Goal: Task Accomplishment & Management: Use online tool/utility

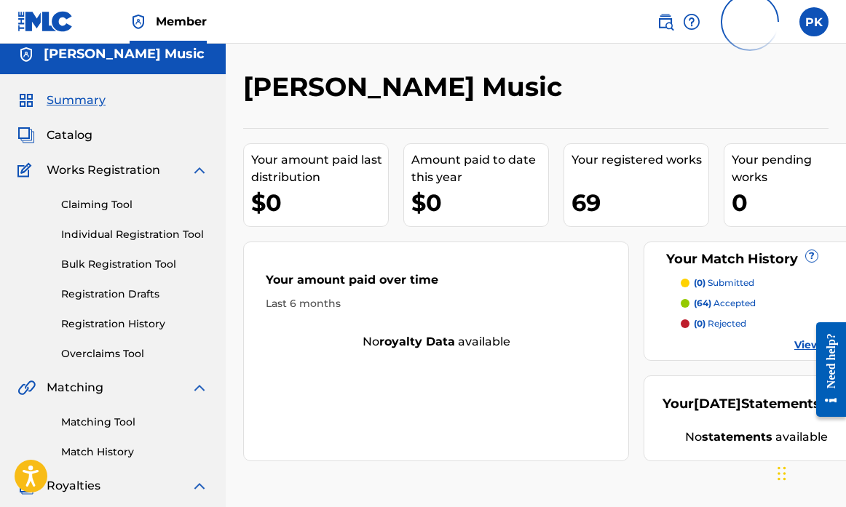
scroll to position [9, 0]
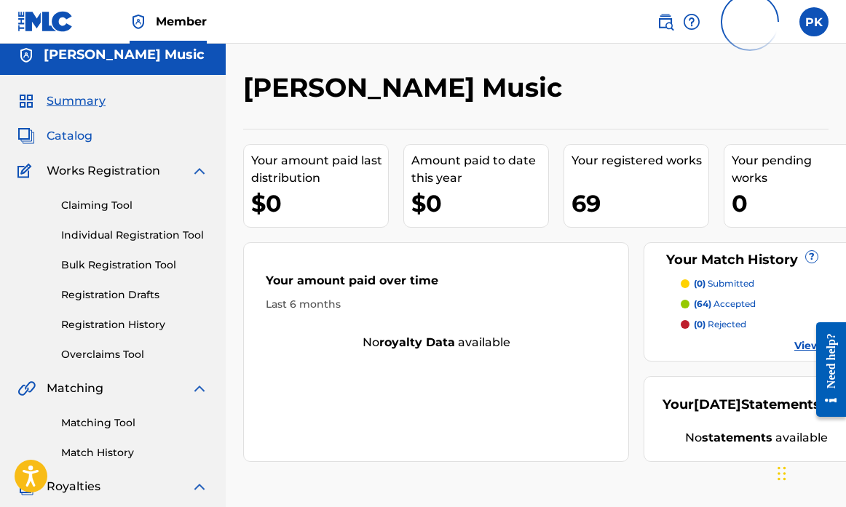
click at [82, 135] on span "Catalog" at bounding box center [70, 135] width 46 height 17
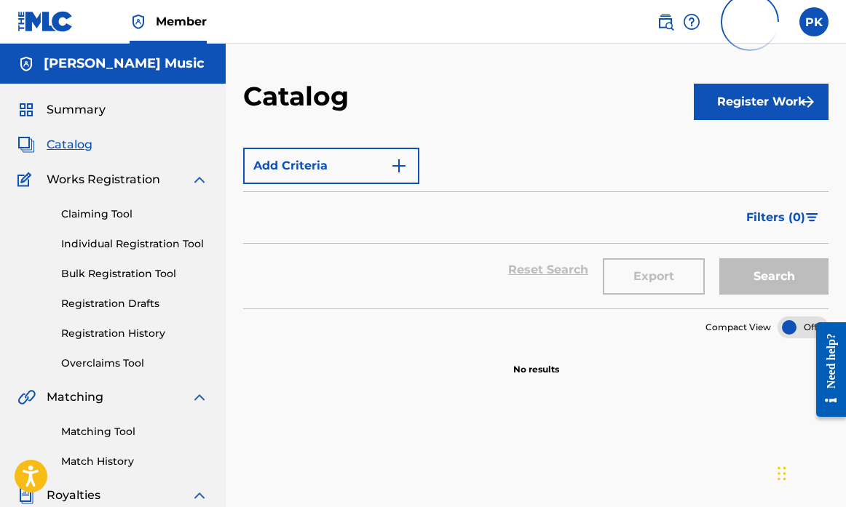
click at [72, 145] on span "Catalog" at bounding box center [70, 144] width 46 height 17
click at [85, 151] on span "Catalog" at bounding box center [70, 144] width 46 height 17
click at [84, 113] on span "Summary" at bounding box center [76, 109] width 59 height 17
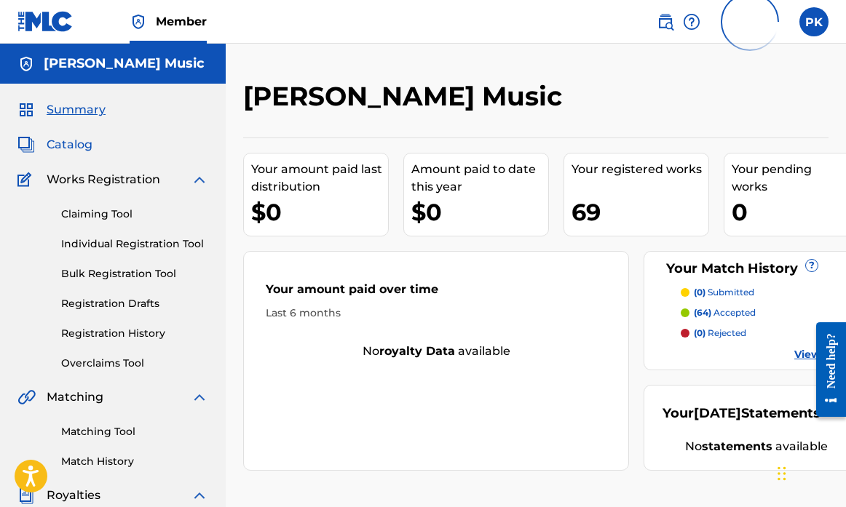
click at [79, 148] on span "Catalog" at bounding box center [70, 144] width 46 height 17
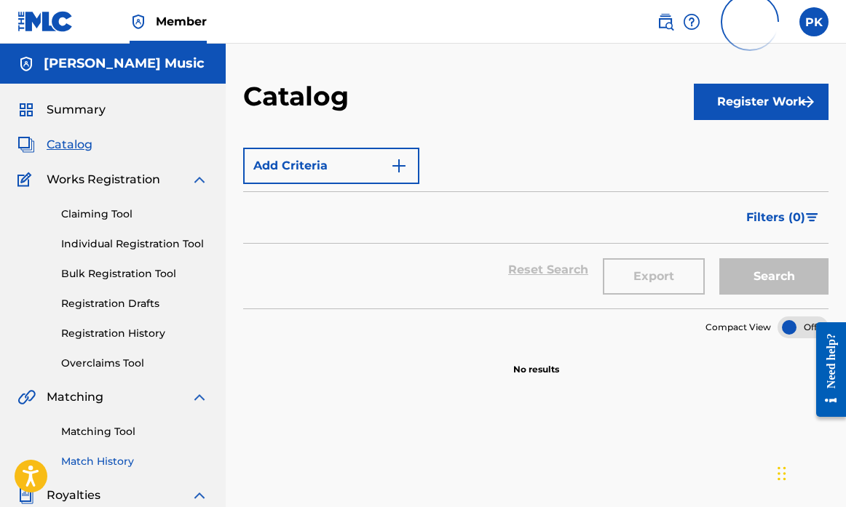
click at [92, 462] on link "Match History" at bounding box center [134, 461] width 147 height 15
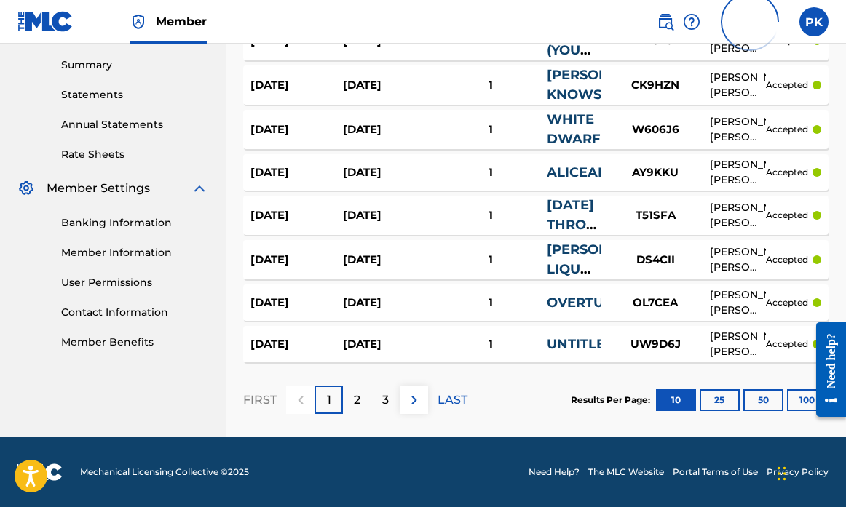
scroll to position [465, 0]
click at [360, 401] on p "2" at bounding box center [357, 400] width 7 height 17
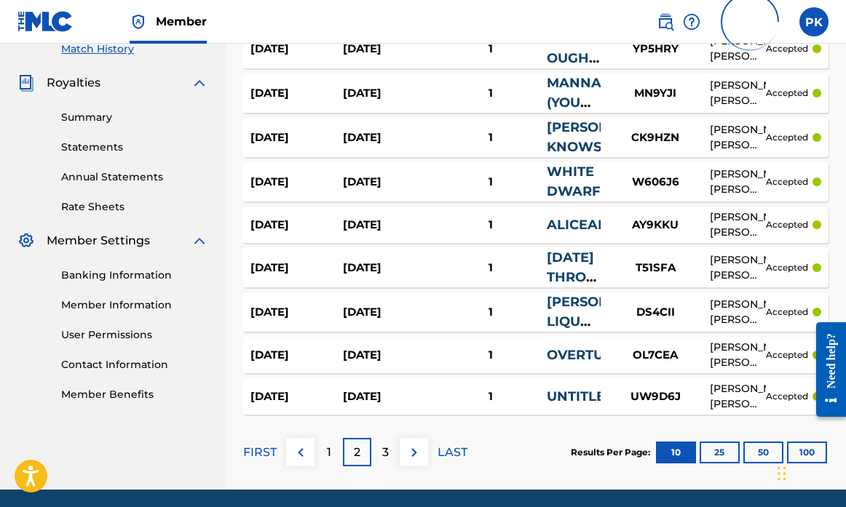
scroll to position [428, 1]
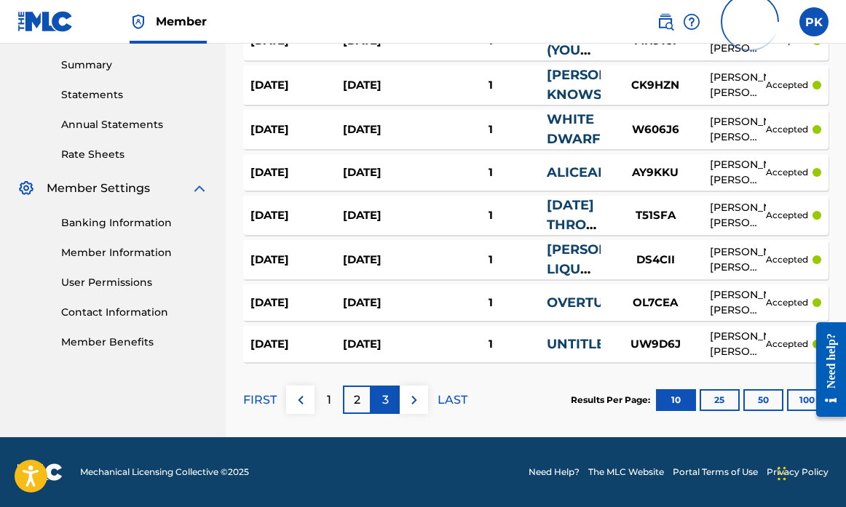
click at [384, 400] on p "3" at bounding box center [385, 400] width 7 height 17
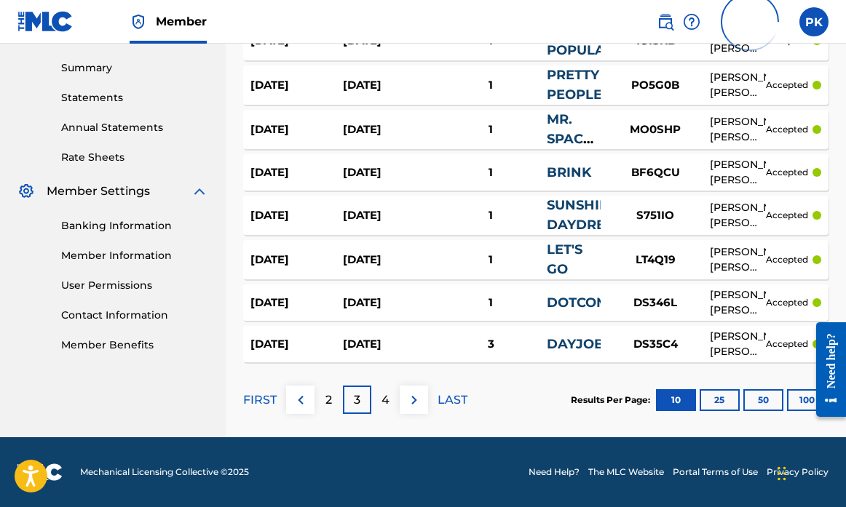
scroll to position [462, 0]
click at [387, 397] on p "4" at bounding box center [385, 400] width 8 height 17
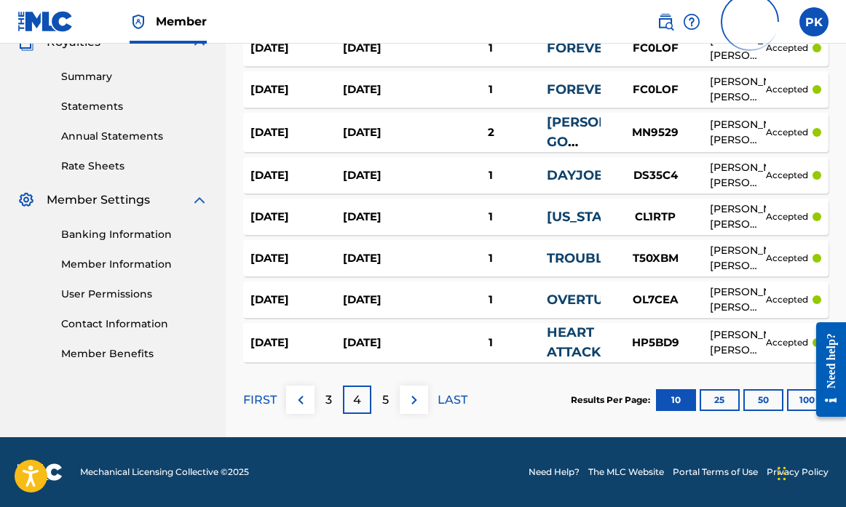
scroll to position [454, 0]
click at [387, 400] on p "5" at bounding box center [385, 400] width 7 height 17
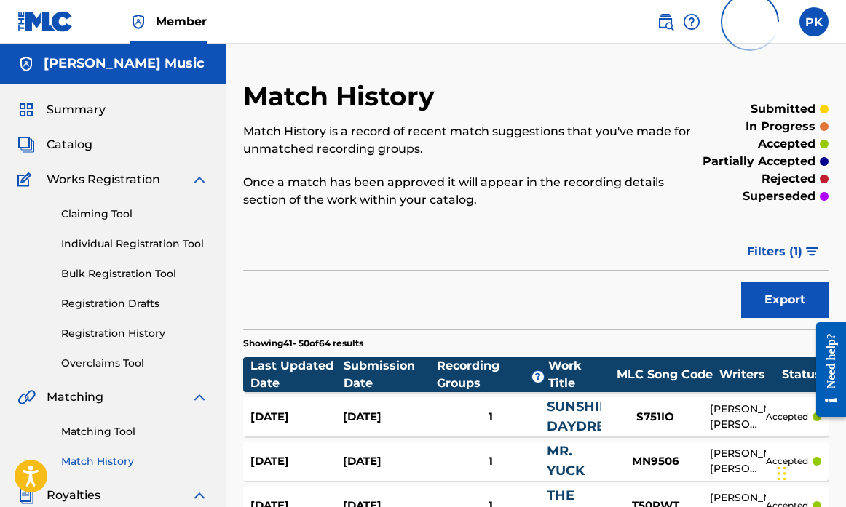
scroll to position [0, 0]
click at [74, 114] on span "Summary" at bounding box center [76, 109] width 59 height 17
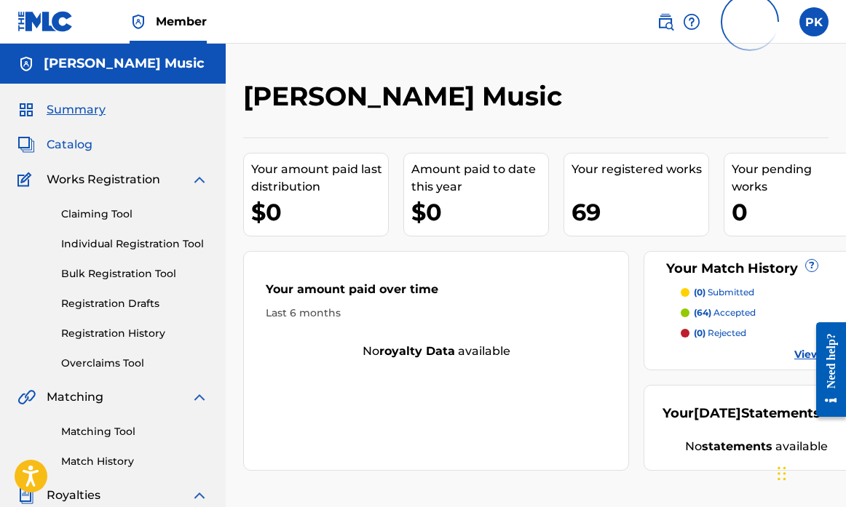
click at [84, 145] on span "Catalog" at bounding box center [70, 144] width 46 height 17
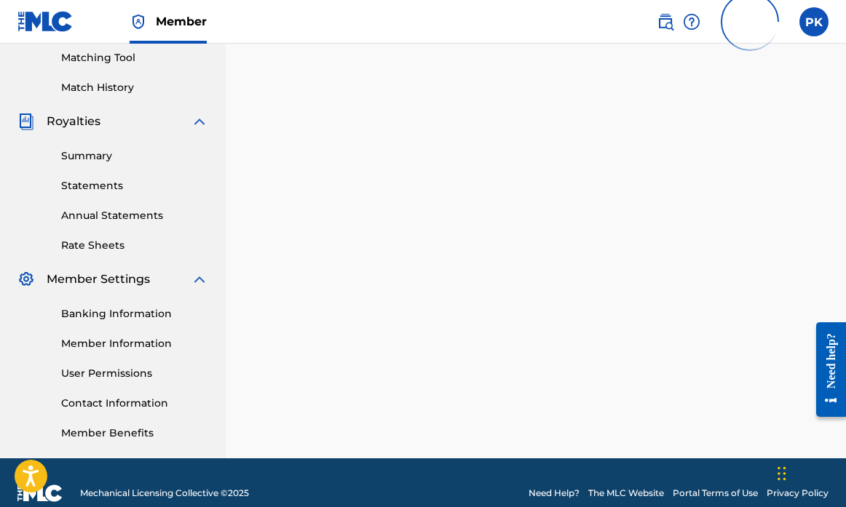
scroll to position [375, 0]
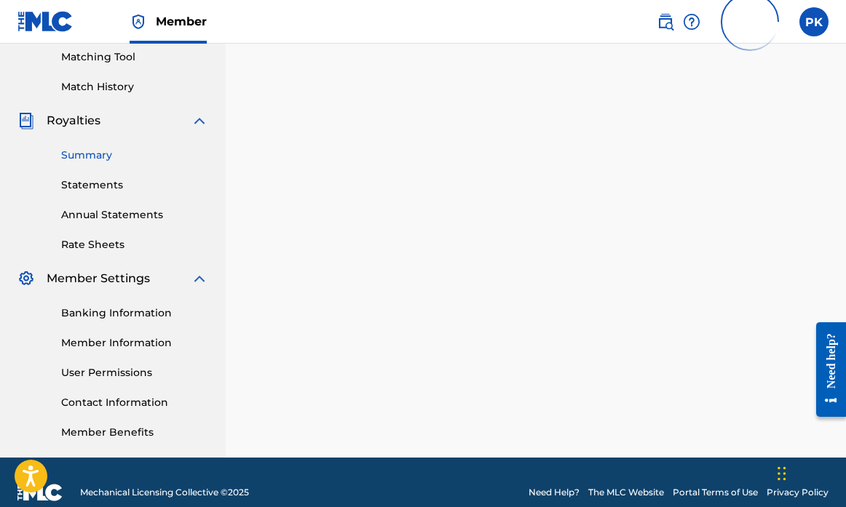
click at [100, 152] on link "Summary" at bounding box center [134, 155] width 147 height 15
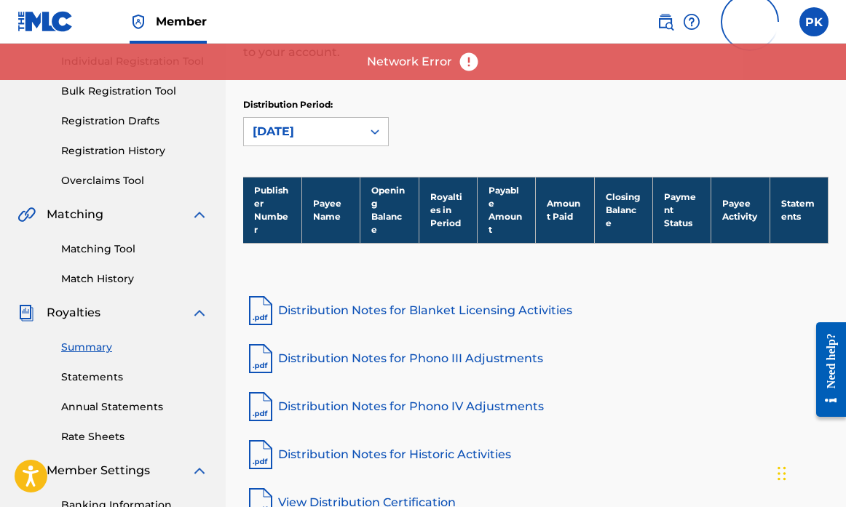
scroll to position [196, 0]
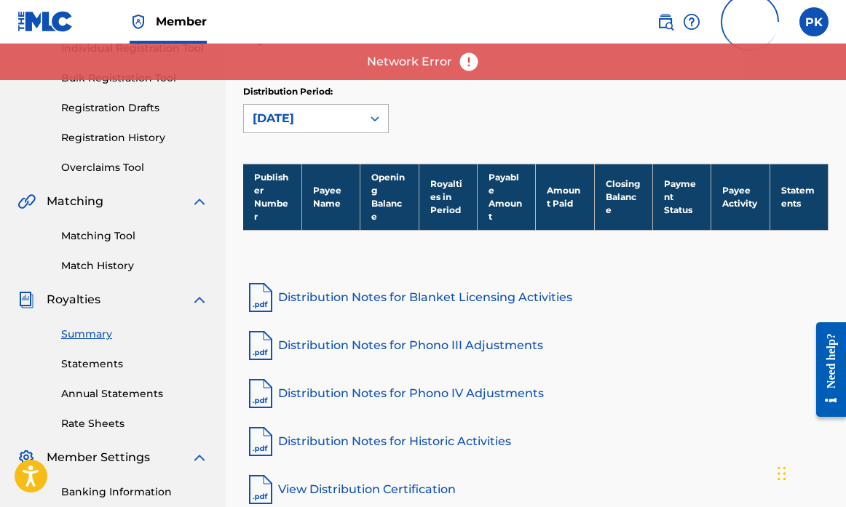
click at [367, 121] on div at bounding box center [375, 119] width 26 height 26
click at [429, 133] on div "Distribution Period: September 2025" at bounding box center [535, 115] width 585 height 61
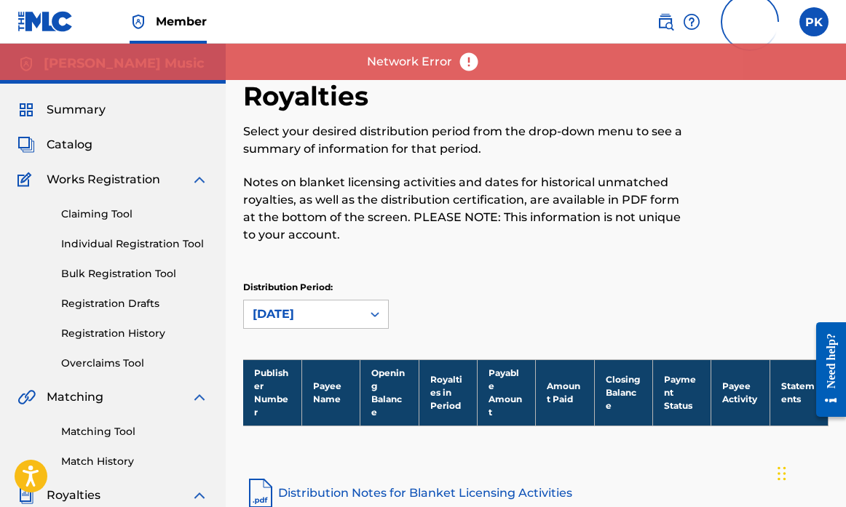
scroll to position [0, 0]
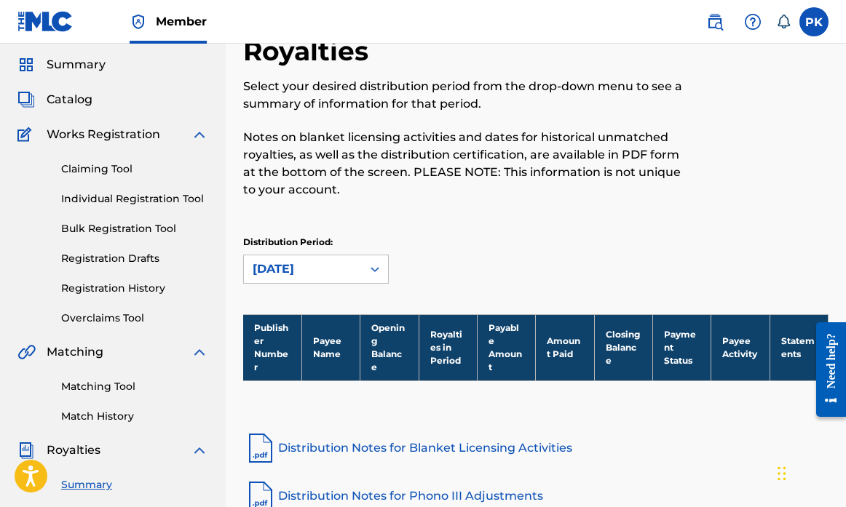
scroll to position [39, 0]
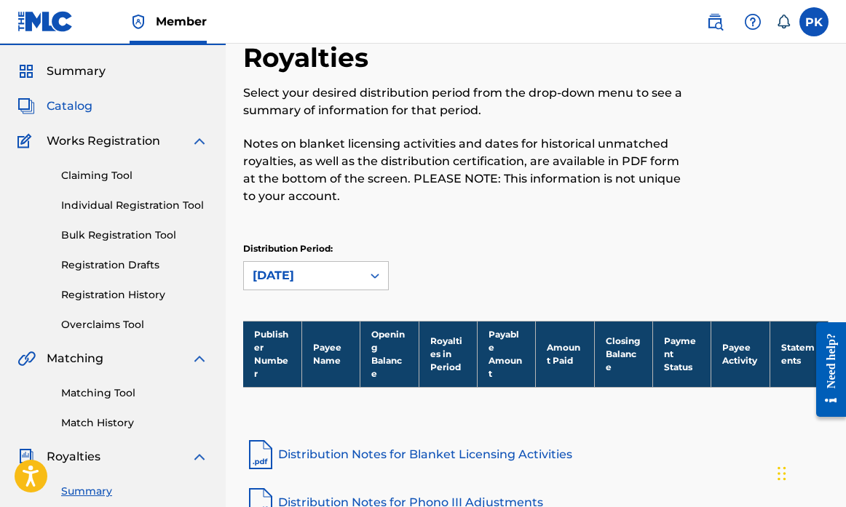
click at [83, 106] on span "Catalog" at bounding box center [70, 106] width 46 height 17
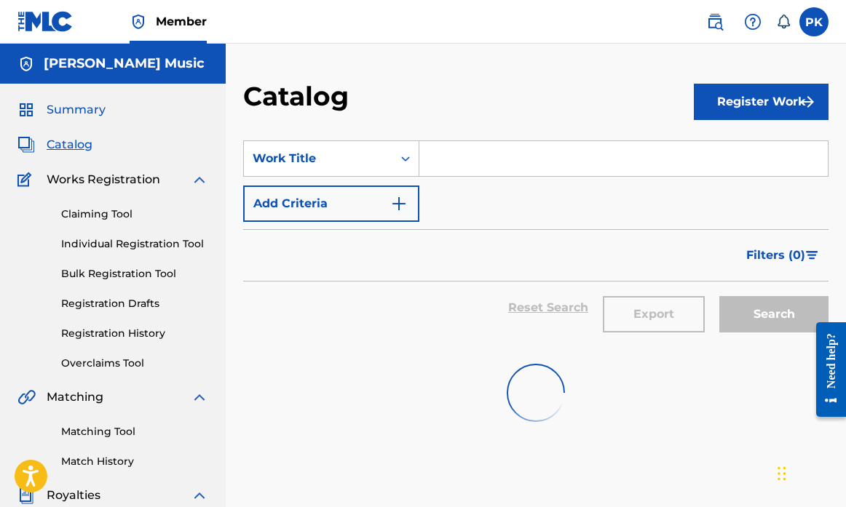
click at [85, 116] on span "Summary" at bounding box center [76, 109] width 59 height 17
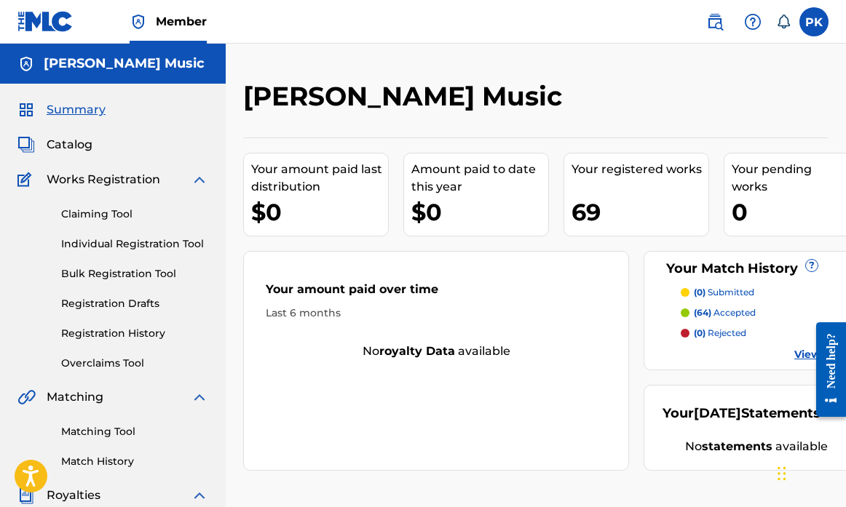
click at [593, 203] on div "69" at bounding box center [639, 212] width 137 height 33
click at [78, 149] on span "Catalog" at bounding box center [70, 144] width 46 height 17
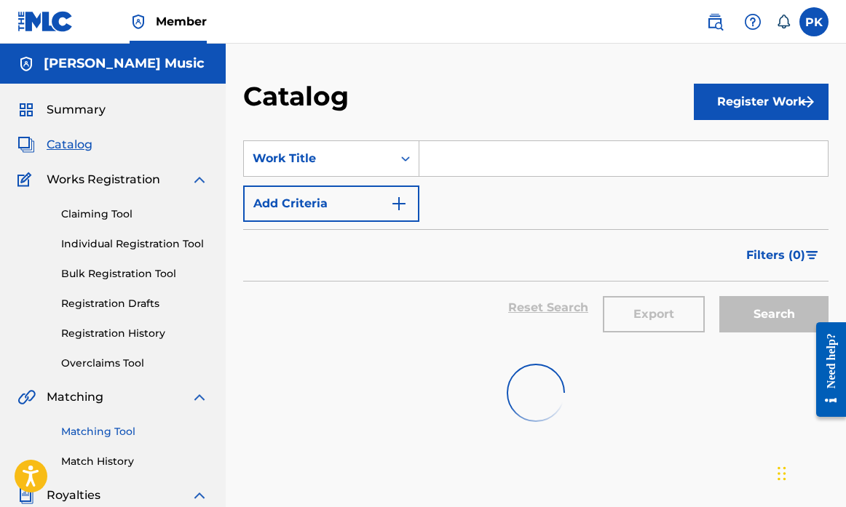
click at [88, 429] on link "Matching Tool" at bounding box center [134, 431] width 147 height 15
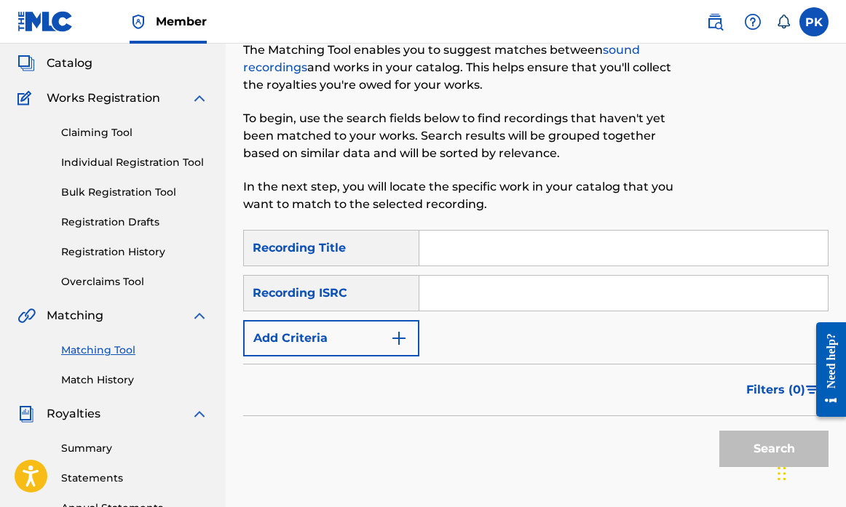
scroll to position [87, 0]
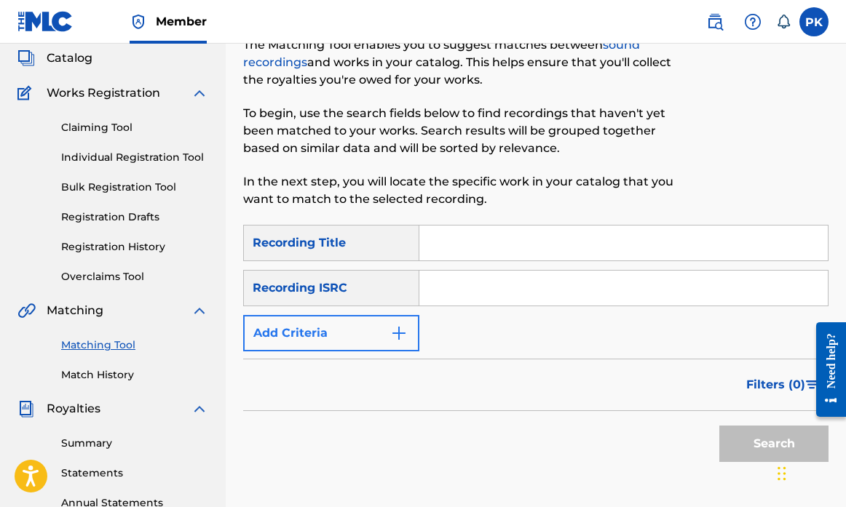
click at [399, 342] on button "Add Criteria" at bounding box center [331, 333] width 176 height 36
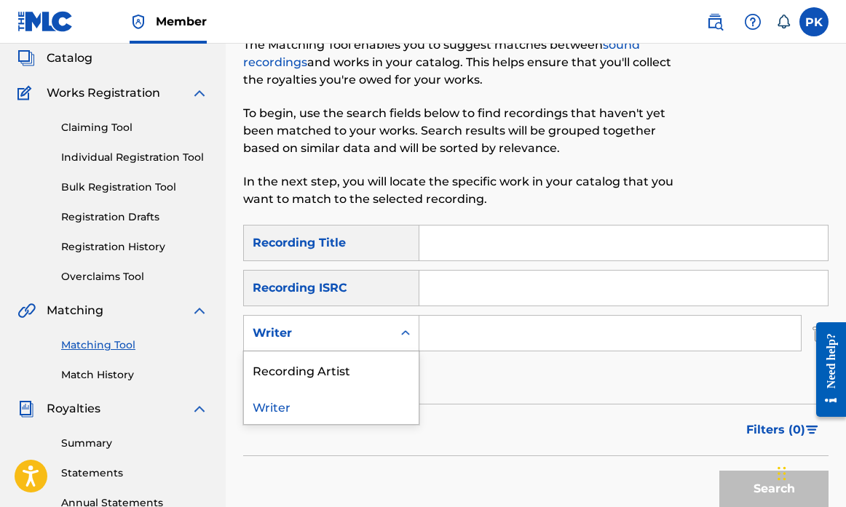
click at [390, 337] on div "Writer" at bounding box center [318, 334] width 149 height 28
click at [340, 374] on div "Recording Artist" at bounding box center [331, 370] width 175 height 36
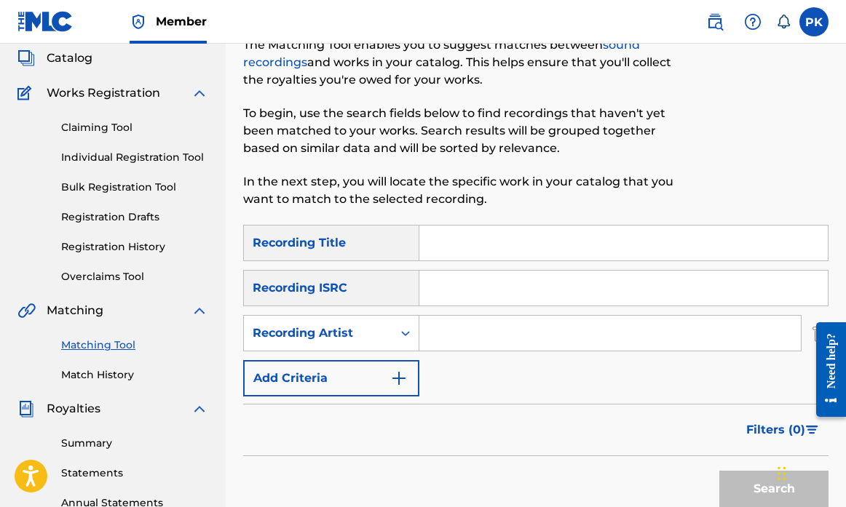
click at [462, 341] on input "Search Form" at bounding box center [609, 333] width 381 height 35
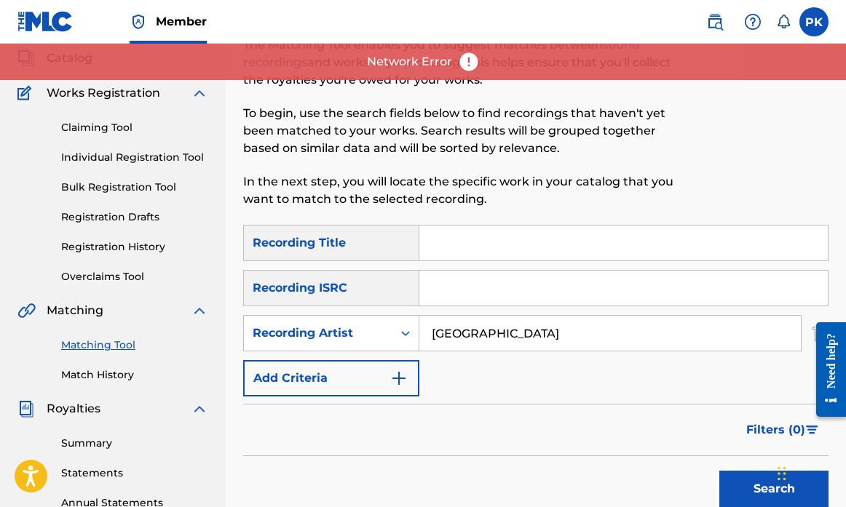
type input "splitsville"
click at [774, 489] on button "Search" at bounding box center [773, 489] width 109 height 36
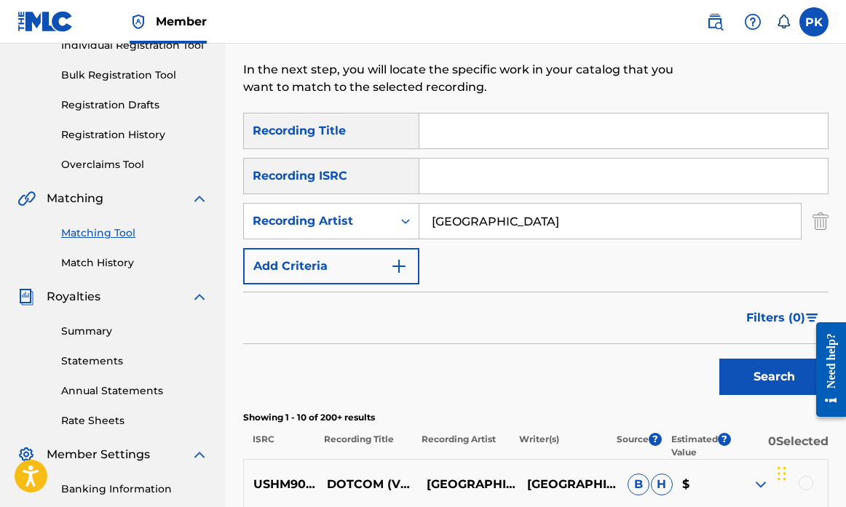
scroll to position [201, 0]
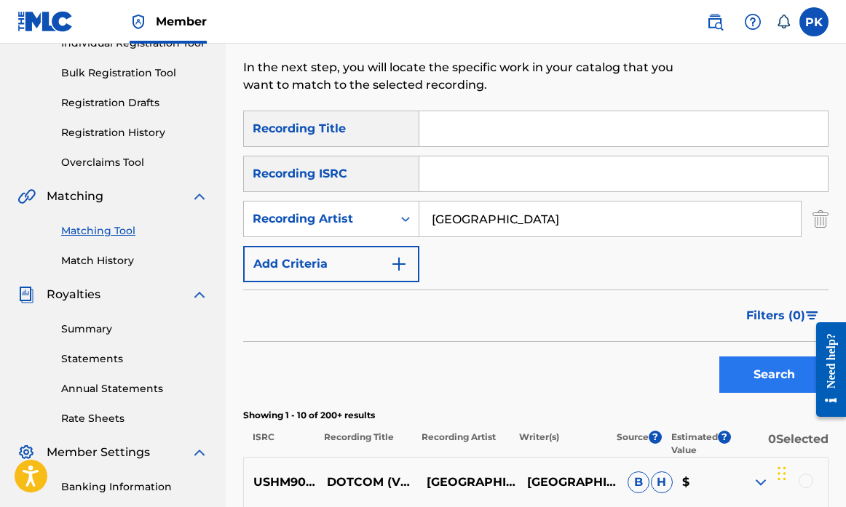
click at [763, 377] on button "Search" at bounding box center [773, 375] width 109 height 36
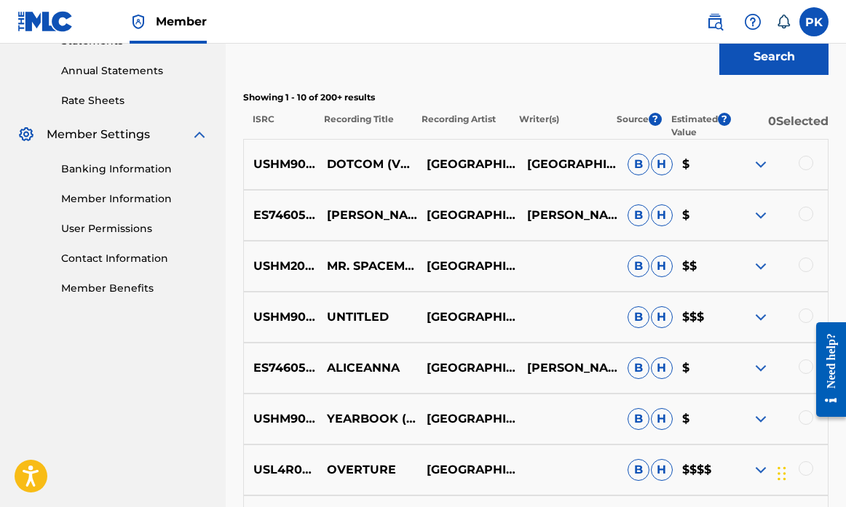
scroll to position [521, 0]
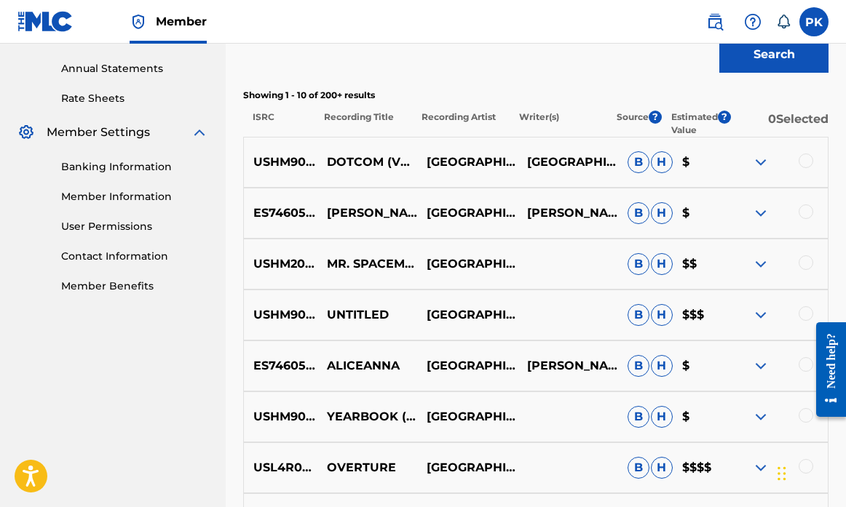
click at [760, 162] on img at bounding box center [760, 162] width 17 height 17
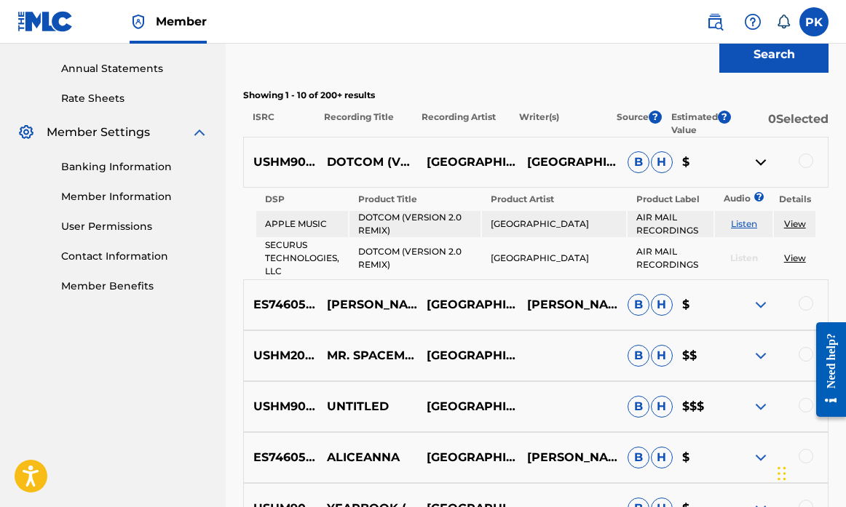
click at [763, 306] on img at bounding box center [760, 304] width 17 height 17
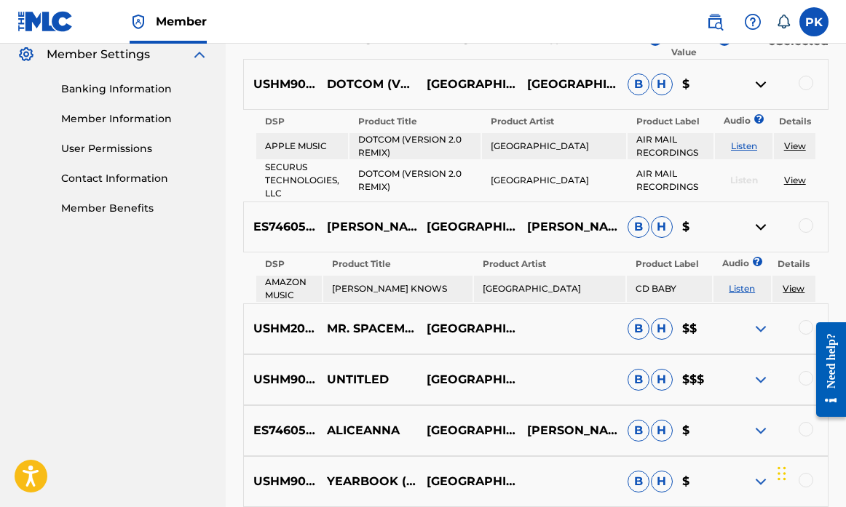
scroll to position [603, 0]
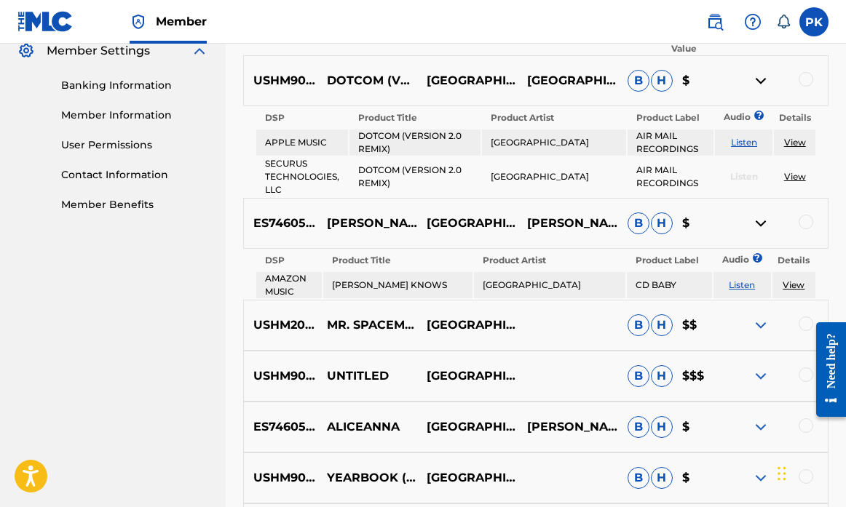
click at [761, 380] on img at bounding box center [760, 376] width 17 height 17
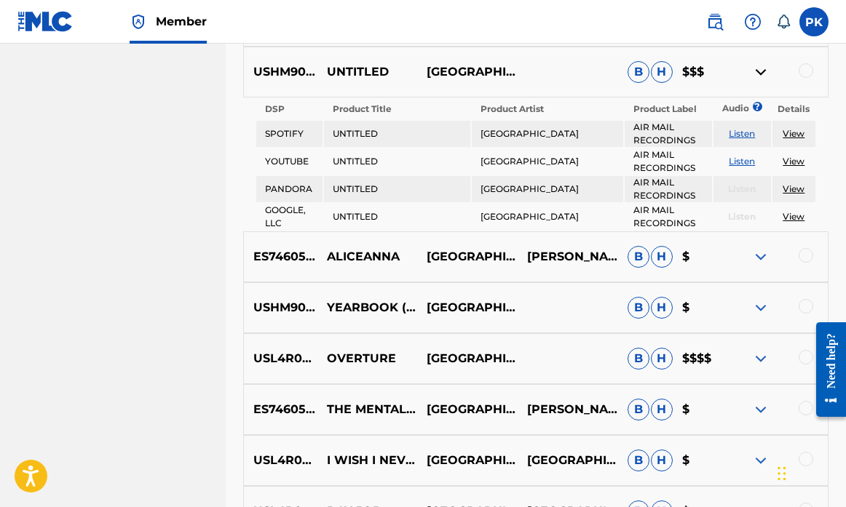
scroll to position [911, 0]
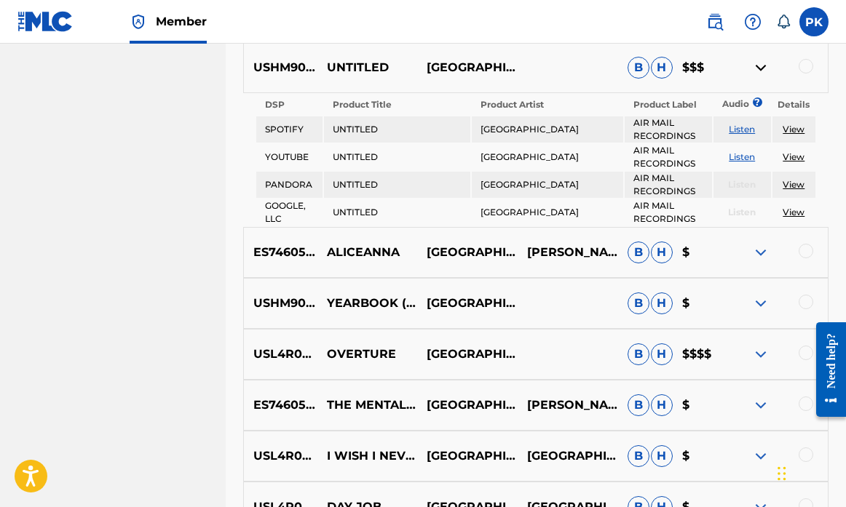
click at [759, 352] on img at bounding box center [760, 354] width 17 height 17
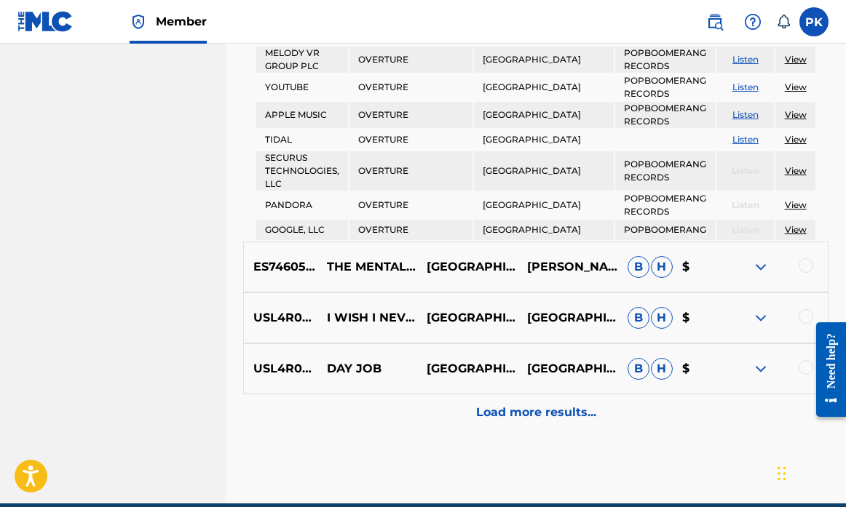
scroll to position [1318, 0]
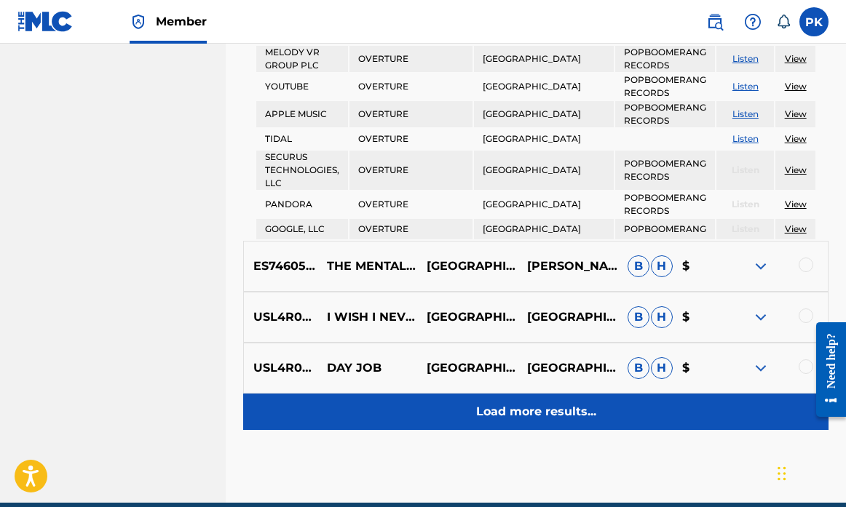
click at [561, 411] on p "Load more results..." at bounding box center [536, 411] width 120 height 17
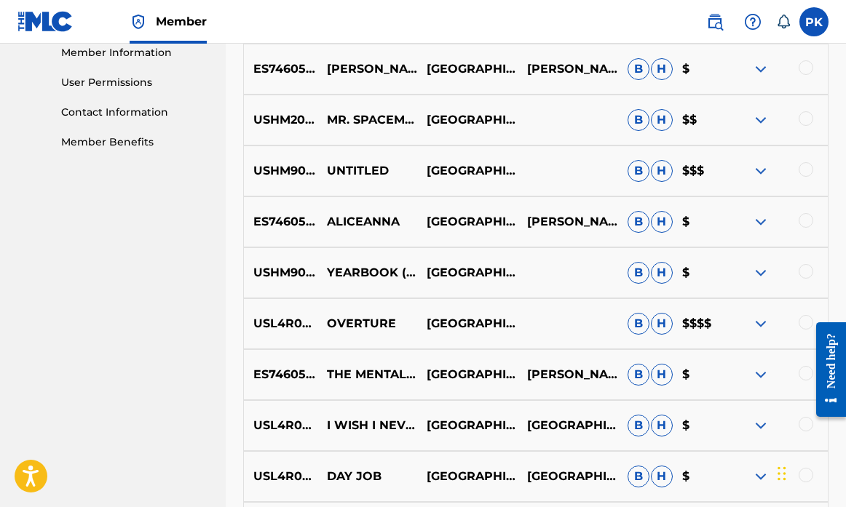
scroll to position [668, 0]
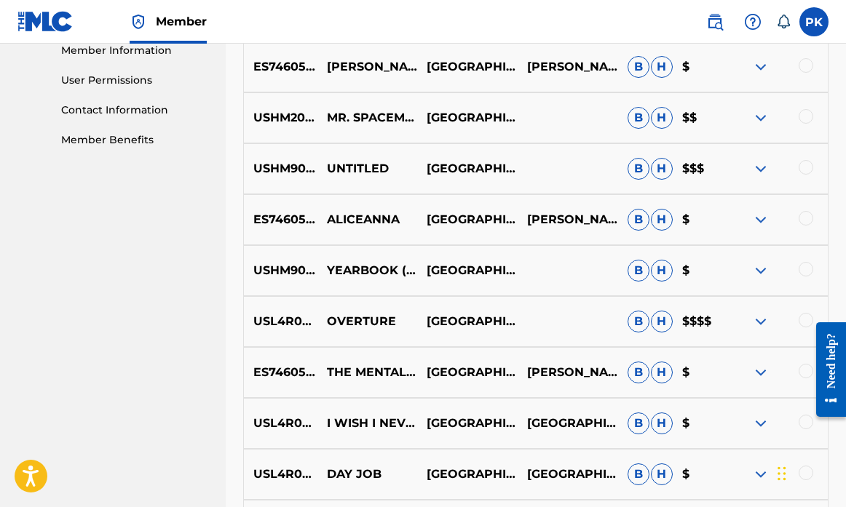
click at [761, 317] on img at bounding box center [760, 321] width 17 height 17
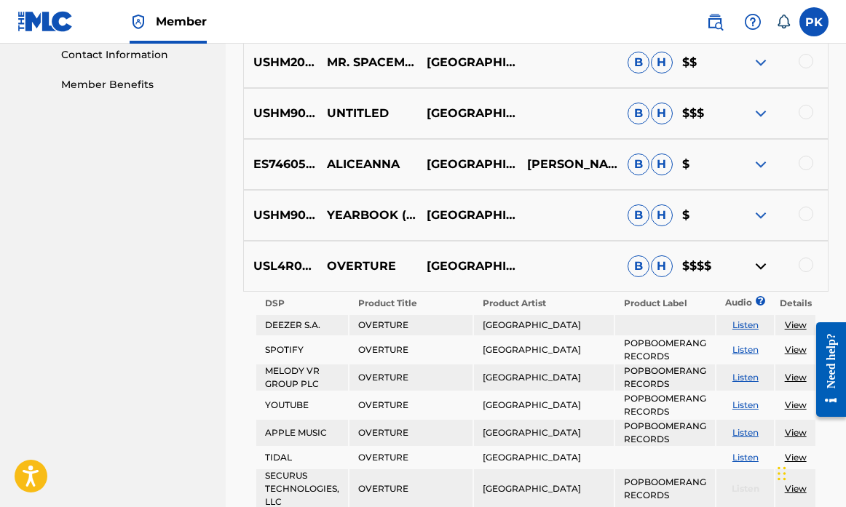
scroll to position [721, 0]
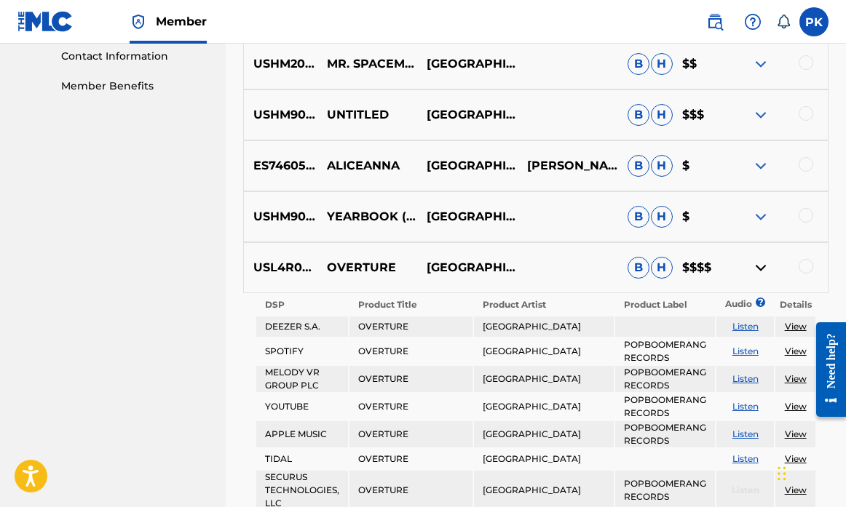
click at [760, 267] on img at bounding box center [760, 267] width 17 height 17
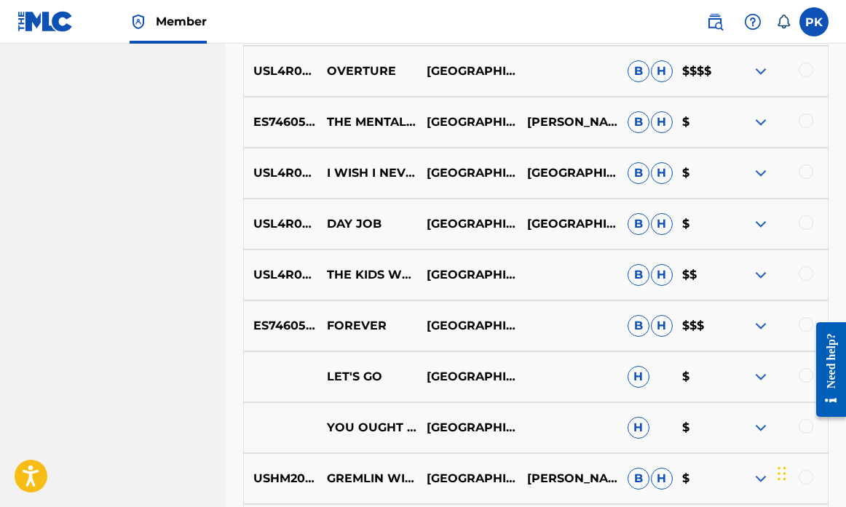
scroll to position [924, 0]
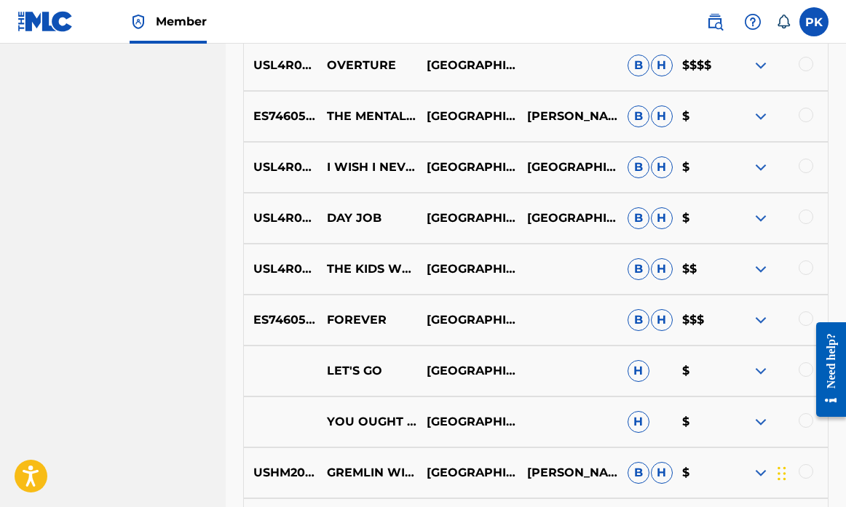
click at [758, 271] on img at bounding box center [760, 269] width 17 height 17
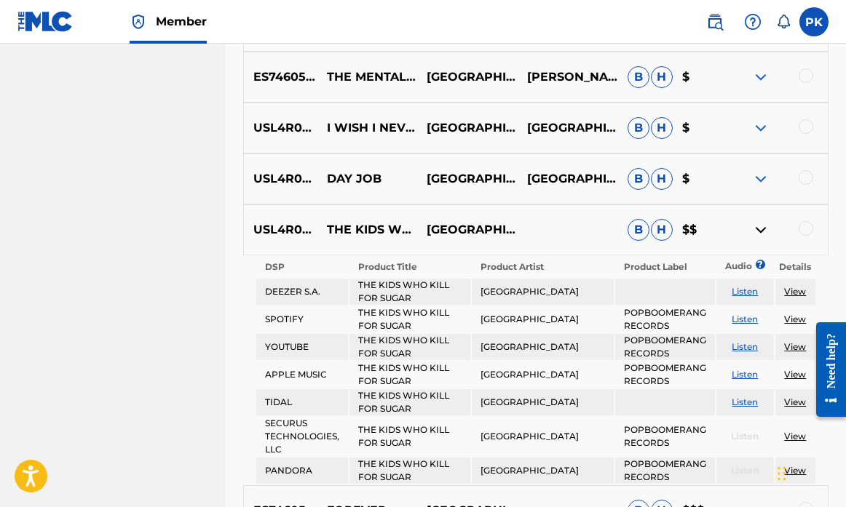
scroll to position [949, 0]
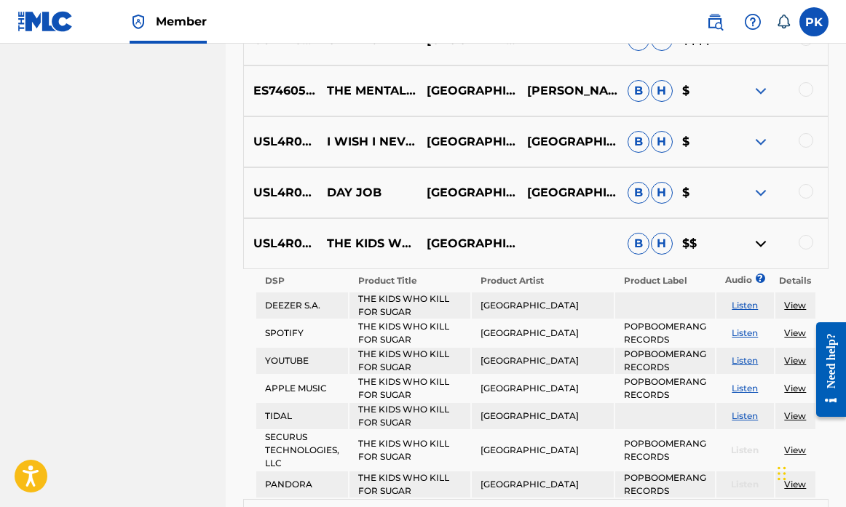
click at [759, 240] on img at bounding box center [760, 243] width 17 height 17
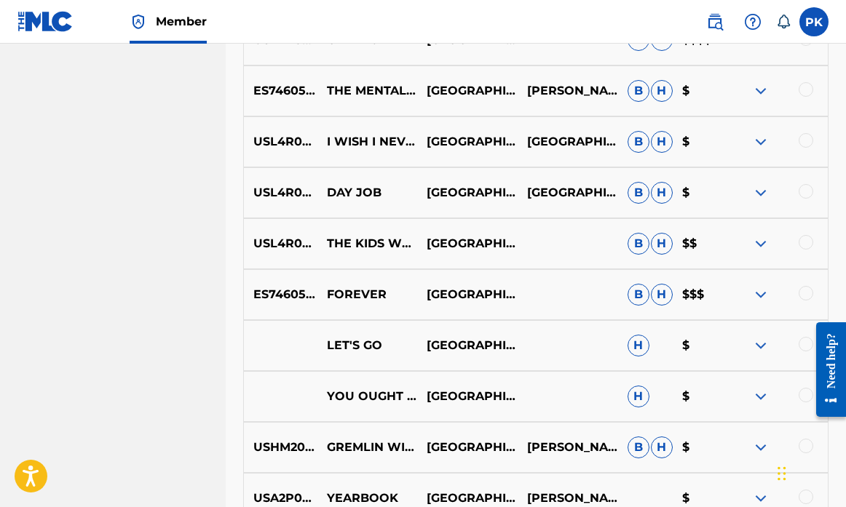
click at [760, 290] on img at bounding box center [760, 294] width 17 height 17
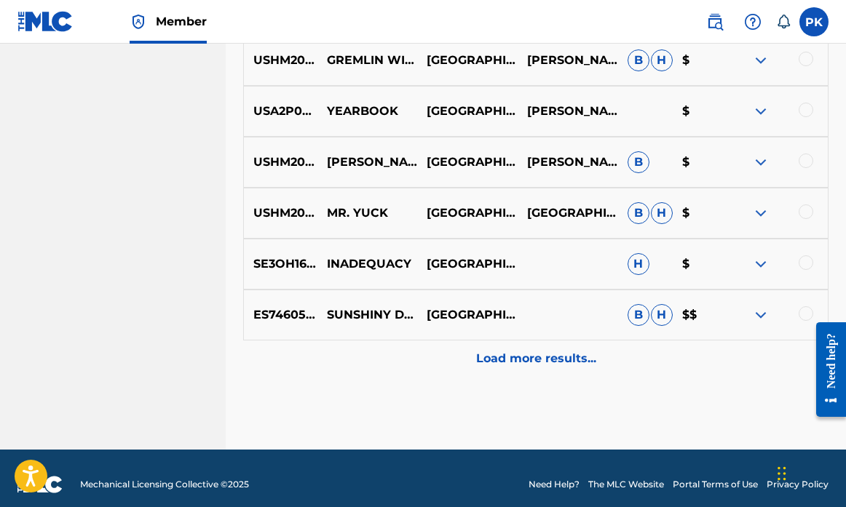
scroll to position [1556, 0]
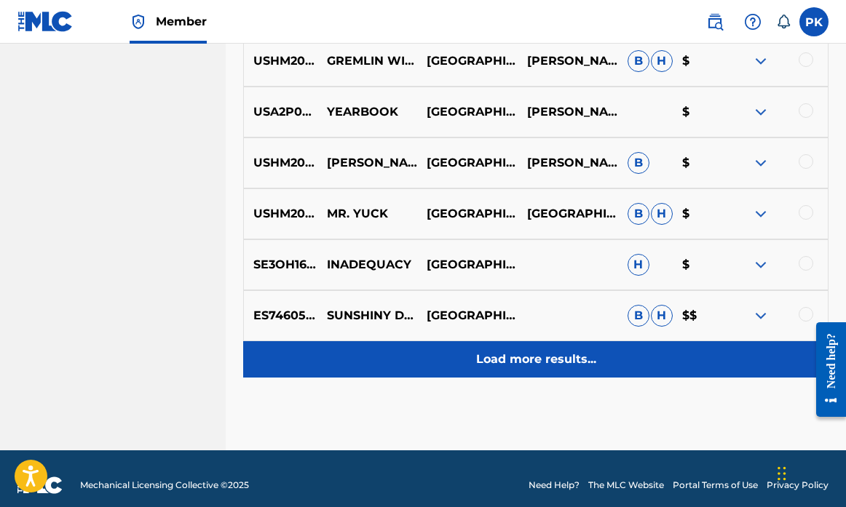
click at [539, 351] on p "Load more results..." at bounding box center [536, 359] width 120 height 17
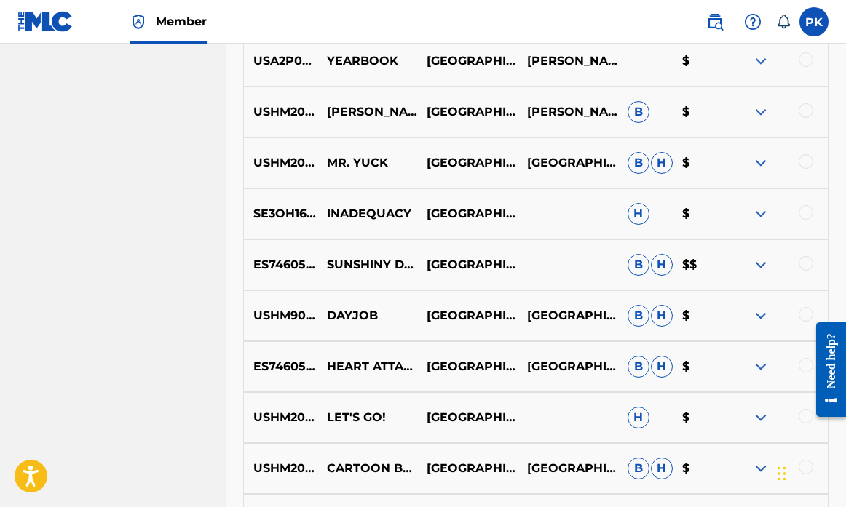
scroll to position [1394, 0]
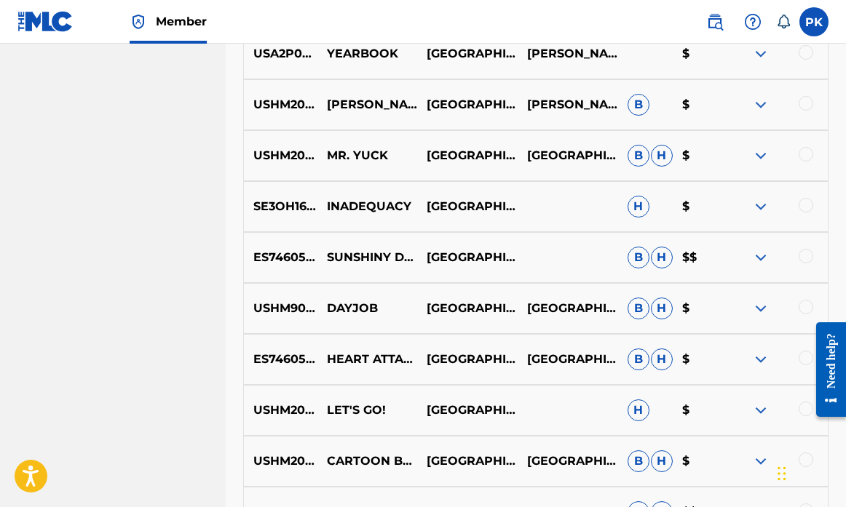
click at [765, 256] on img at bounding box center [760, 257] width 17 height 17
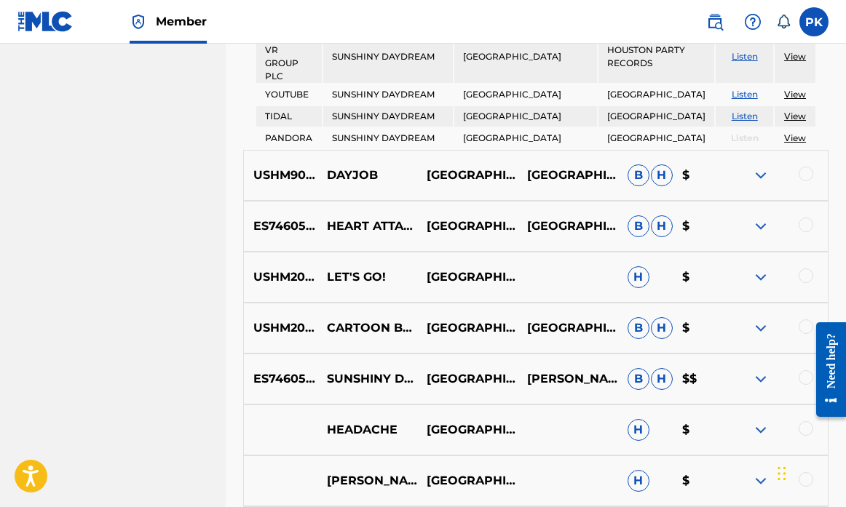
scroll to position [1721, 0]
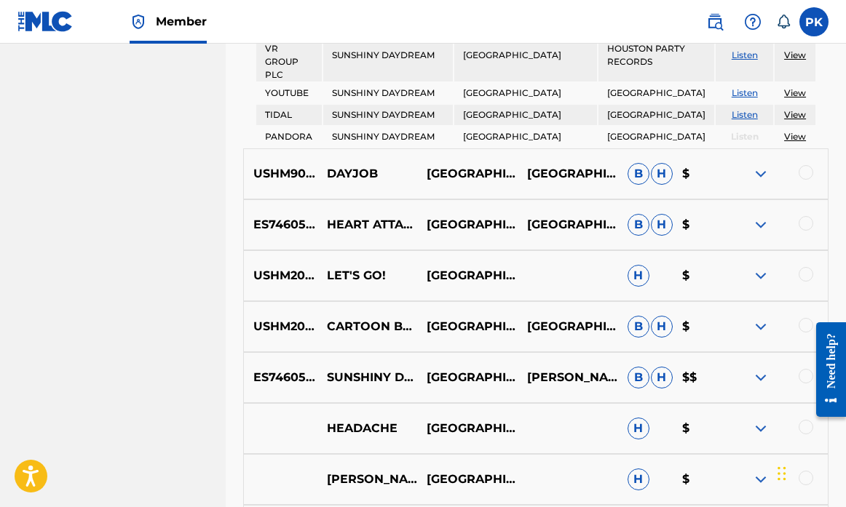
click at [757, 318] on img at bounding box center [760, 326] width 17 height 17
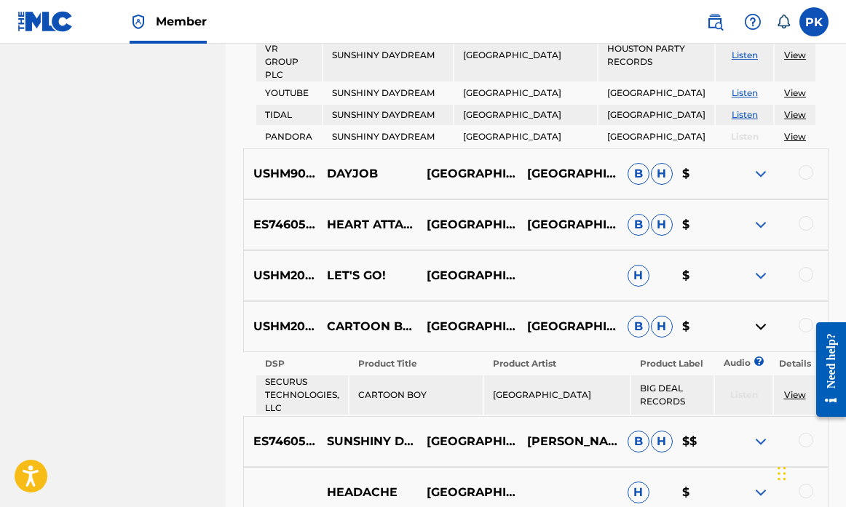
click at [757, 318] on img at bounding box center [760, 326] width 17 height 17
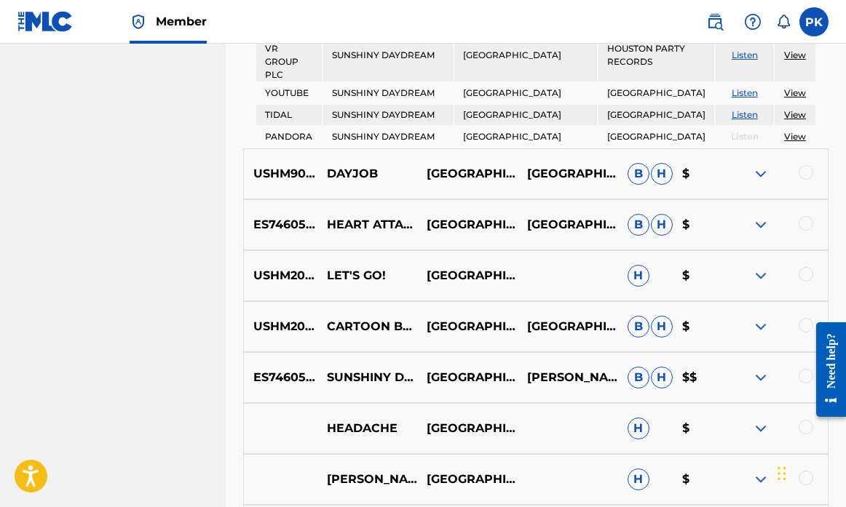
click at [759, 369] on img at bounding box center [760, 377] width 17 height 17
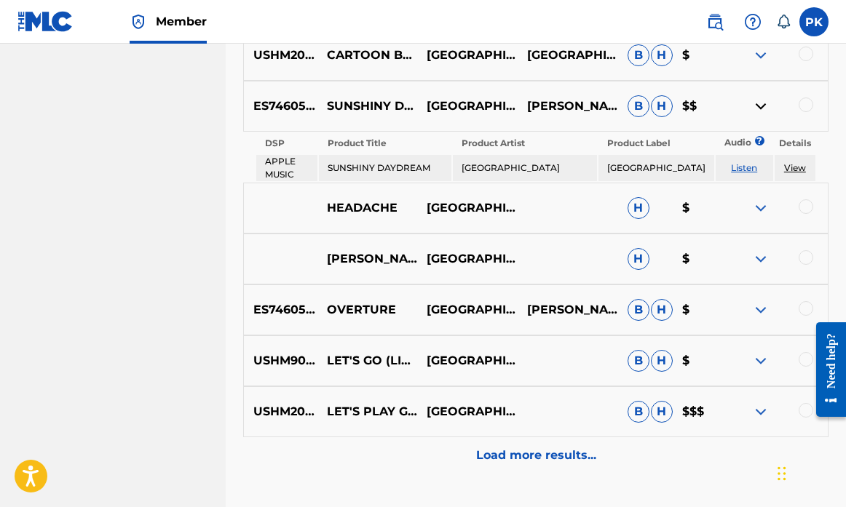
scroll to position [1997, 0]
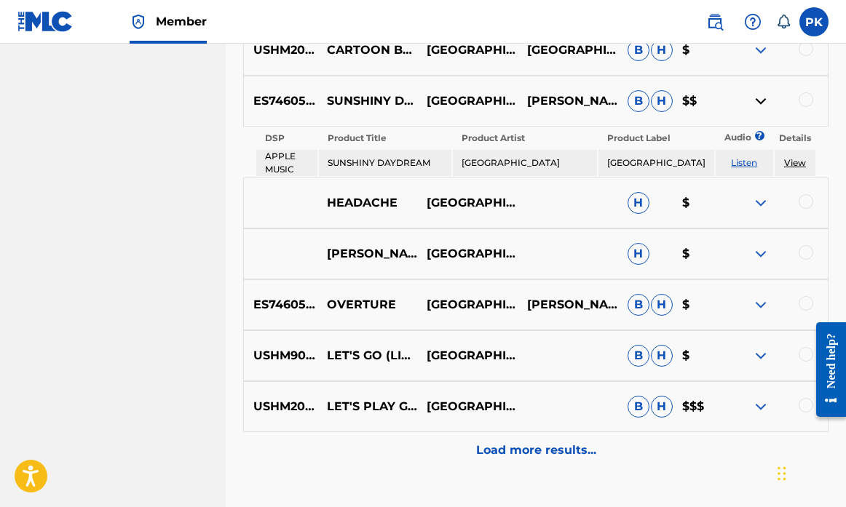
click at [761, 398] on img at bounding box center [760, 406] width 17 height 17
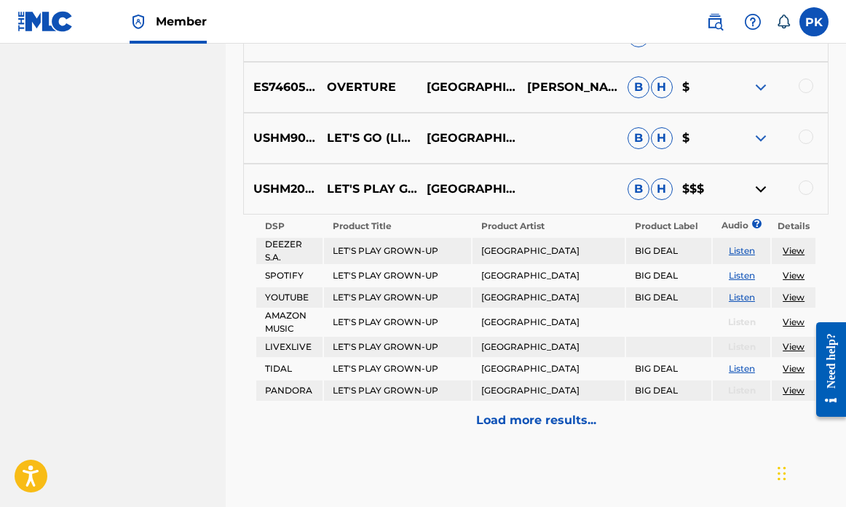
scroll to position [2218, 0]
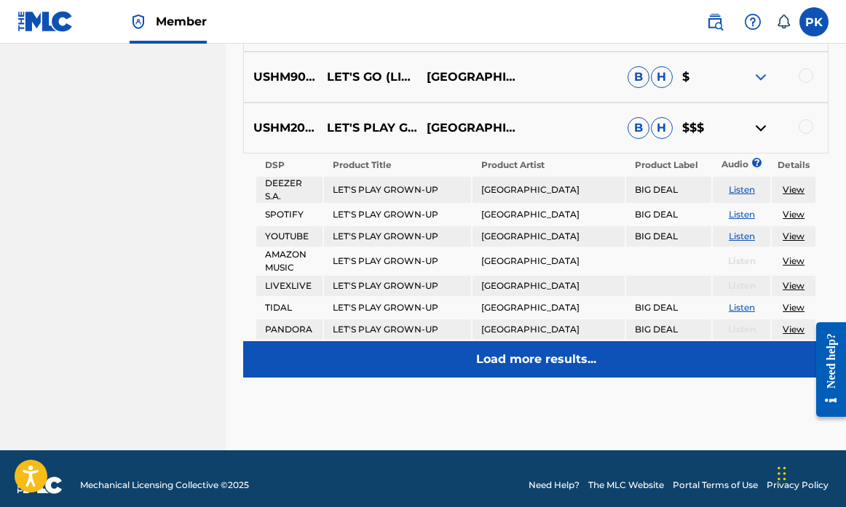
click at [572, 351] on p "Load more results..." at bounding box center [536, 359] width 120 height 17
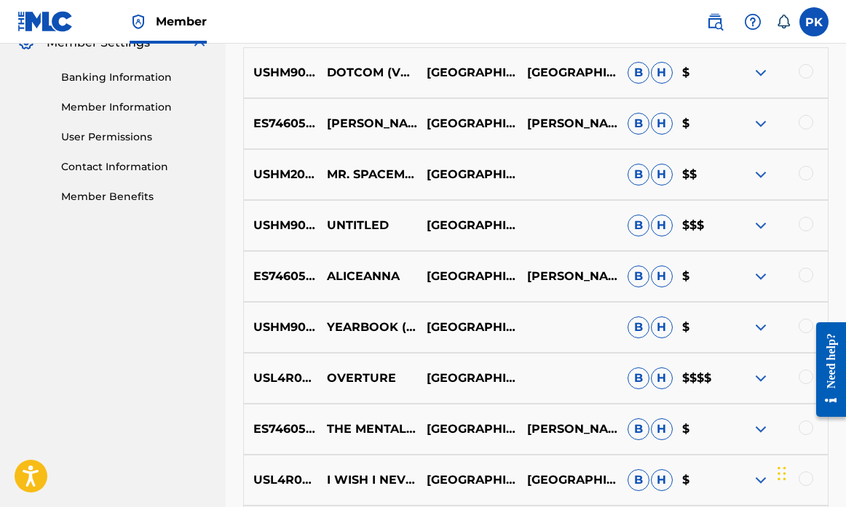
scroll to position [614, 0]
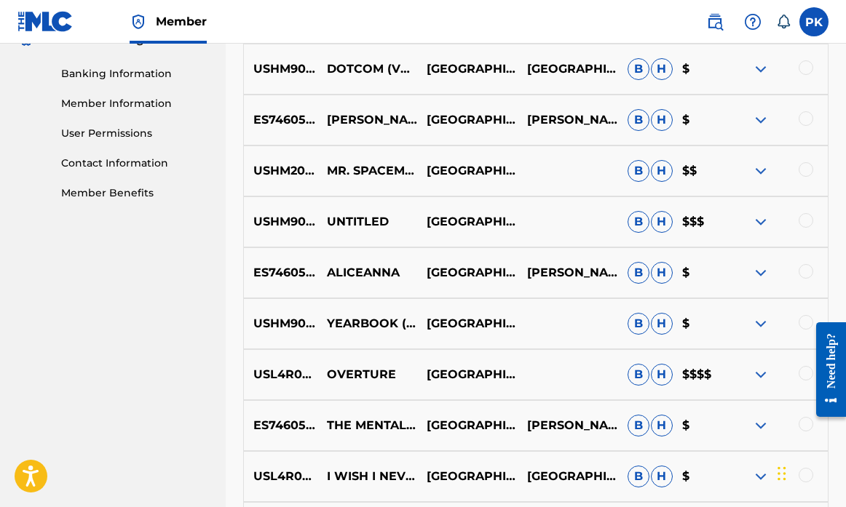
click at [775, 170] on div at bounding box center [777, 170] width 100 height 17
click at [761, 168] on img at bounding box center [760, 170] width 17 height 17
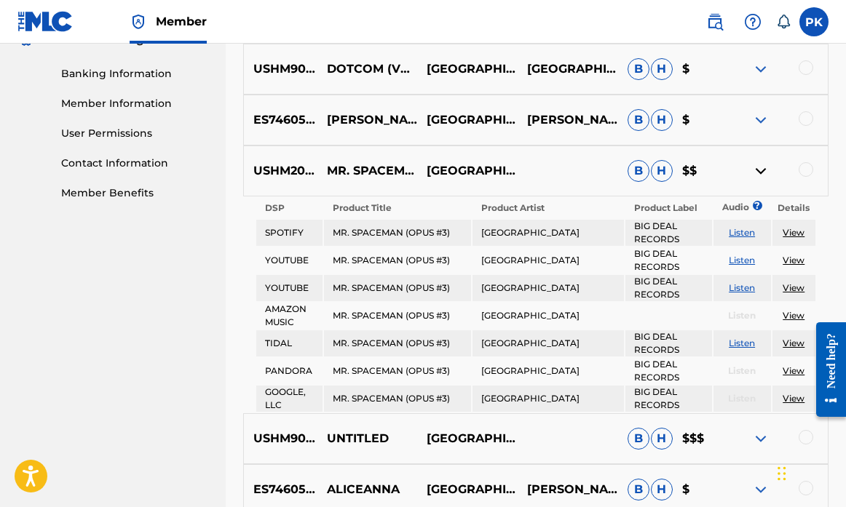
click at [759, 170] on img at bounding box center [760, 170] width 17 height 17
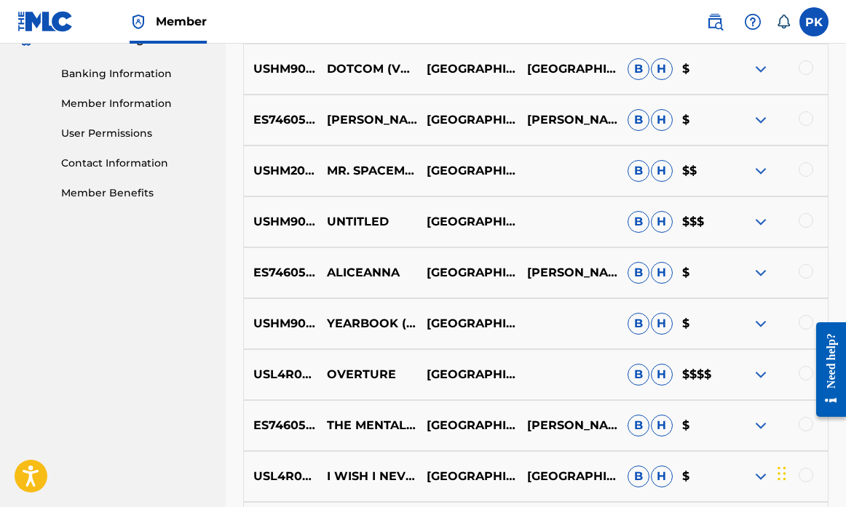
click at [763, 223] on img at bounding box center [760, 221] width 17 height 17
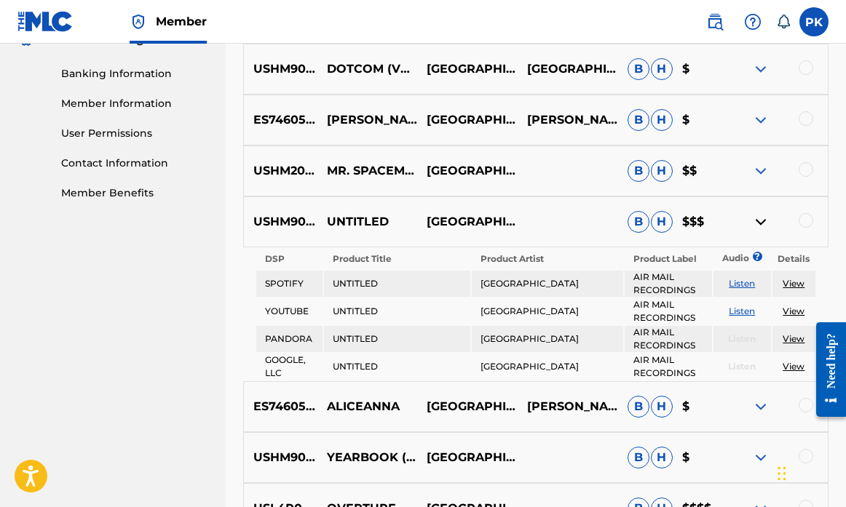
click at [761, 220] on img at bounding box center [760, 221] width 17 height 17
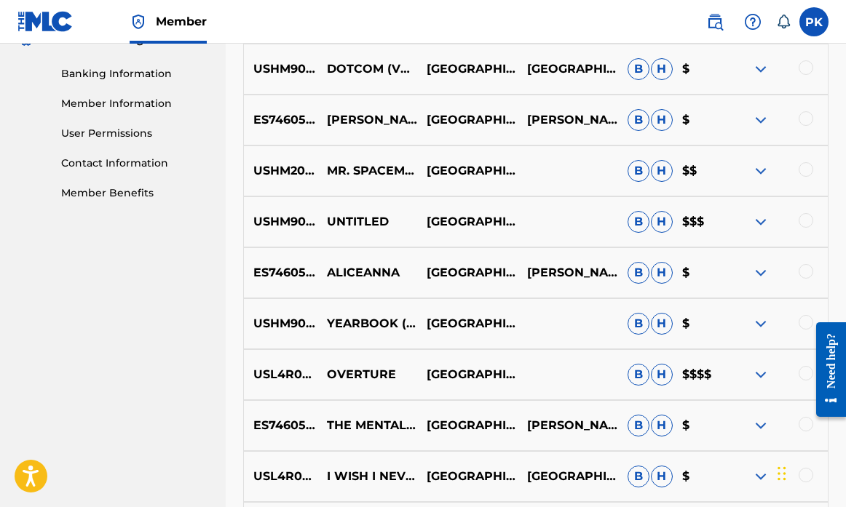
click at [760, 373] on img at bounding box center [760, 374] width 17 height 17
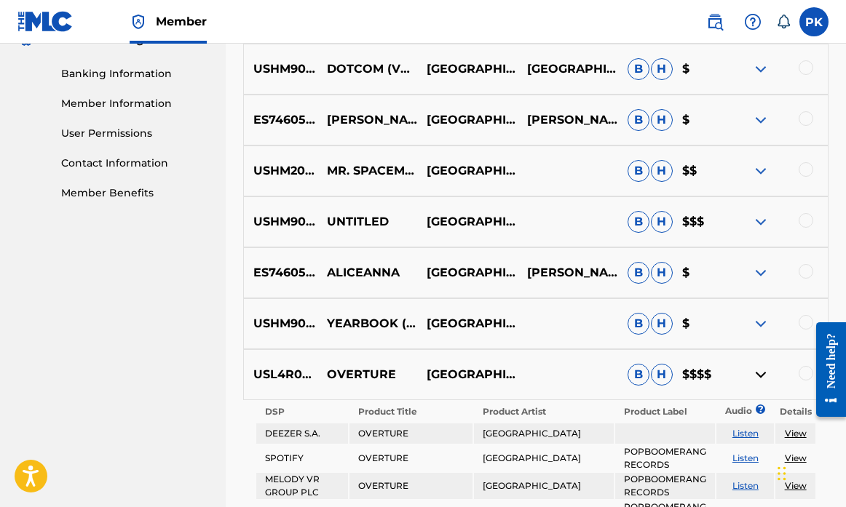
click at [760, 373] on img at bounding box center [760, 374] width 17 height 17
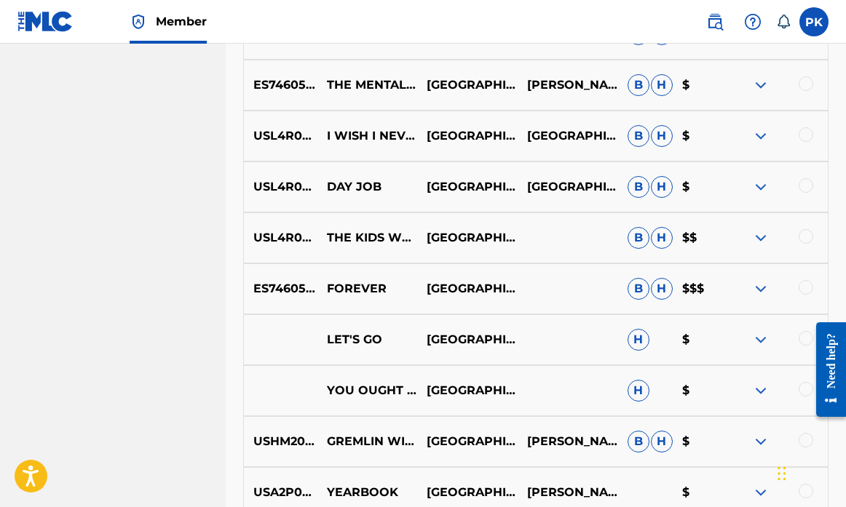
scroll to position [956, 0]
click at [760, 290] on img at bounding box center [760, 288] width 17 height 17
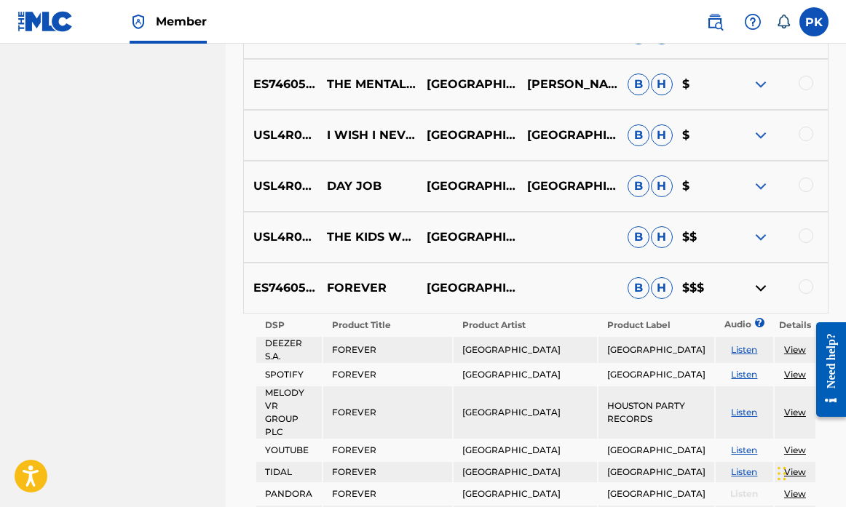
click at [760, 290] on img at bounding box center [760, 288] width 17 height 17
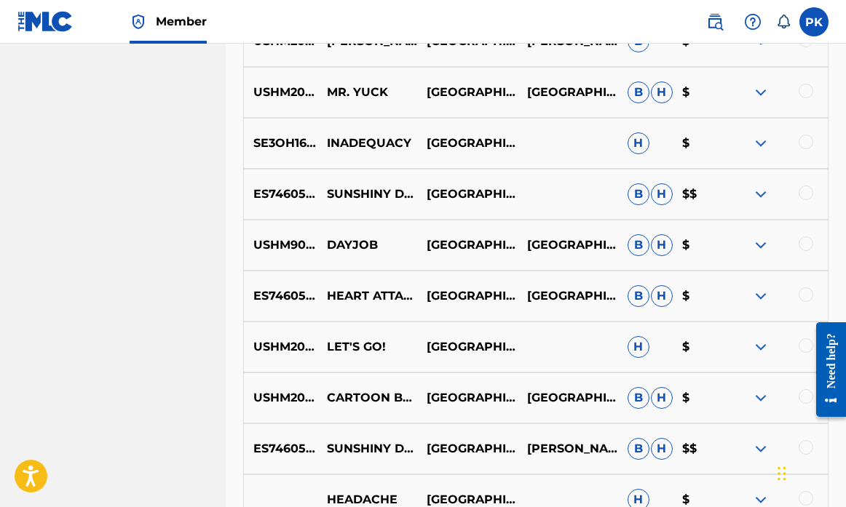
scroll to position [1460, 0]
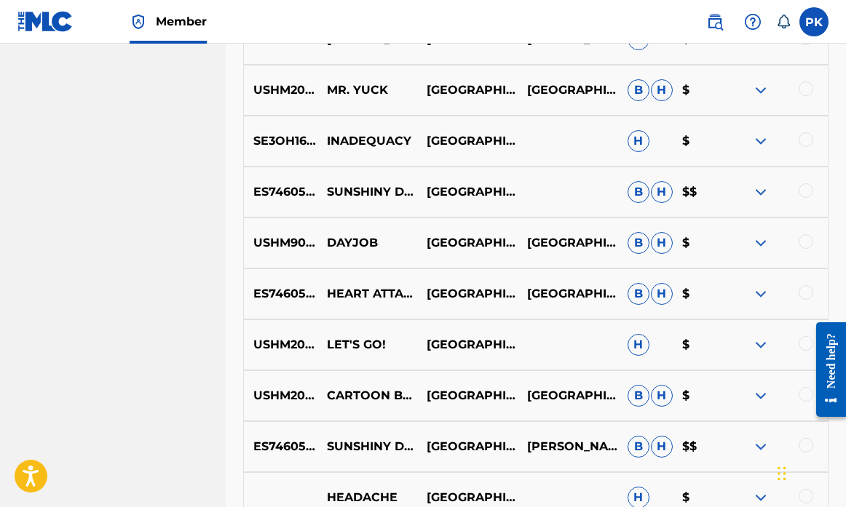
click at [759, 191] on img at bounding box center [760, 191] width 17 height 17
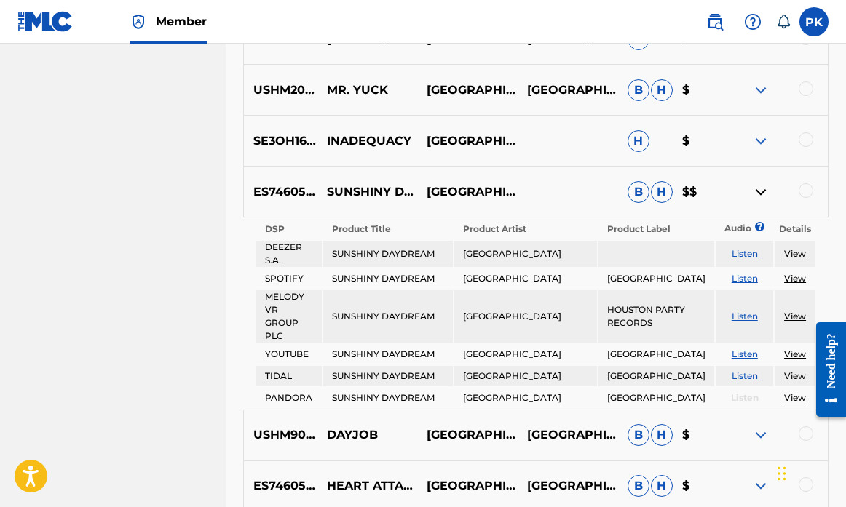
click at [759, 191] on img at bounding box center [760, 191] width 17 height 17
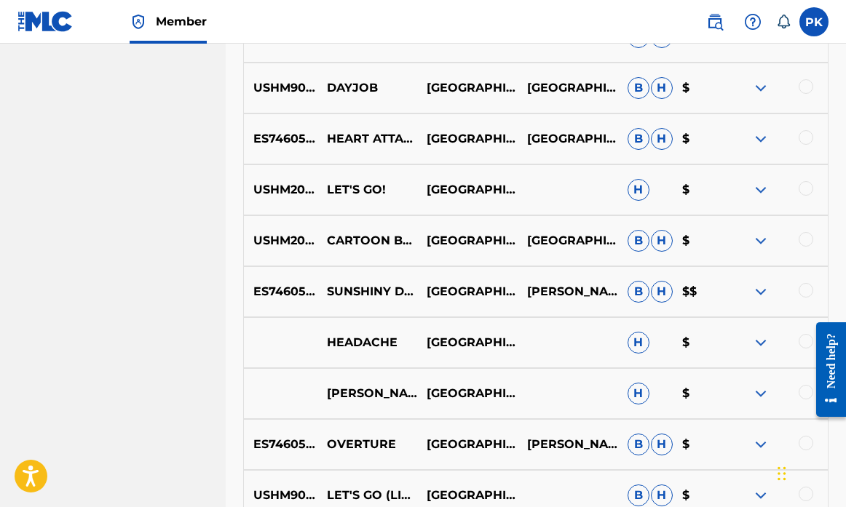
scroll to position [1616, 0]
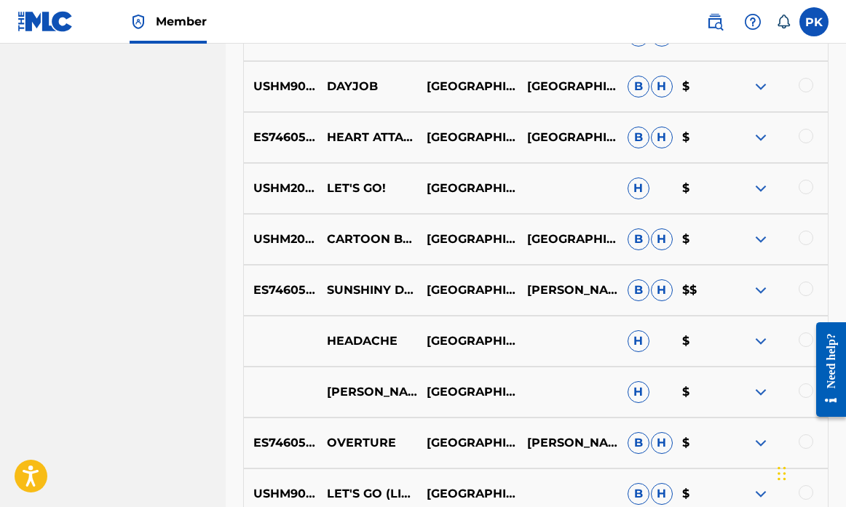
click at [762, 291] on img at bounding box center [760, 290] width 17 height 17
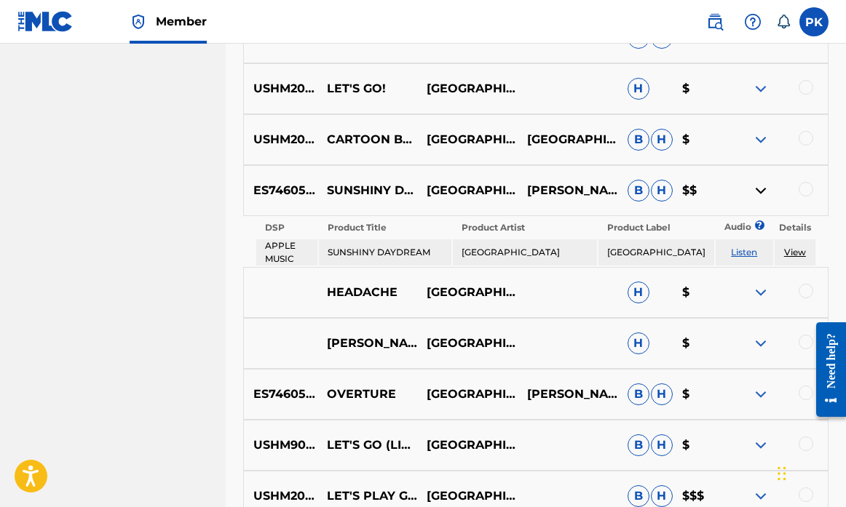
scroll to position [1717, 0]
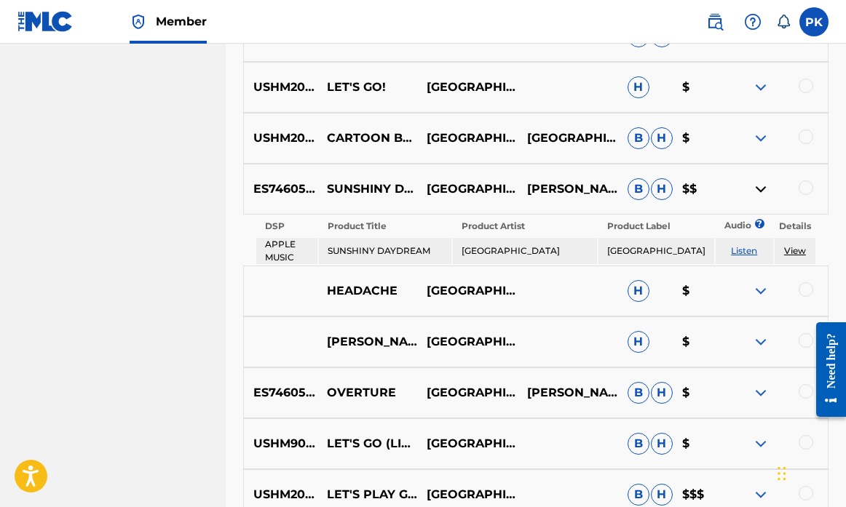
click at [756, 187] on img at bounding box center [760, 189] width 17 height 17
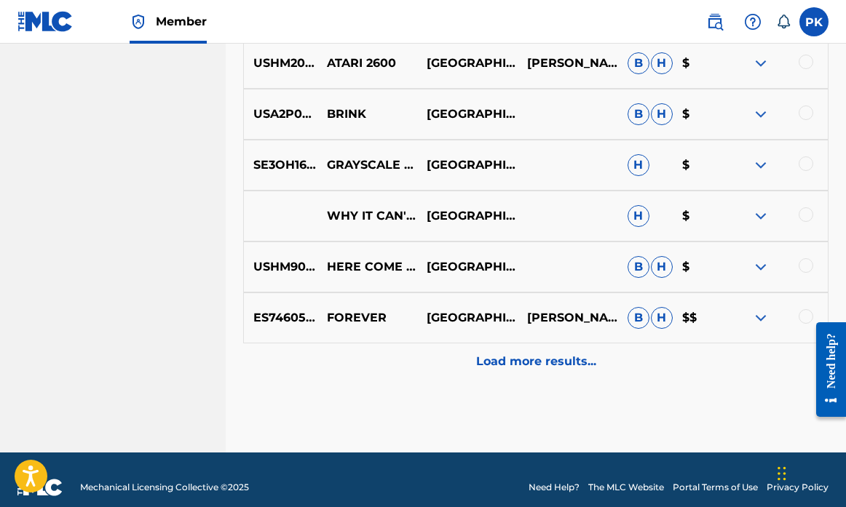
scroll to position [2353, 0]
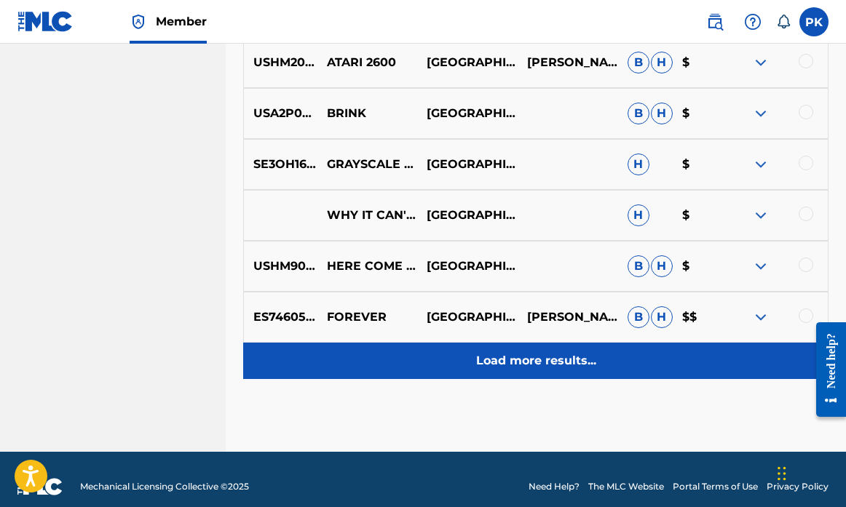
click at [534, 359] on p "Load more results..." at bounding box center [536, 360] width 120 height 17
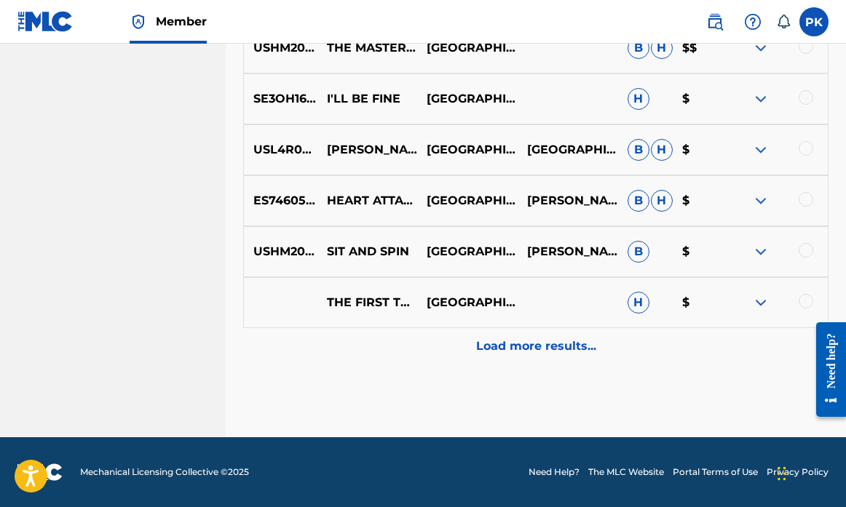
scroll to position [2878, 0]
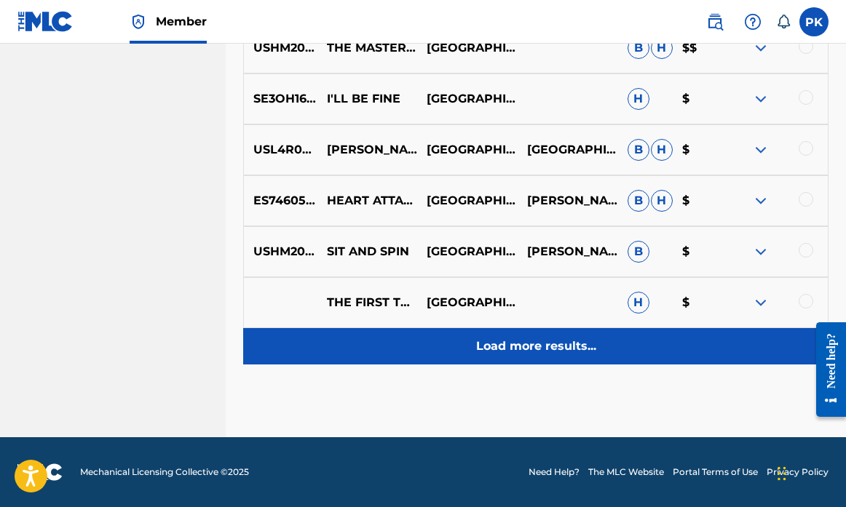
click at [550, 343] on p "Load more results..." at bounding box center [536, 346] width 120 height 17
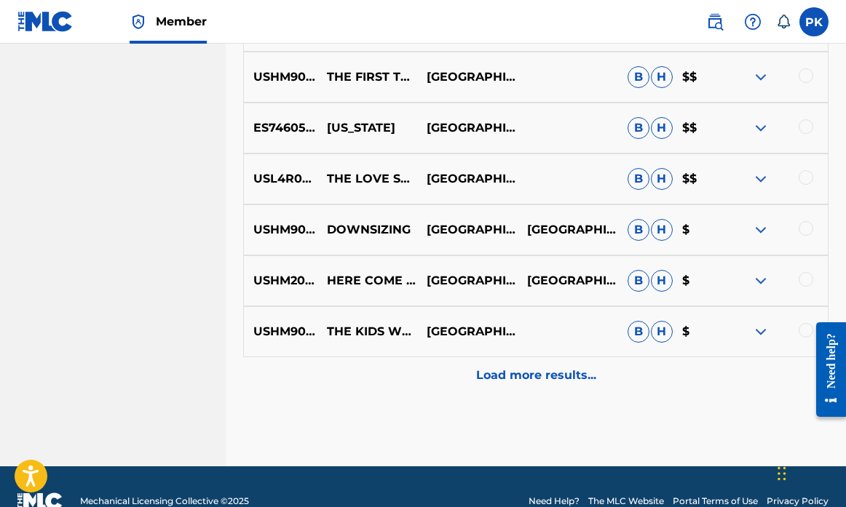
scroll to position [3354, 0]
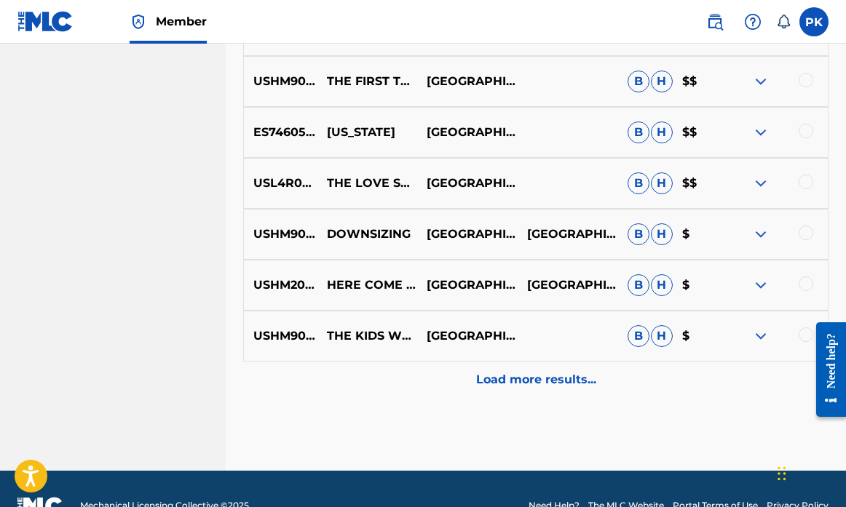
click at [758, 132] on img at bounding box center [760, 132] width 17 height 17
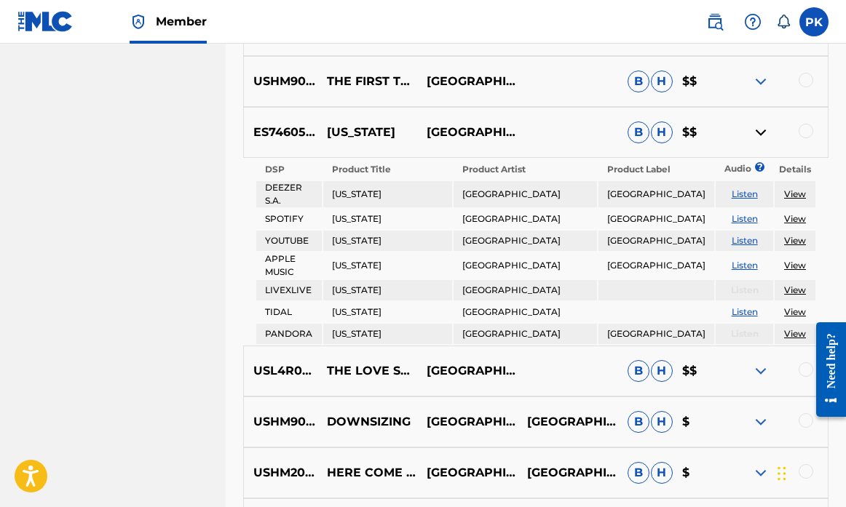
click at [759, 128] on img at bounding box center [760, 132] width 17 height 17
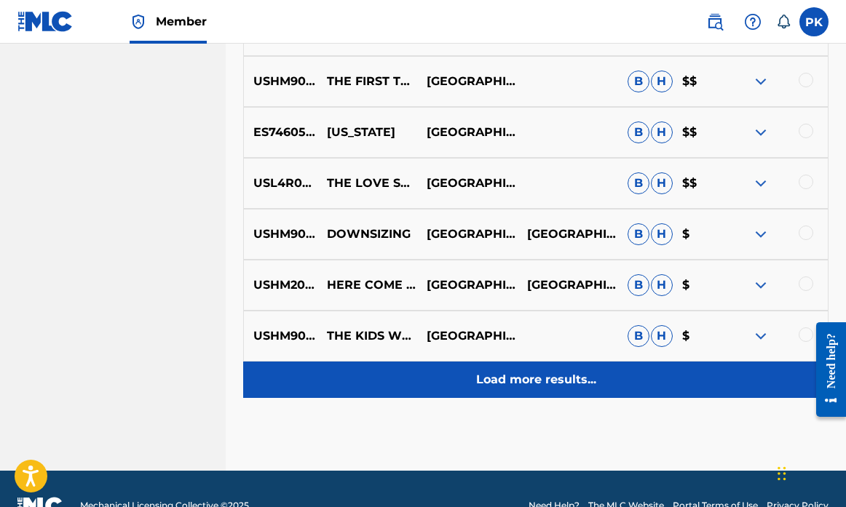
click at [554, 381] on p "Load more results..." at bounding box center [536, 379] width 120 height 17
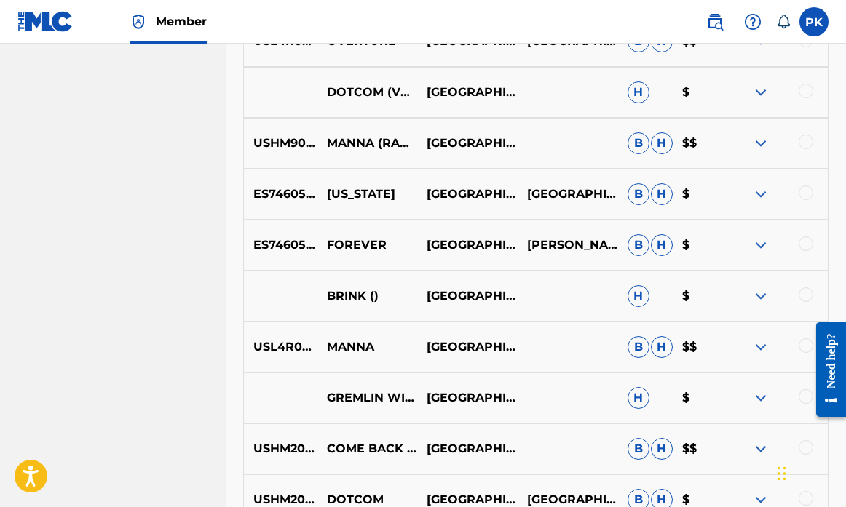
scroll to position [3683, 0]
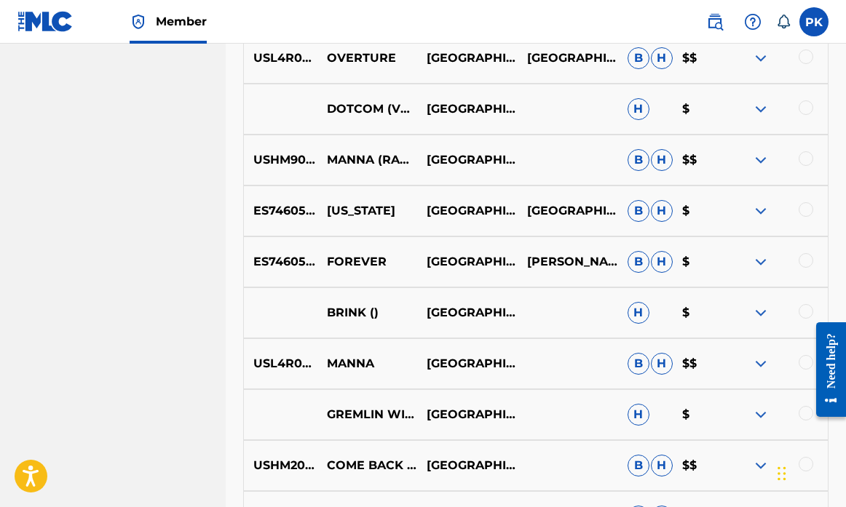
click at [761, 306] on img at bounding box center [760, 312] width 17 height 17
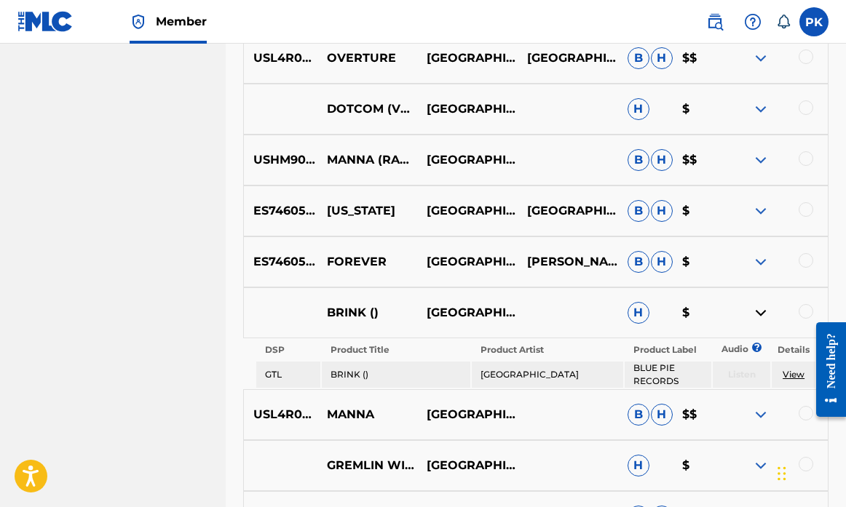
click at [759, 310] on img at bounding box center [760, 312] width 17 height 17
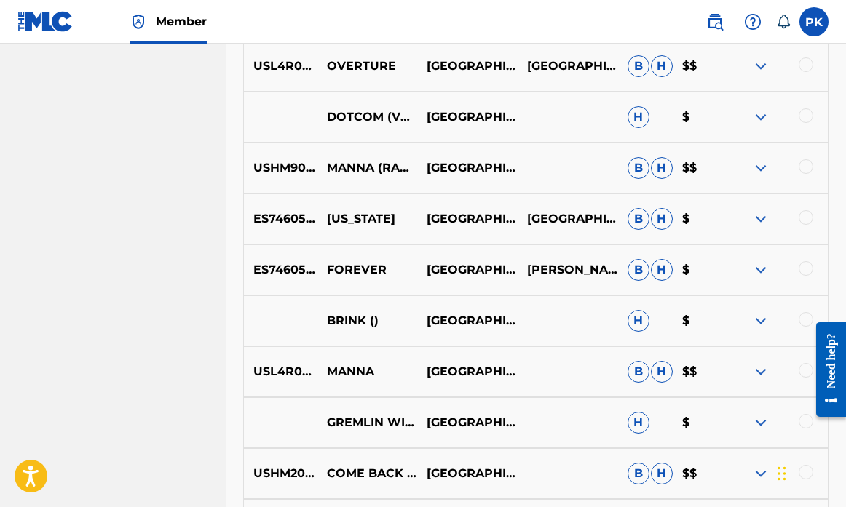
scroll to position [3651, 0]
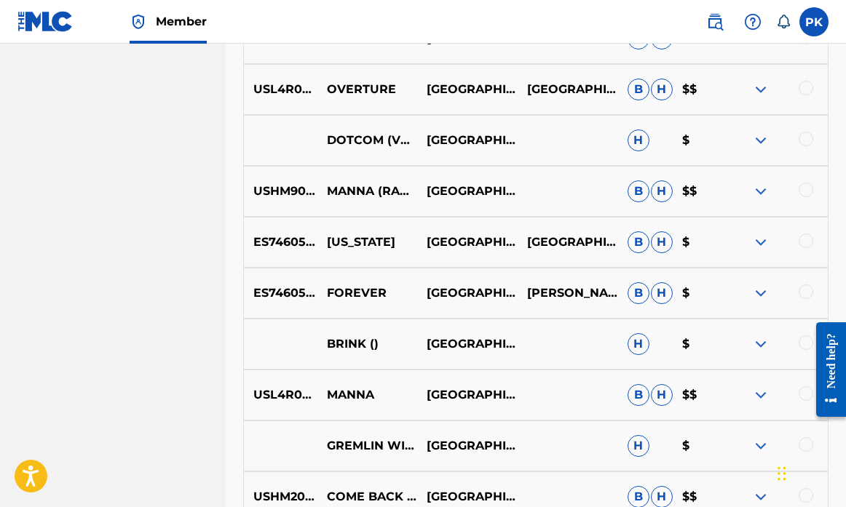
click at [760, 189] on img at bounding box center [760, 191] width 17 height 17
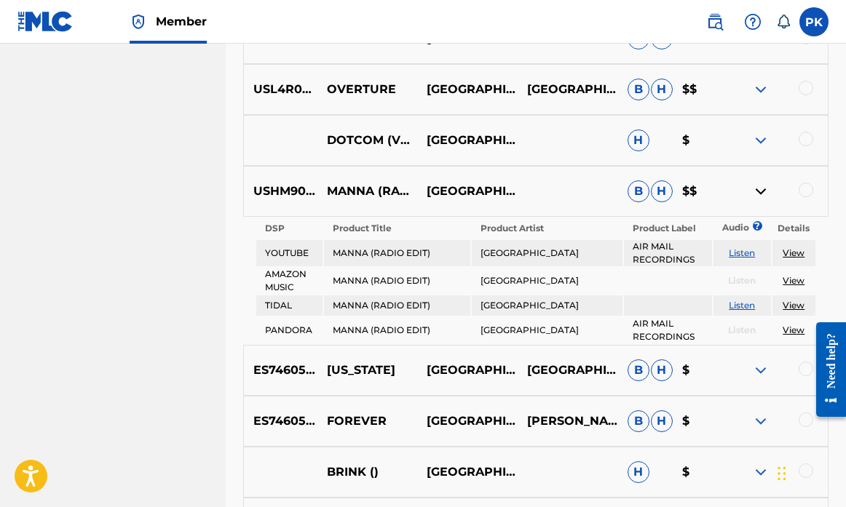
click at [760, 189] on img at bounding box center [760, 191] width 17 height 17
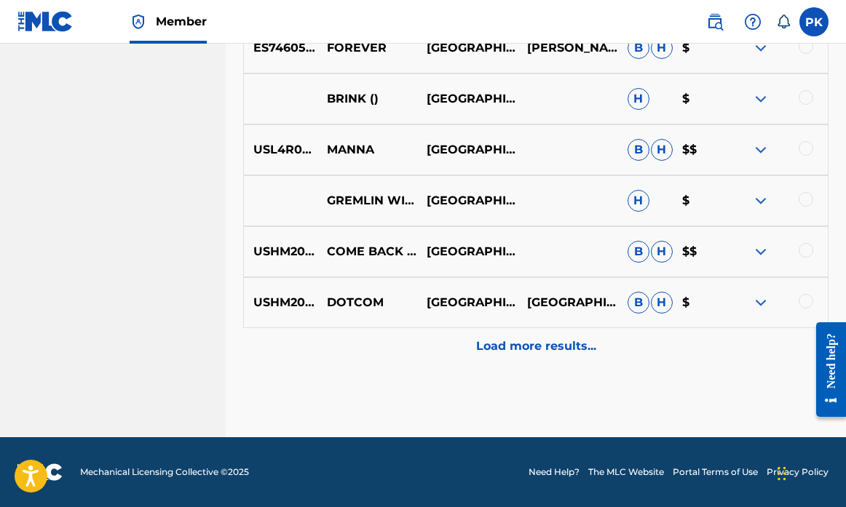
scroll to position [3897, 0]
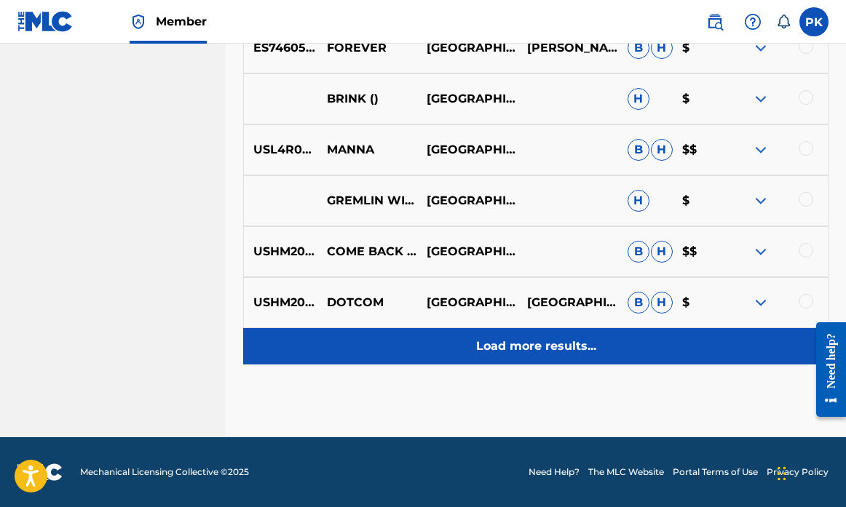
click at [575, 349] on p "Load more results..." at bounding box center [536, 346] width 120 height 17
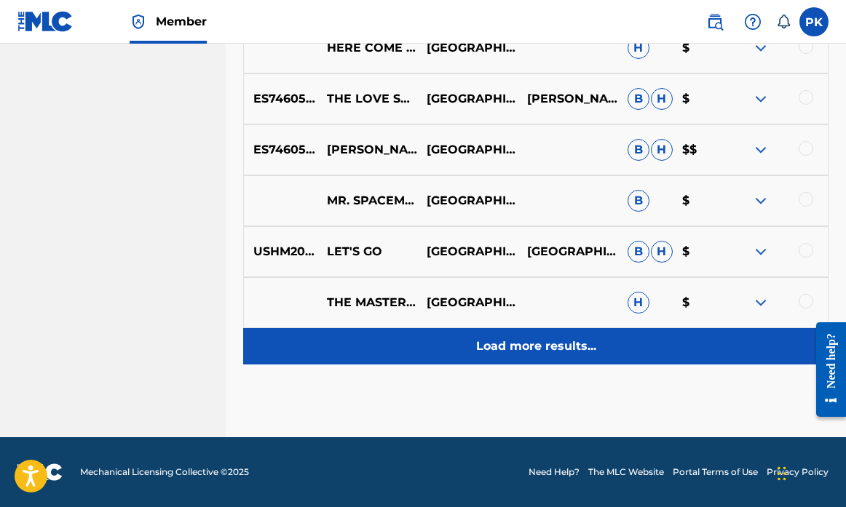
click at [563, 347] on p "Load more results..." at bounding box center [536, 346] width 120 height 17
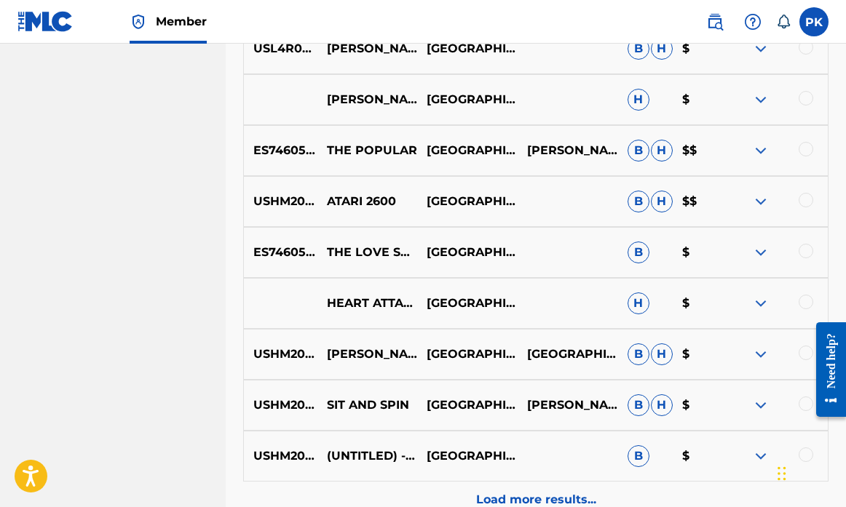
scroll to position [4756, 0]
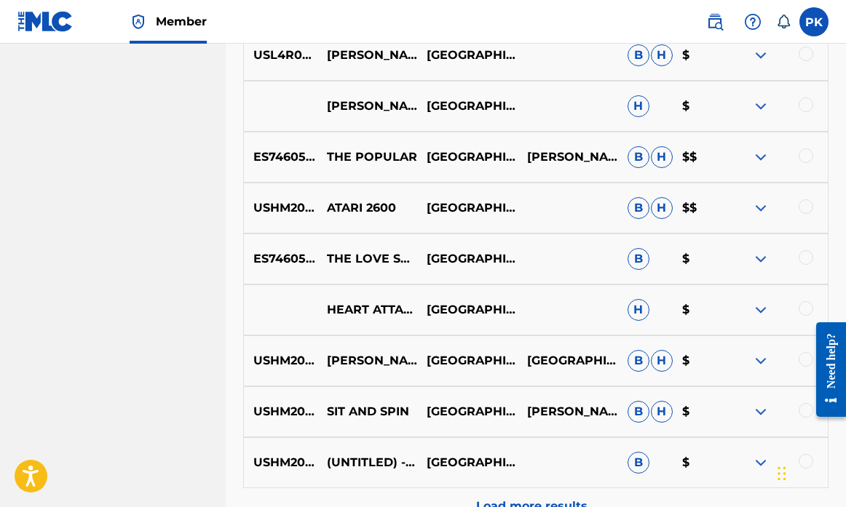
click at [754, 213] on img at bounding box center [760, 207] width 17 height 17
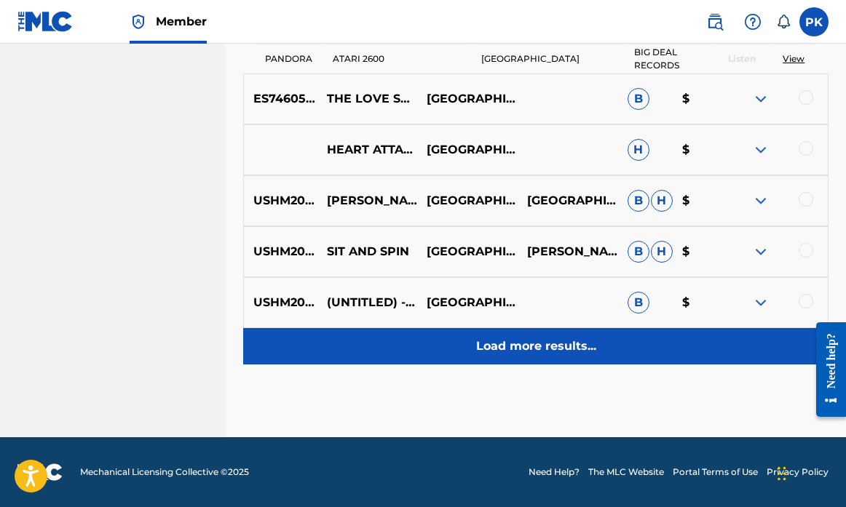
click at [570, 347] on p "Load more results..." at bounding box center [536, 346] width 120 height 17
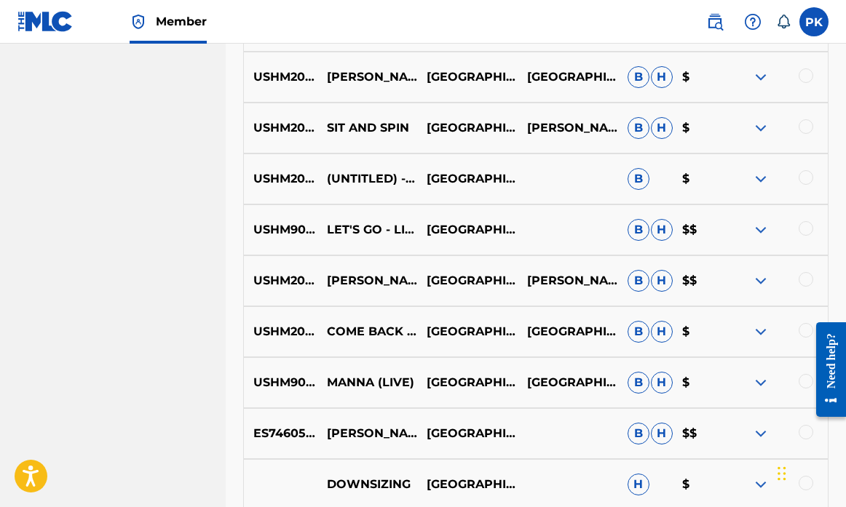
scroll to position [5049, 0]
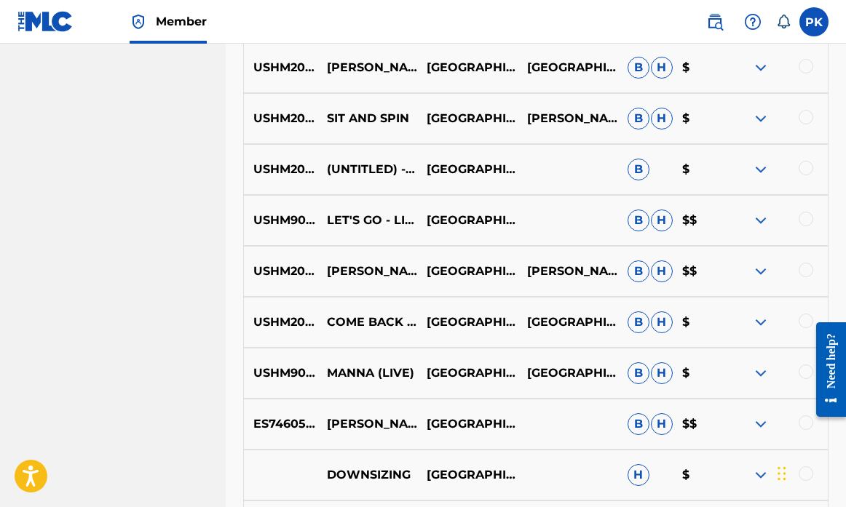
click at [761, 171] on img at bounding box center [760, 169] width 17 height 17
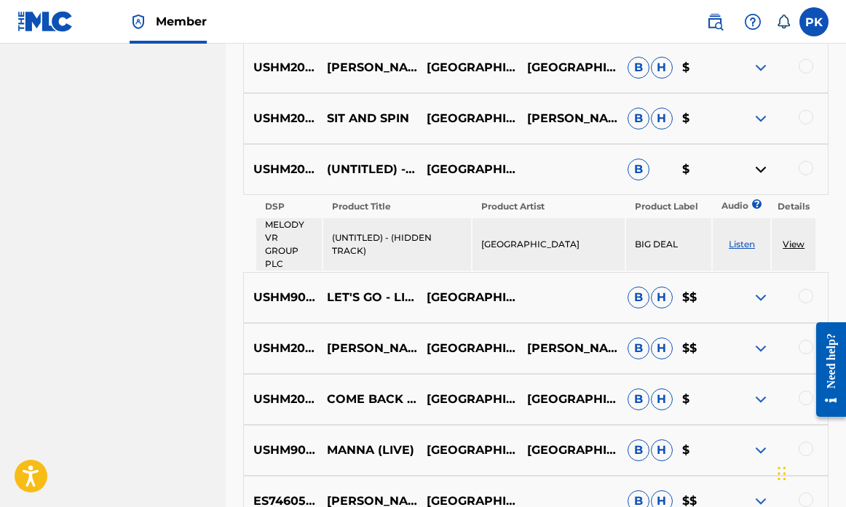
click at [761, 170] on img at bounding box center [760, 169] width 17 height 17
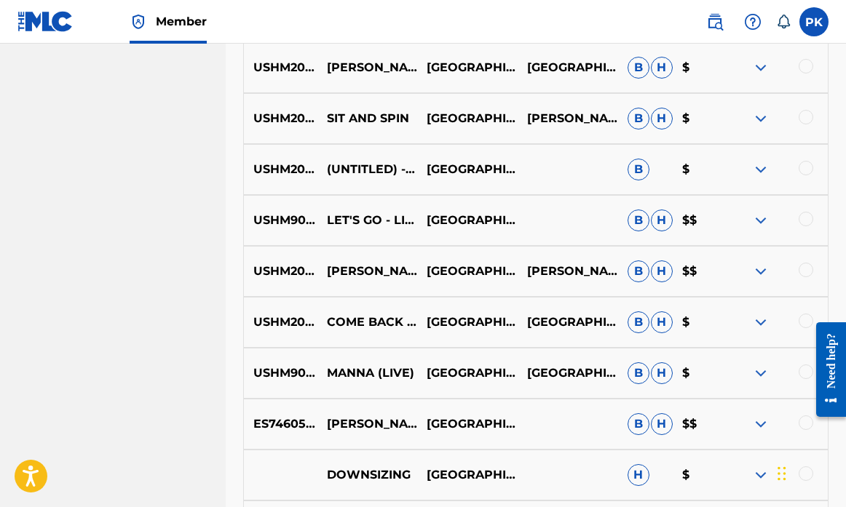
click at [756, 223] on img at bounding box center [760, 220] width 17 height 17
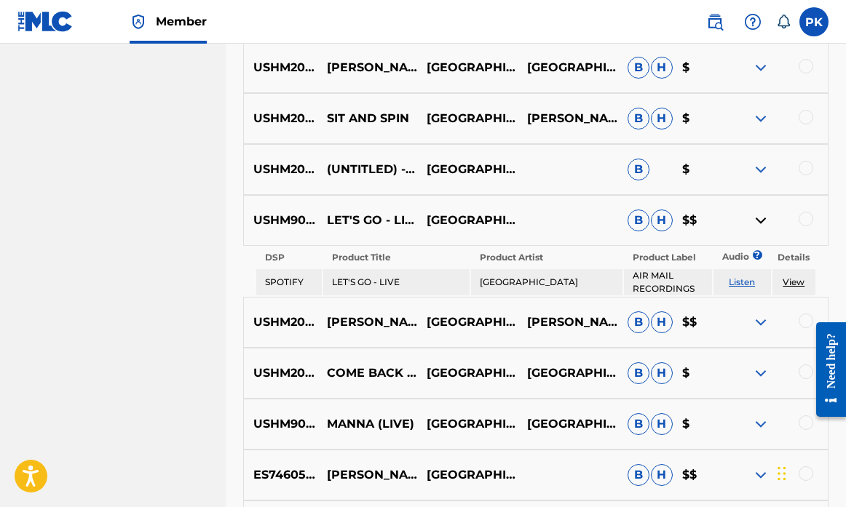
click at [756, 222] on img at bounding box center [760, 220] width 17 height 17
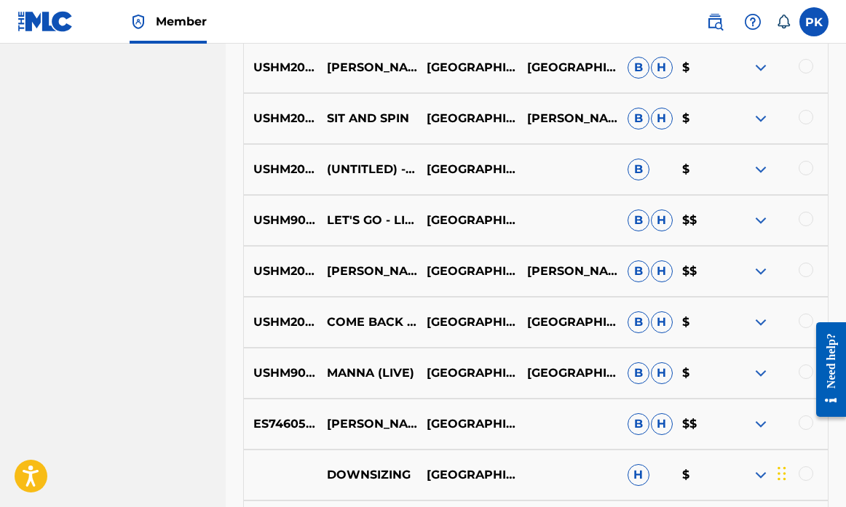
scroll to position [5073, 0]
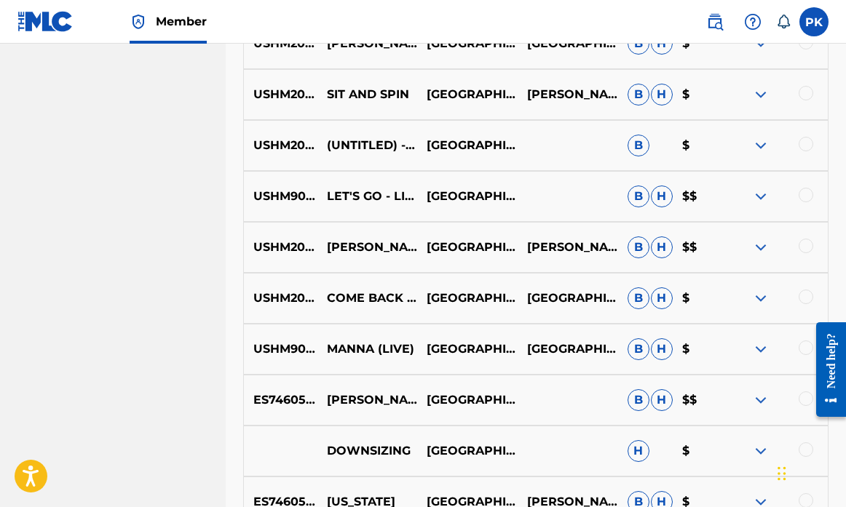
click at [757, 250] on img at bounding box center [760, 247] width 17 height 17
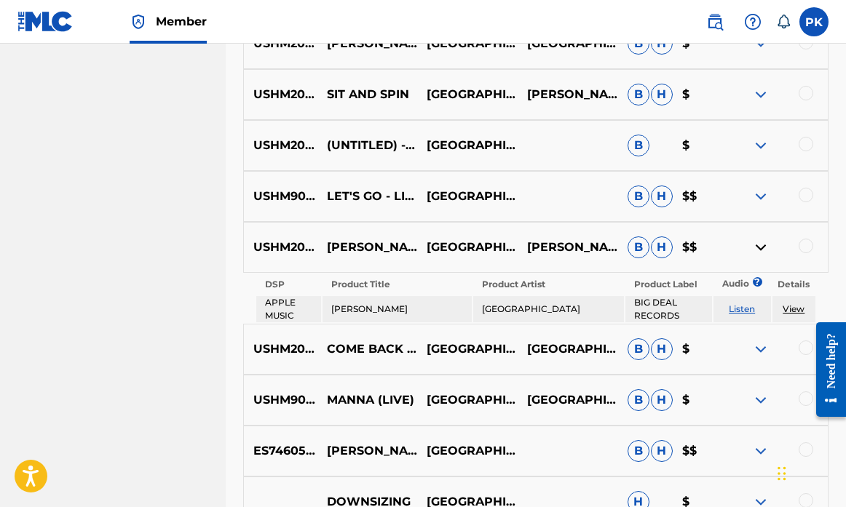
click at [757, 250] on img at bounding box center [760, 247] width 17 height 17
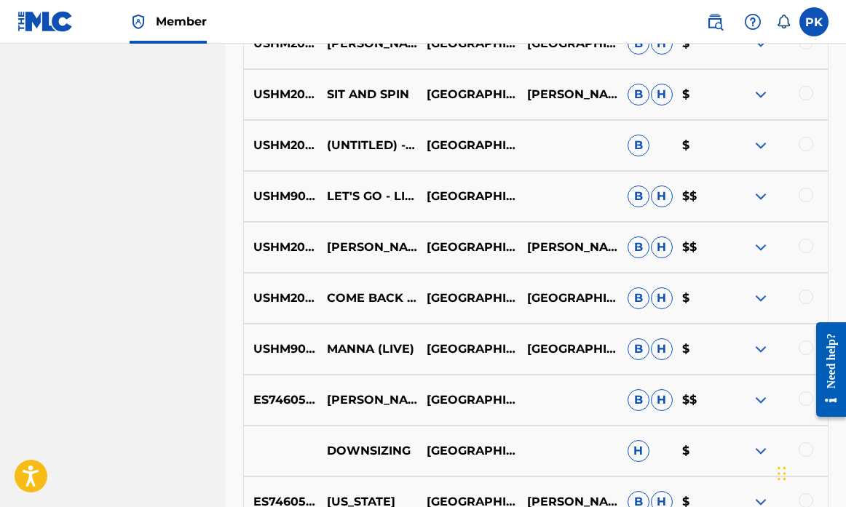
click at [759, 398] on img at bounding box center [760, 400] width 17 height 17
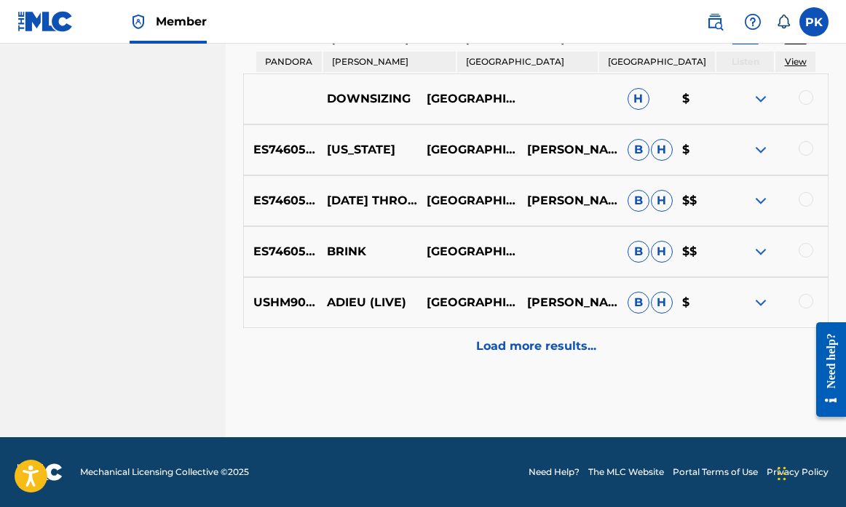
scroll to position [5619, 0]
click at [759, 302] on img at bounding box center [760, 302] width 17 height 17
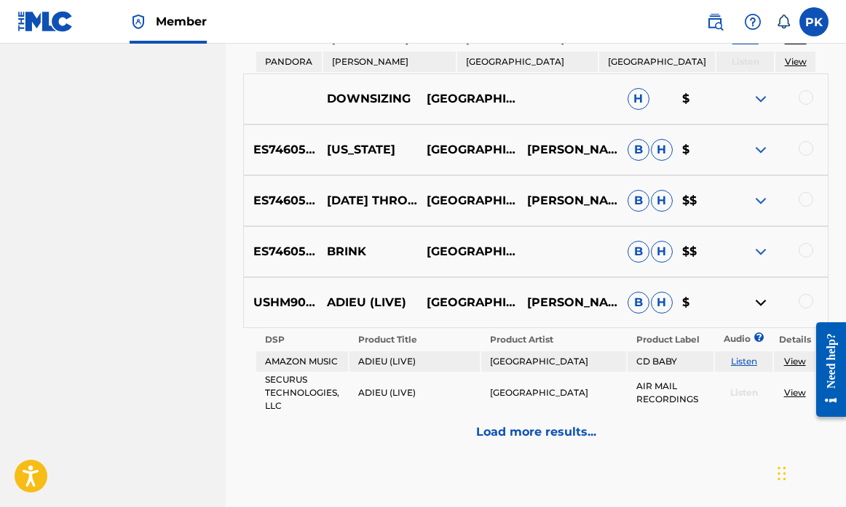
scroll to position [5618, 0]
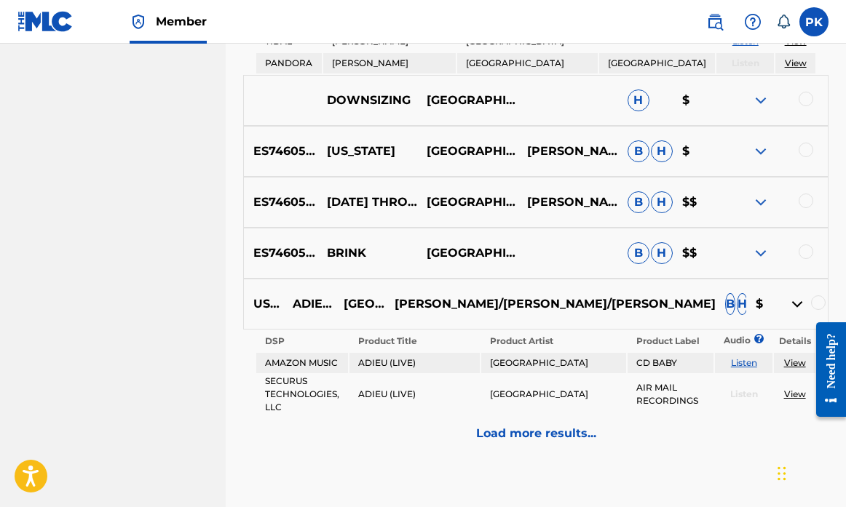
click at [574, 306] on p "B.HUSEMAN/M.HUSEMAN/I.KATZ" at bounding box center [550, 304] width 330 height 17
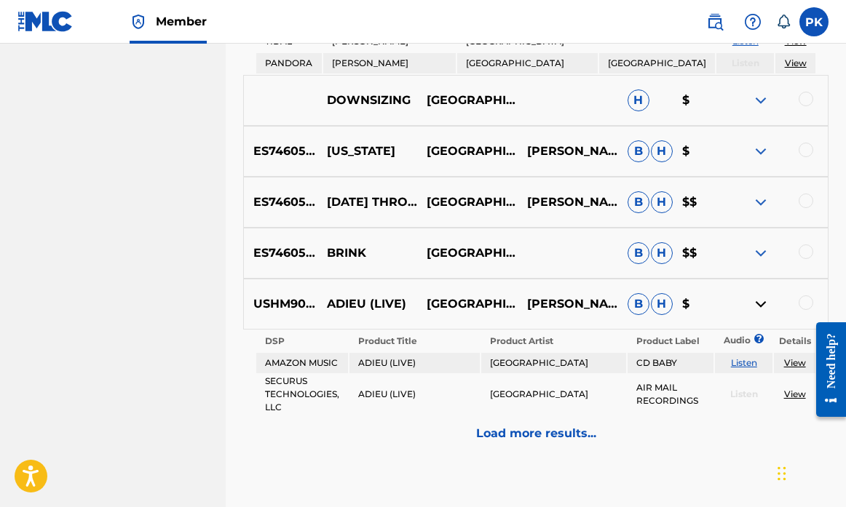
scroll to position [5644, 0]
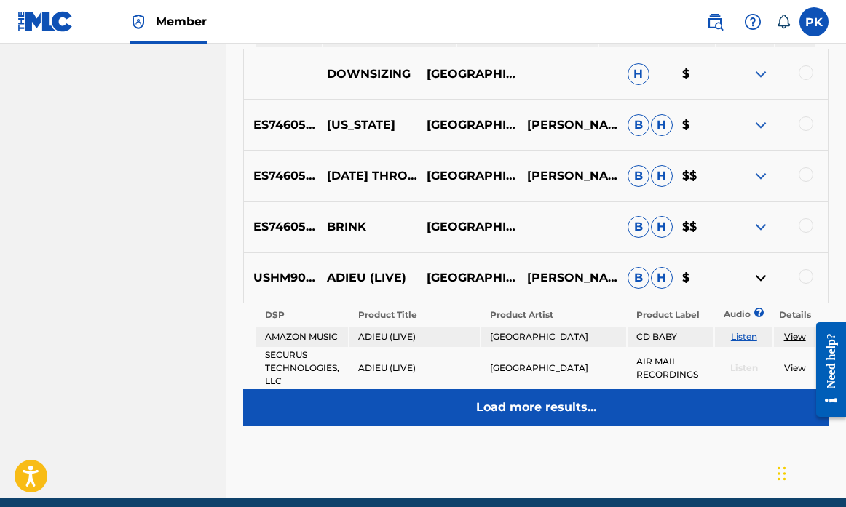
click at [568, 408] on p "Load more results..." at bounding box center [536, 407] width 120 height 17
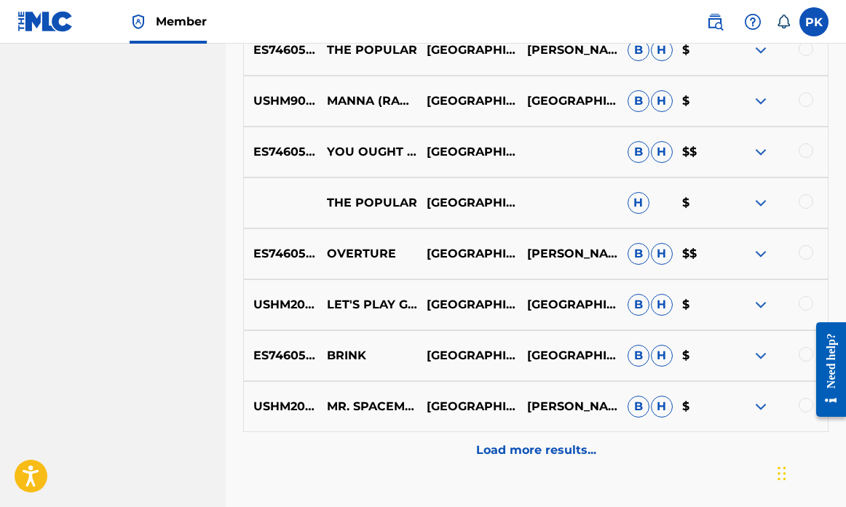
scroll to position [5856, 0]
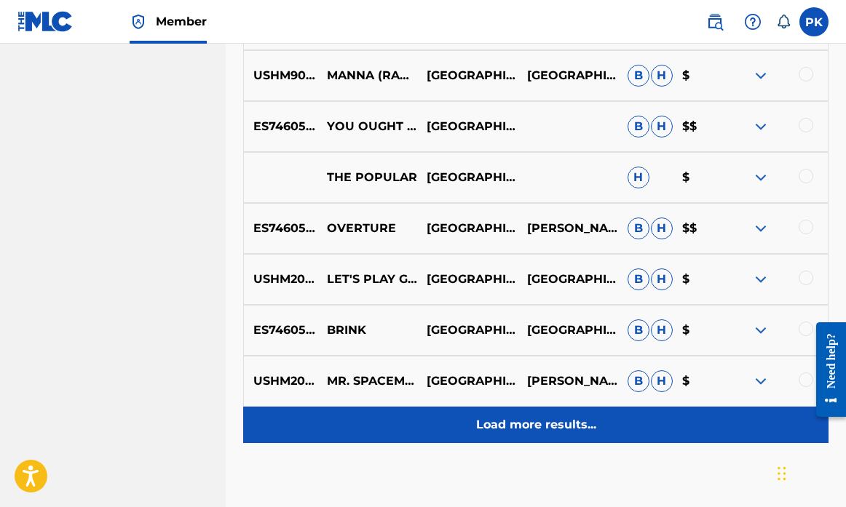
click at [563, 424] on p "Load more results..." at bounding box center [536, 424] width 120 height 17
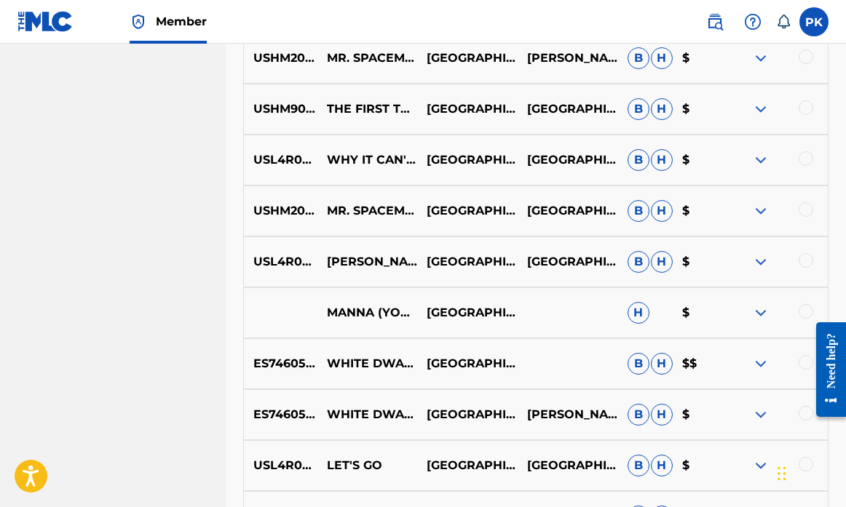
scroll to position [6166, 1]
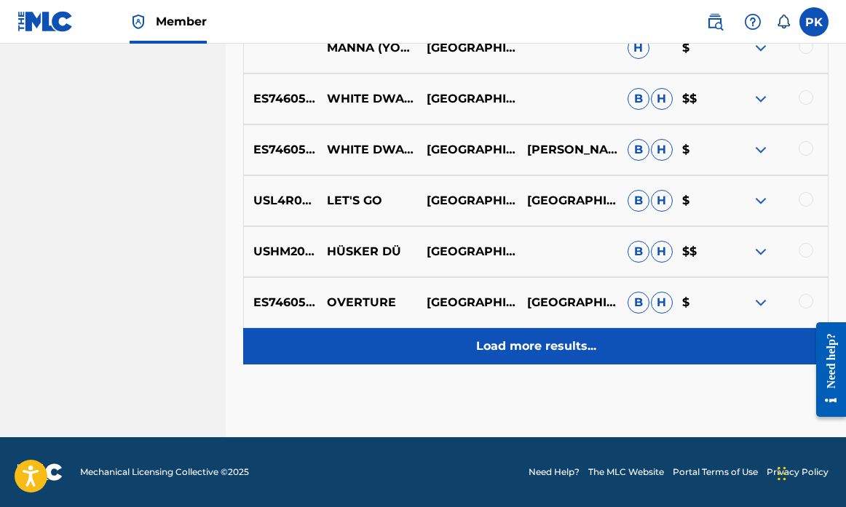
click at [539, 339] on p "Load more results..." at bounding box center [536, 346] width 120 height 17
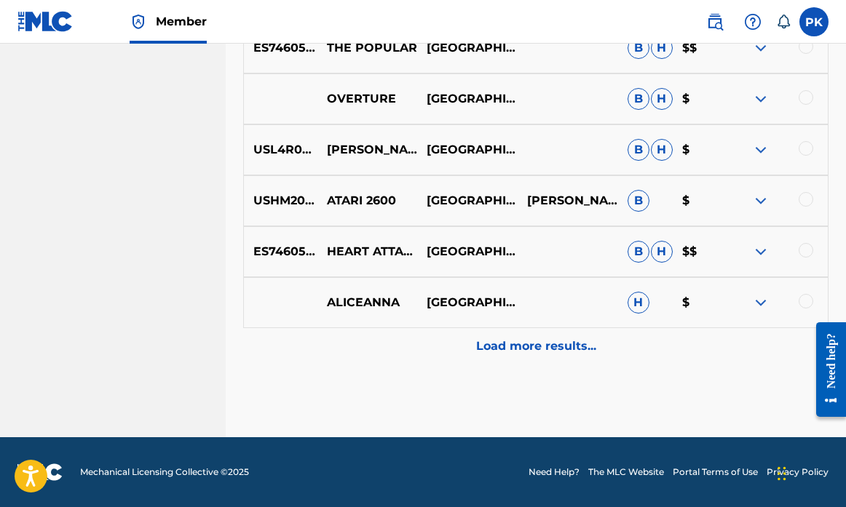
scroll to position [6954, 0]
click at [757, 202] on img at bounding box center [760, 200] width 17 height 17
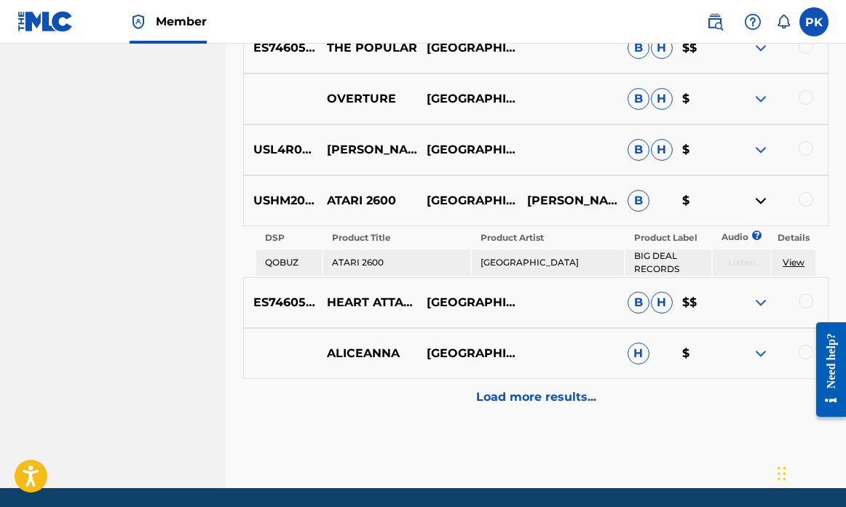
click at [757, 202] on img at bounding box center [760, 200] width 17 height 17
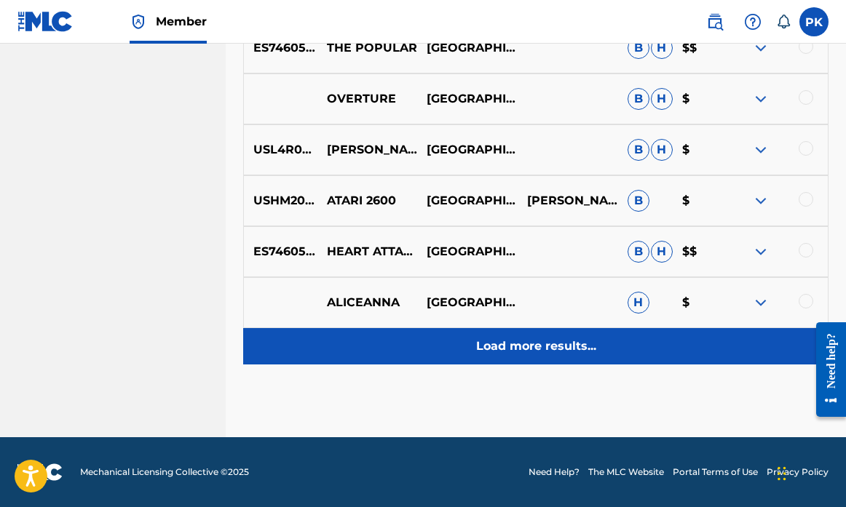
click at [547, 348] on p "Load more results..." at bounding box center [536, 346] width 120 height 17
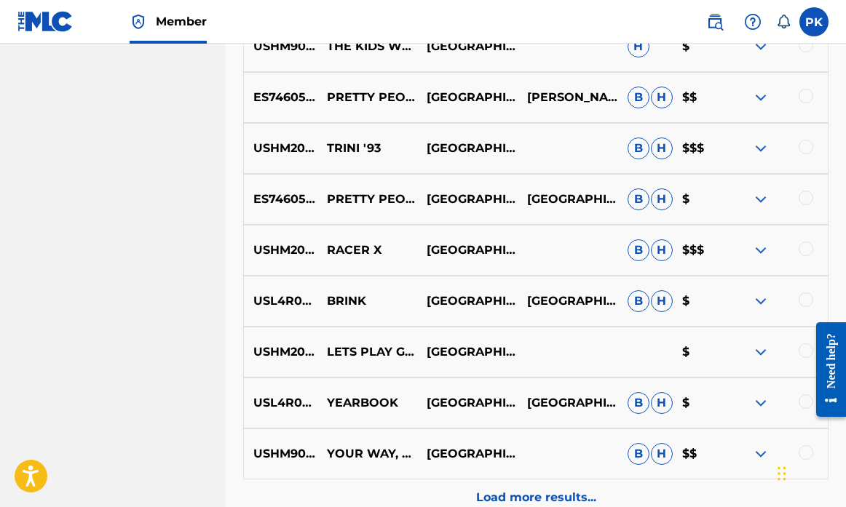
scroll to position [7300, 0]
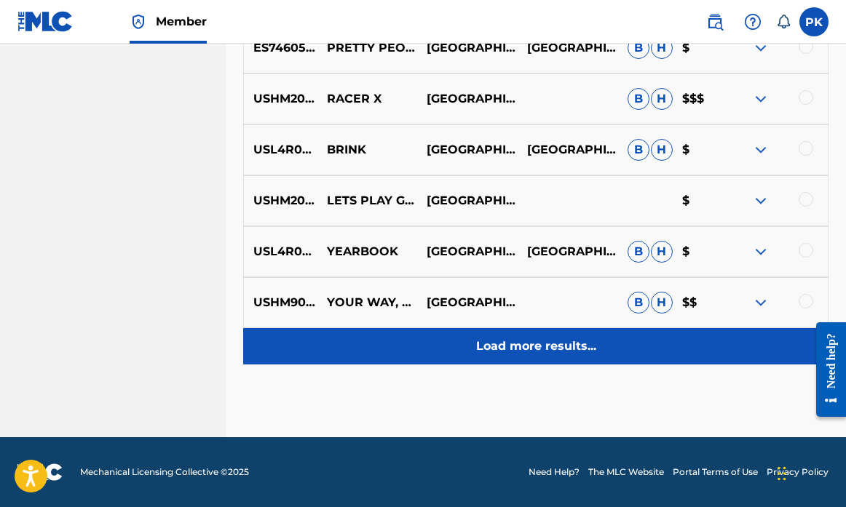
click at [532, 347] on p "Load more results..." at bounding box center [536, 346] width 120 height 17
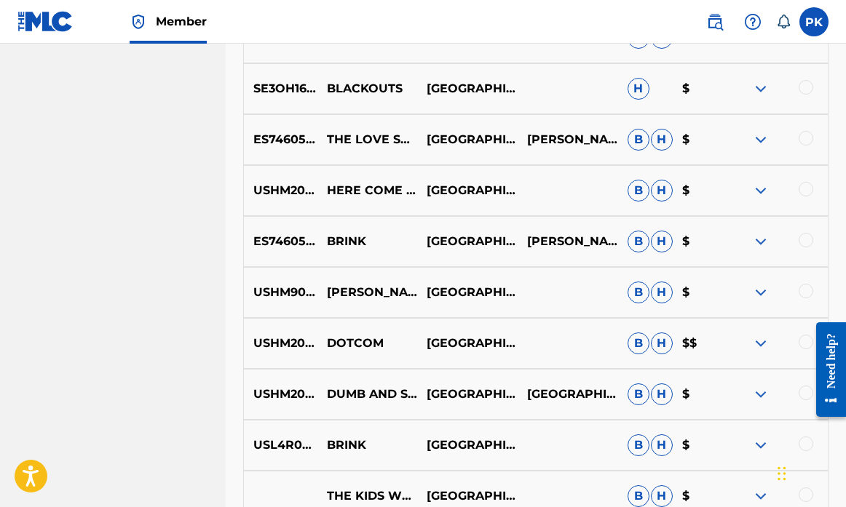
scroll to position [7639, 0]
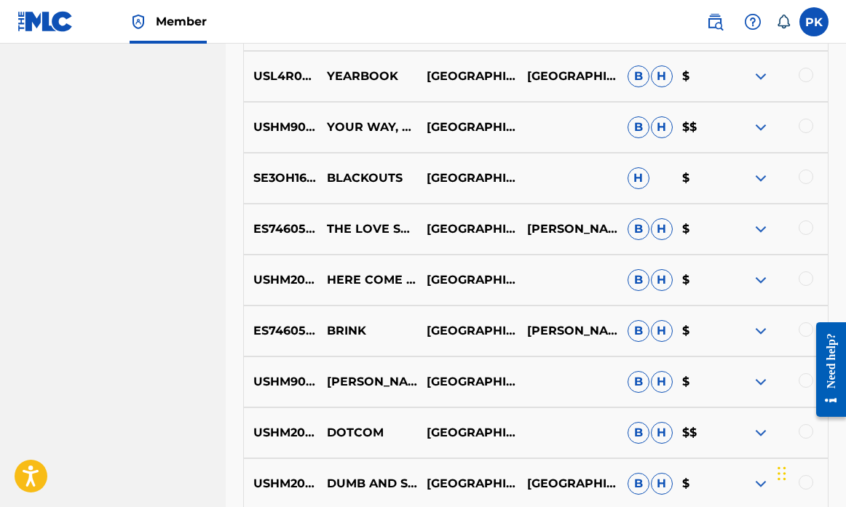
click at [761, 175] on img at bounding box center [760, 178] width 17 height 17
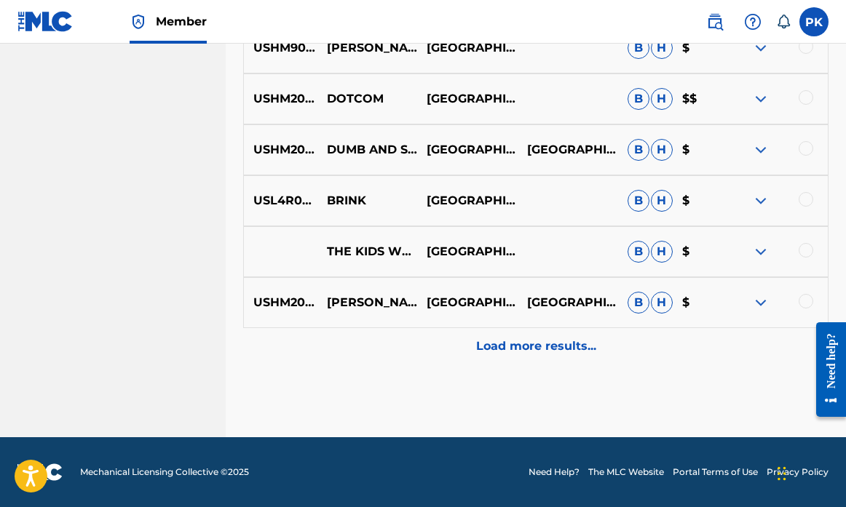
scroll to position [8072, 0]
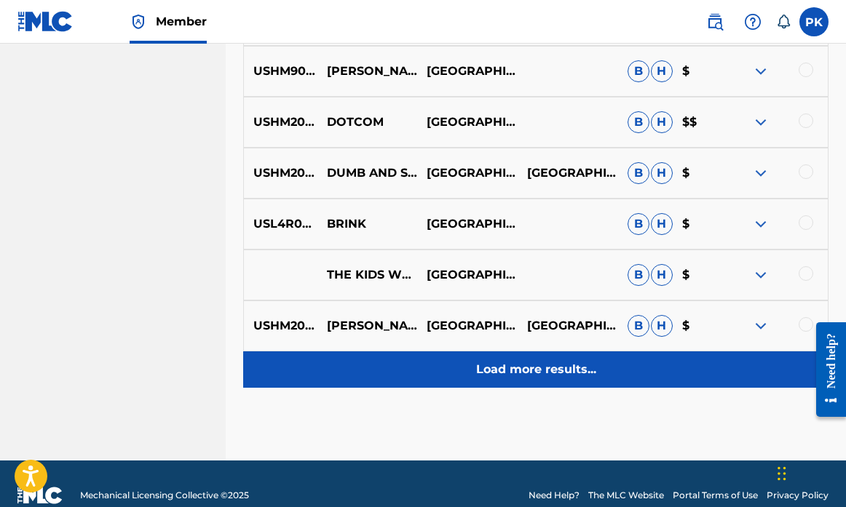
click at [553, 368] on p "Load more results..." at bounding box center [536, 369] width 120 height 17
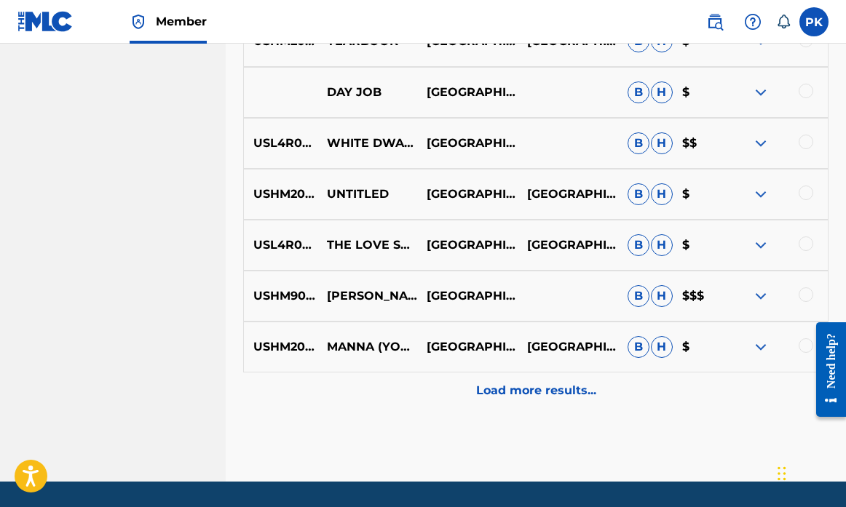
scroll to position [8430, 0]
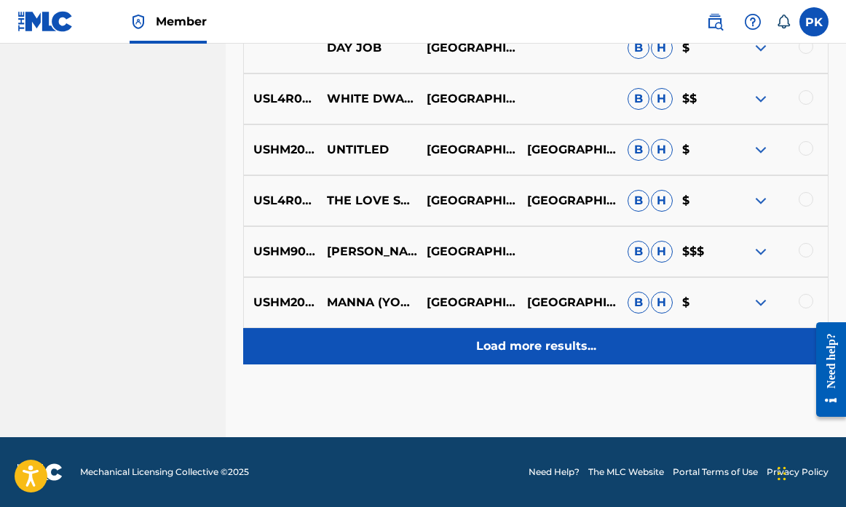
click at [548, 344] on p "Load more results..." at bounding box center [536, 346] width 120 height 17
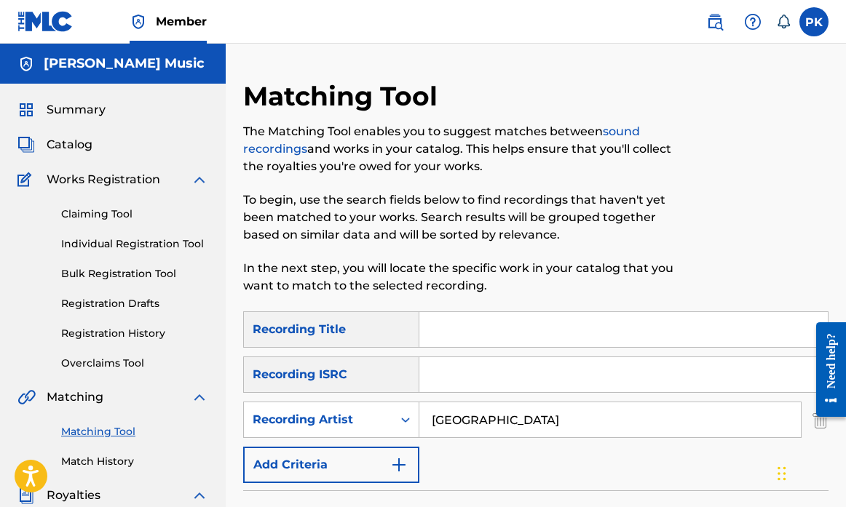
scroll to position [0, 0]
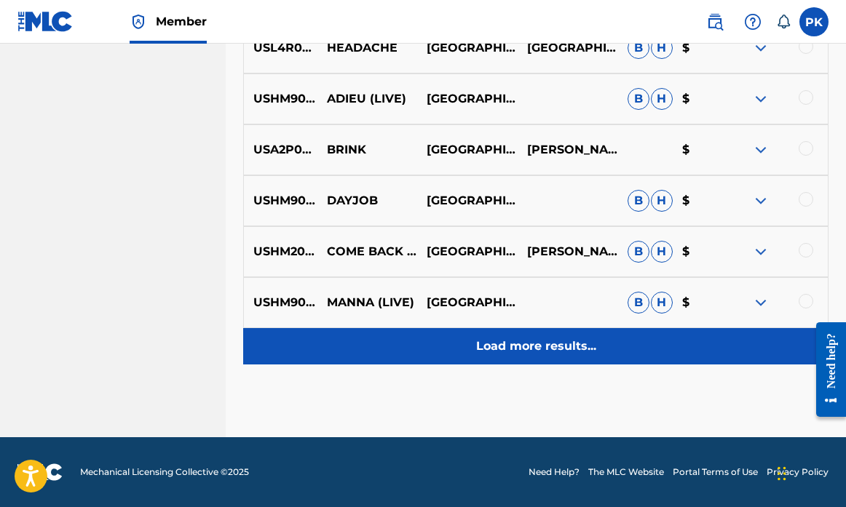
click at [496, 348] on p "Load more results..." at bounding box center [536, 346] width 120 height 17
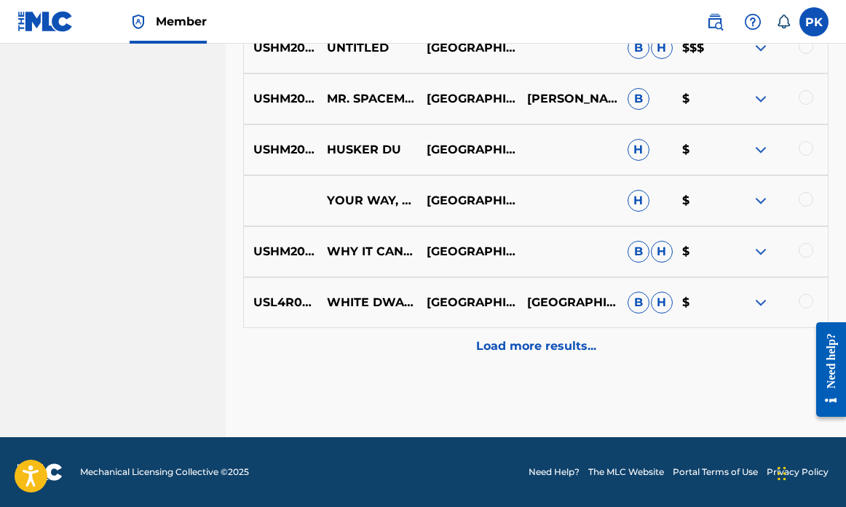
scroll to position [9502, 0]
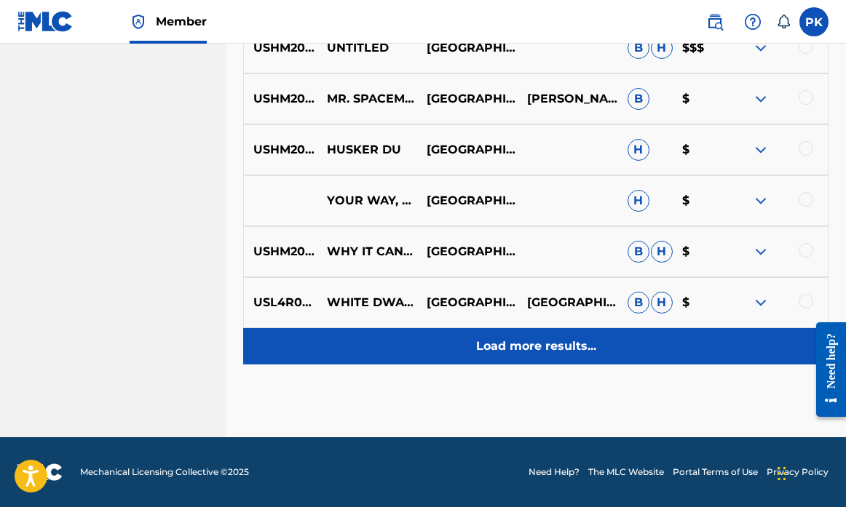
click at [547, 346] on p "Load more results..." at bounding box center [536, 346] width 120 height 17
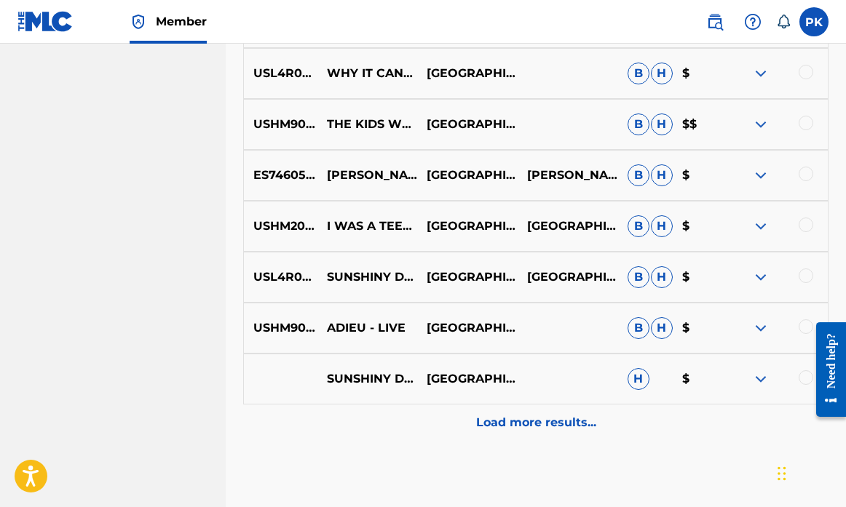
scroll to position [9937, 0]
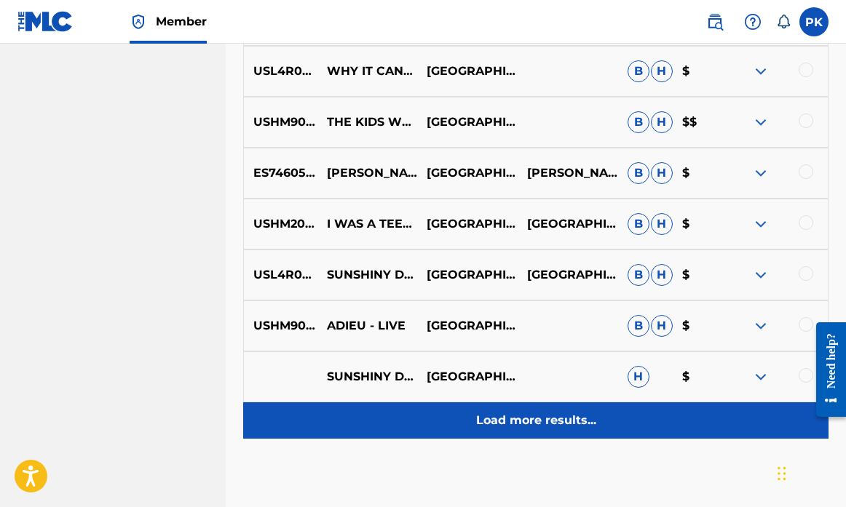
click at [538, 424] on p "Load more results..." at bounding box center [536, 420] width 120 height 17
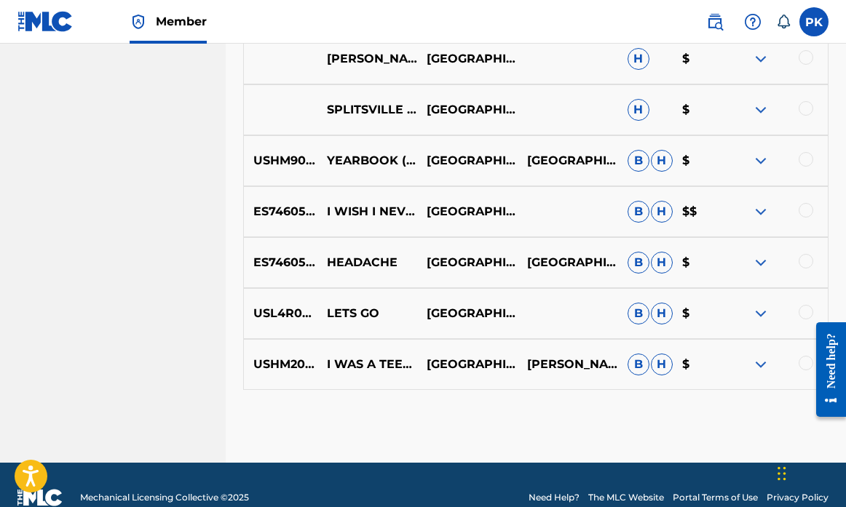
scroll to position [10440, 0]
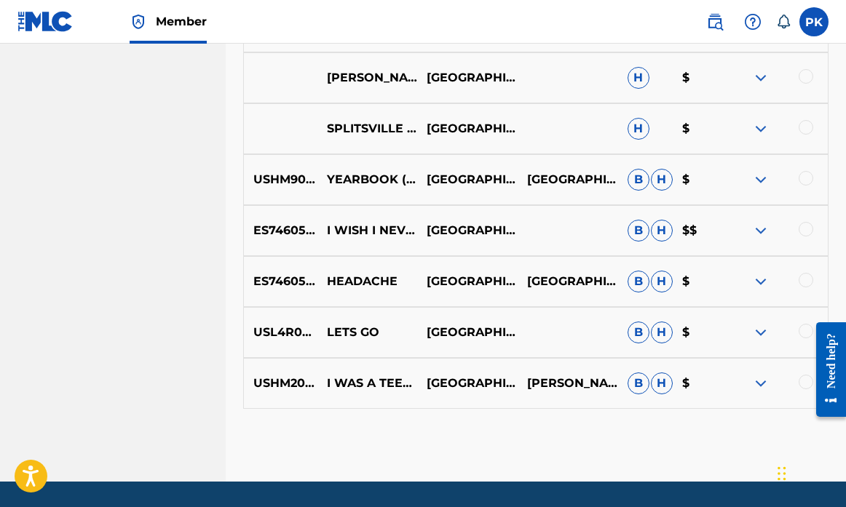
click at [761, 279] on img at bounding box center [760, 281] width 17 height 17
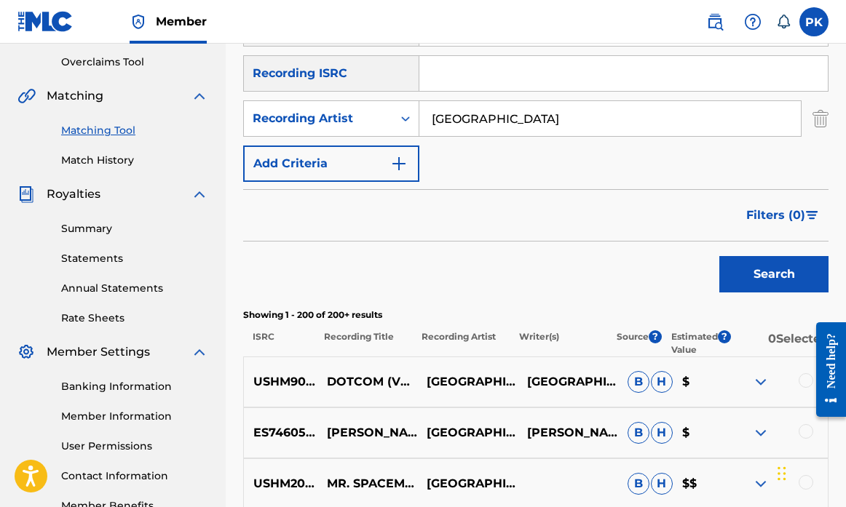
scroll to position [333, 0]
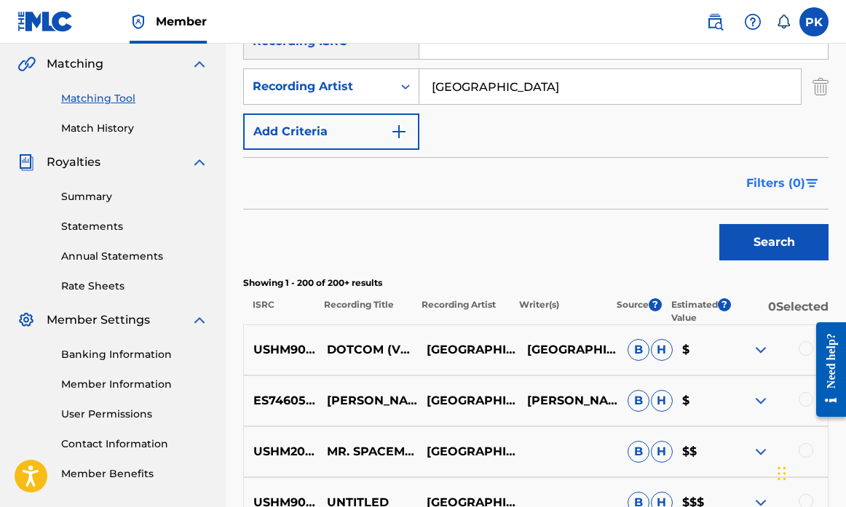
click at [804, 183] on span "Filters ( 0 )" at bounding box center [775, 183] width 59 height 17
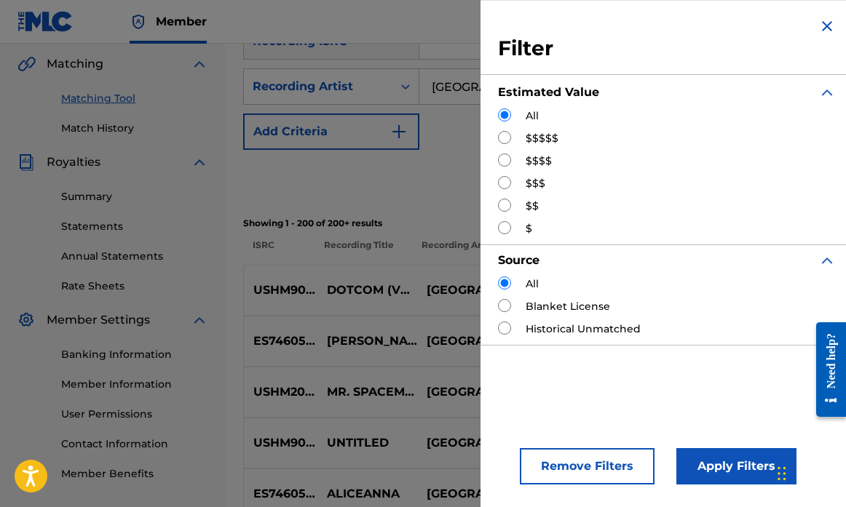
click at [507, 328] on input "Search Form" at bounding box center [504, 328] width 13 height 13
radio input "true"
click at [711, 464] on button "Apply Filters" at bounding box center [736, 466] width 120 height 36
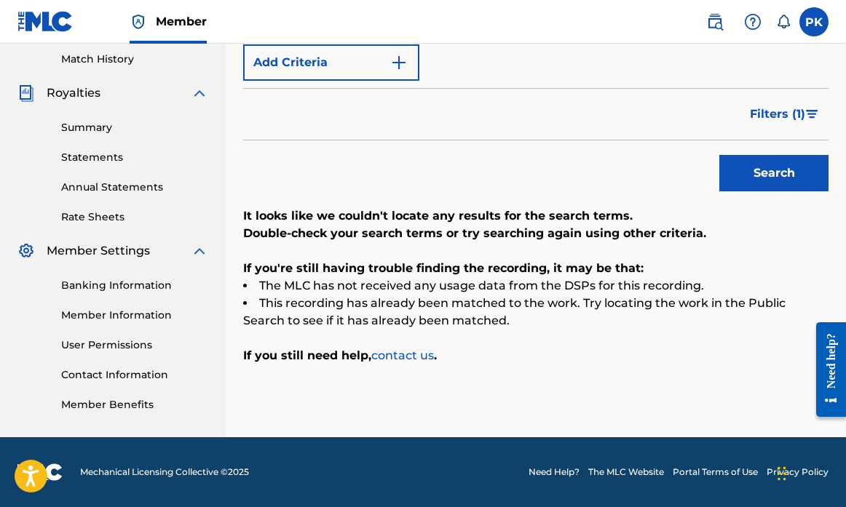
scroll to position [403, 0]
click at [803, 119] on span "Filters ( 1 )" at bounding box center [777, 114] width 55 height 17
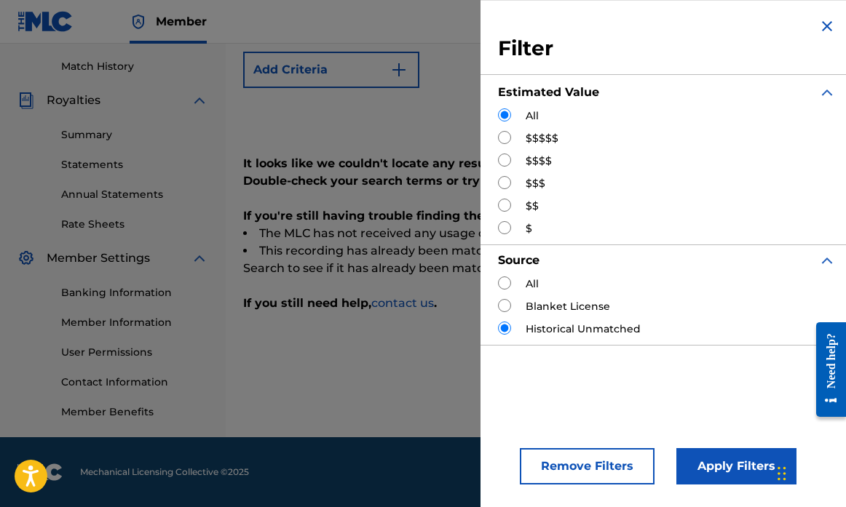
scroll to position [395, 0]
click at [505, 285] on input "Search Form" at bounding box center [504, 283] width 13 height 13
radio input "true"
click at [820, 28] on img "Search Form" at bounding box center [826, 25] width 17 height 17
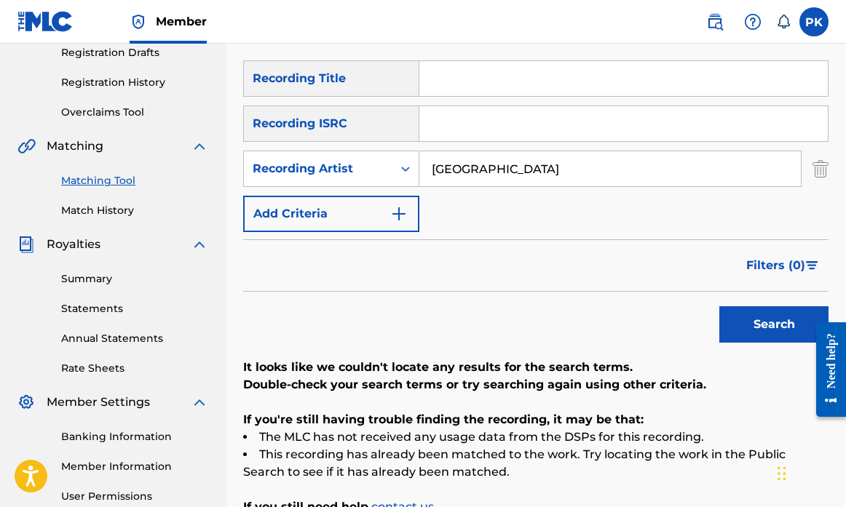
scroll to position [236, 0]
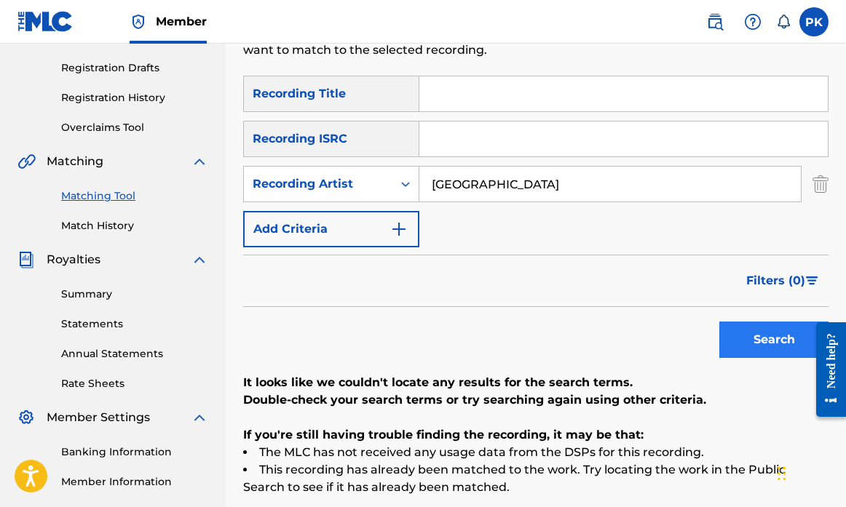
click at [767, 341] on button "Search" at bounding box center [773, 340] width 109 height 36
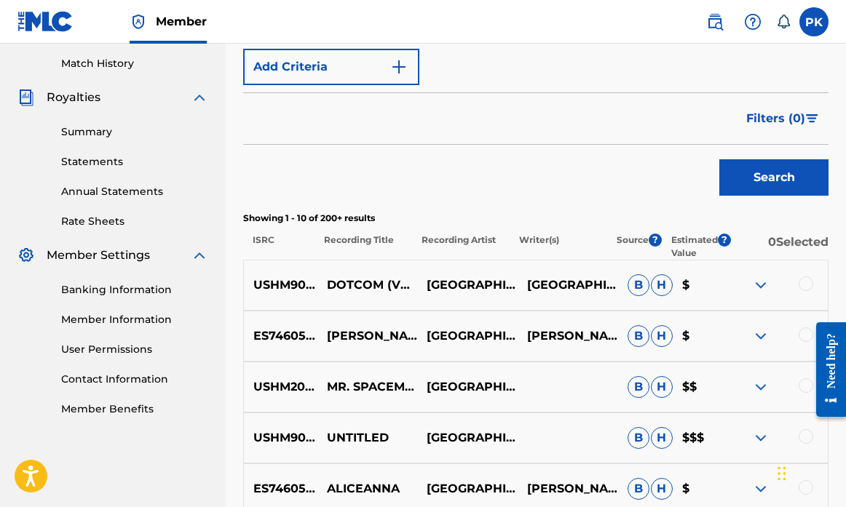
scroll to position [400, 0]
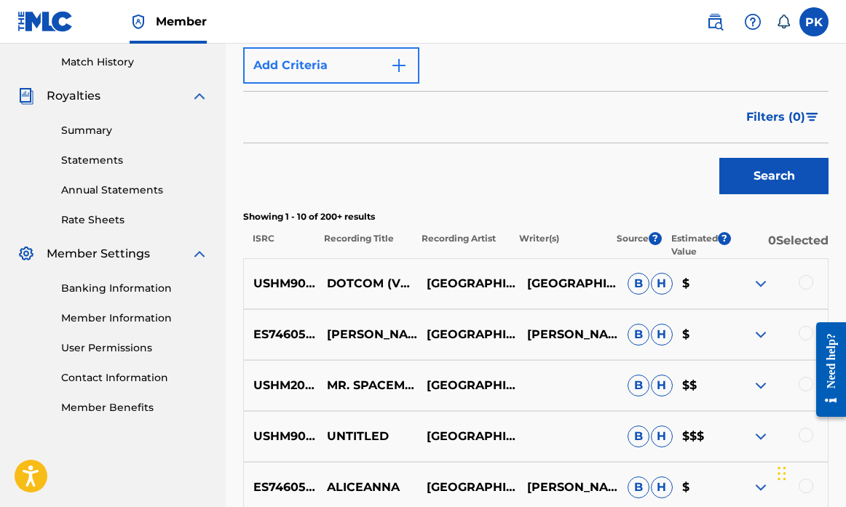
click at [395, 64] on img "Search Form" at bounding box center [398, 65] width 17 height 17
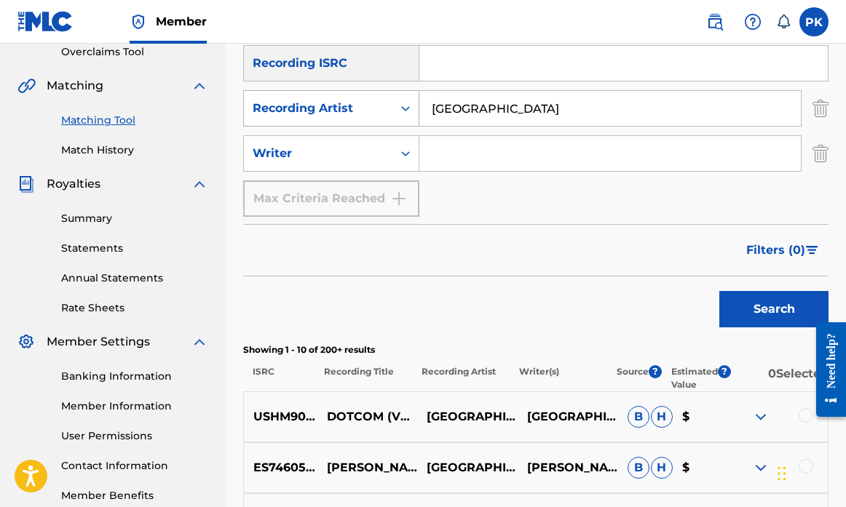
scroll to position [309, 0]
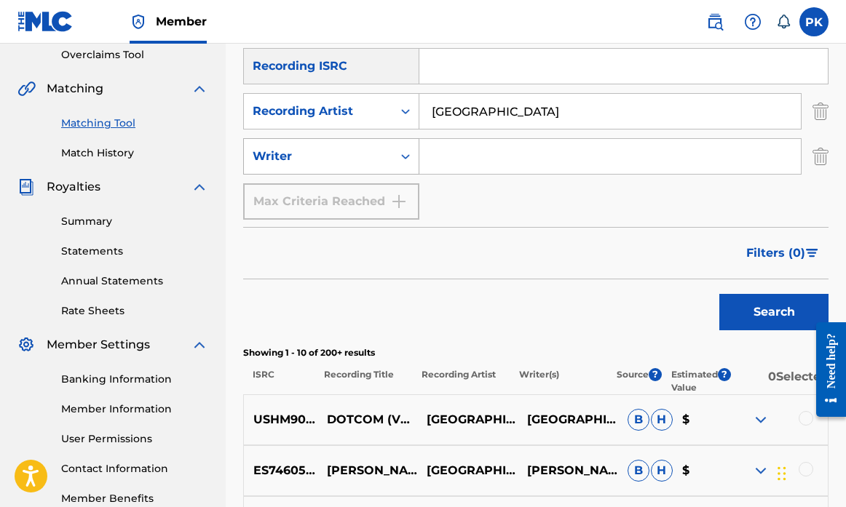
click at [376, 164] on div "Writer" at bounding box center [318, 156] width 131 height 17
click at [403, 154] on icon "Search Form" at bounding box center [405, 156] width 15 height 15
click at [818, 158] on img "Search Form" at bounding box center [820, 156] width 16 height 36
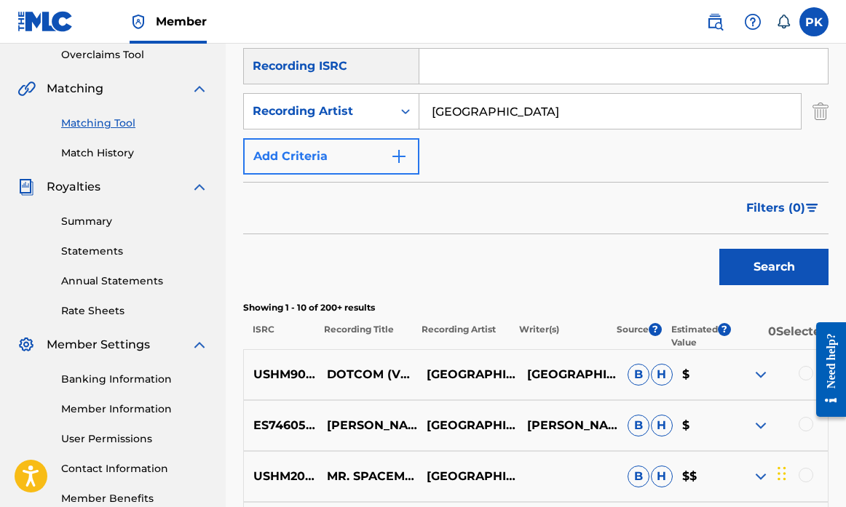
click at [395, 149] on img "Search Form" at bounding box center [398, 156] width 17 height 17
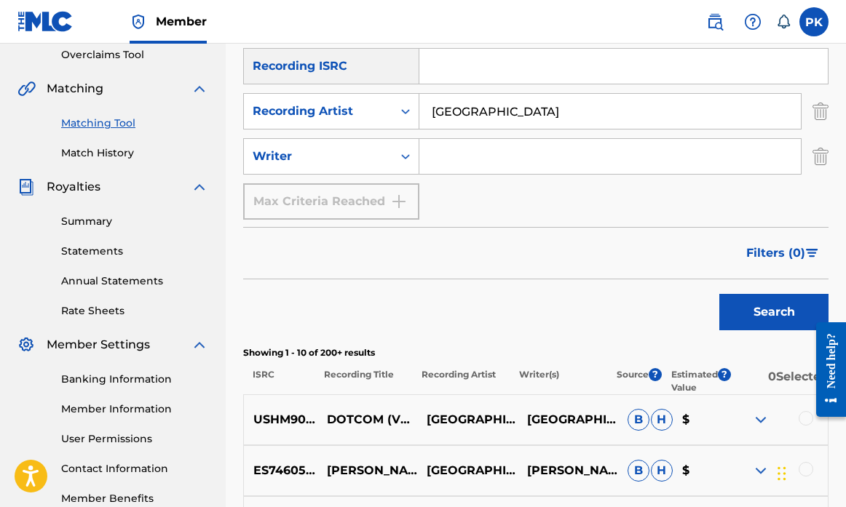
click at [462, 159] on input "Search Form" at bounding box center [609, 156] width 381 height 35
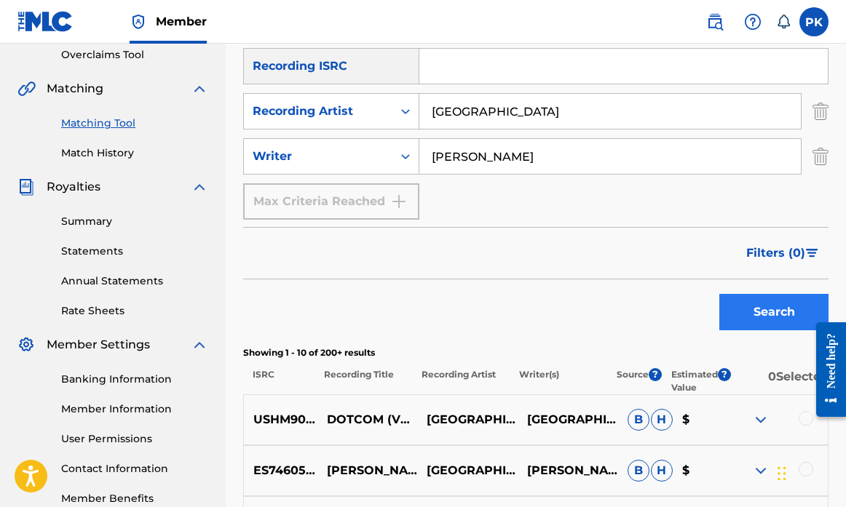
click at [780, 323] on button "Search" at bounding box center [773, 312] width 109 height 36
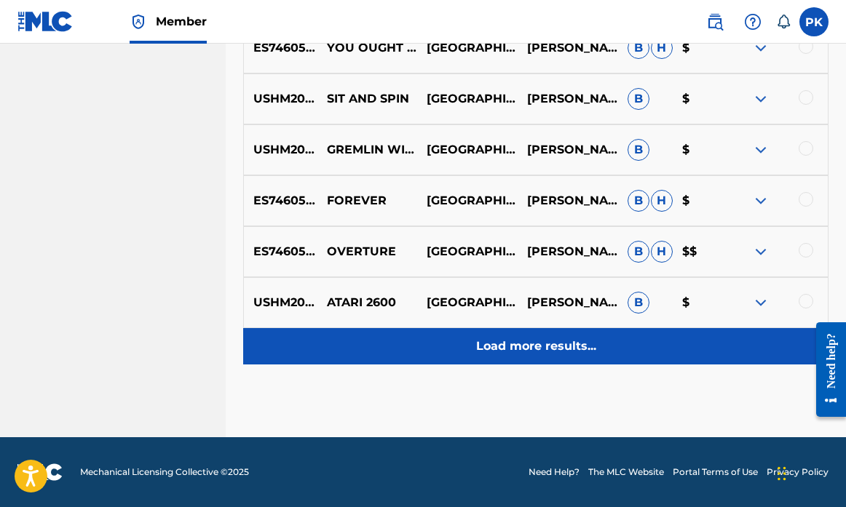
click at [568, 347] on p "Load more results..." at bounding box center [536, 346] width 120 height 17
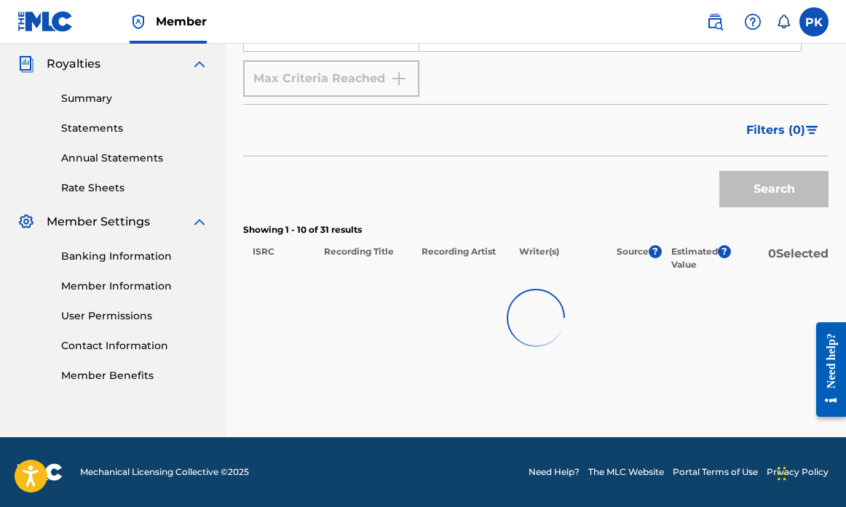
scroll to position [432, 0]
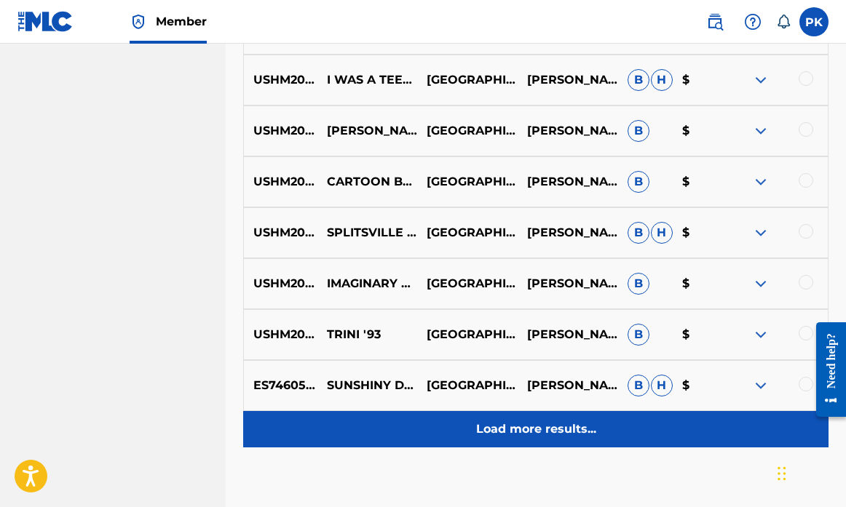
click at [543, 425] on p "Load more results..." at bounding box center [536, 429] width 120 height 17
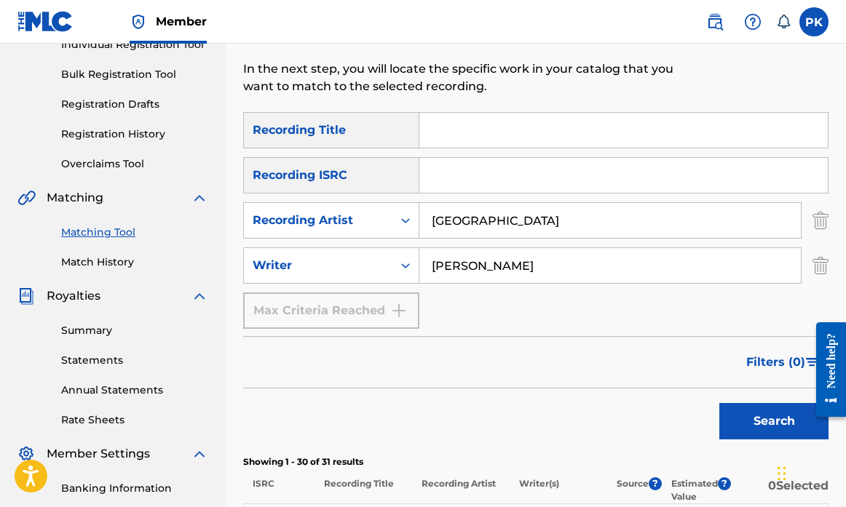
scroll to position [209, 0]
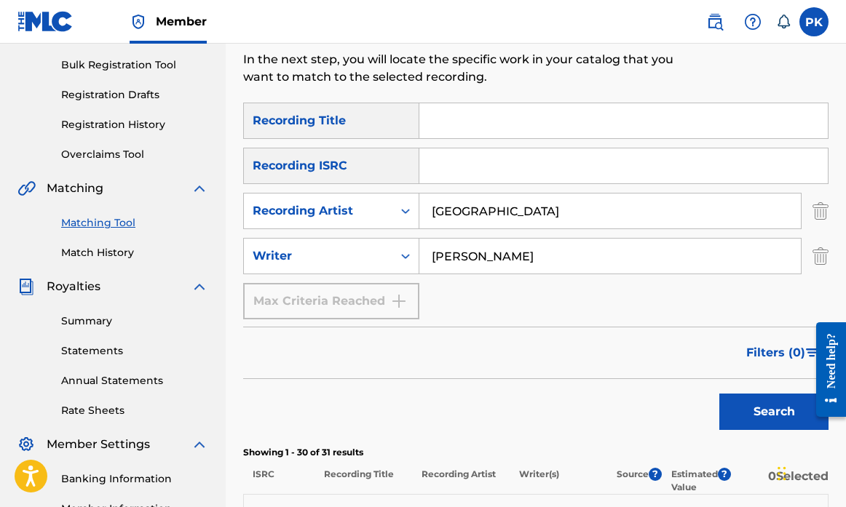
click at [462, 256] on input "Paul Krysiak" at bounding box center [609, 256] width 381 height 35
type input "Krysiak"
click at [775, 413] on button "Search" at bounding box center [773, 412] width 109 height 36
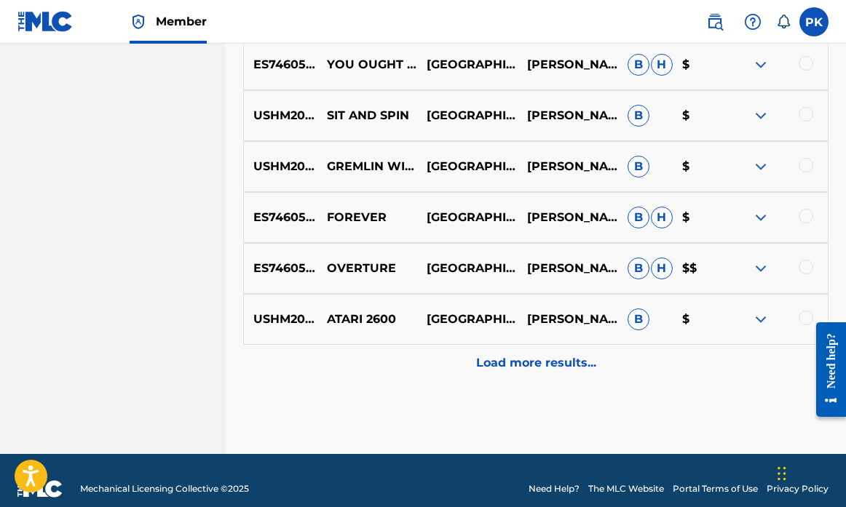
scroll to position [871, 0]
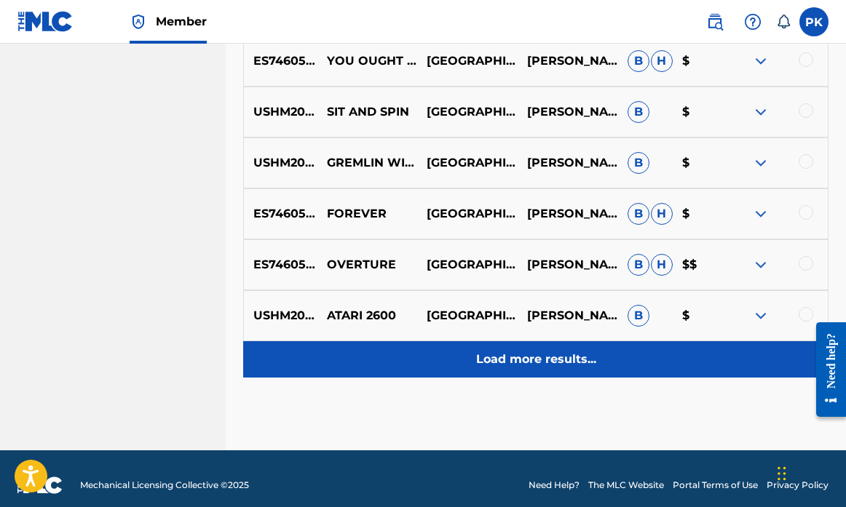
click at [521, 352] on p "Load more results..." at bounding box center [536, 359] width 120 height 17
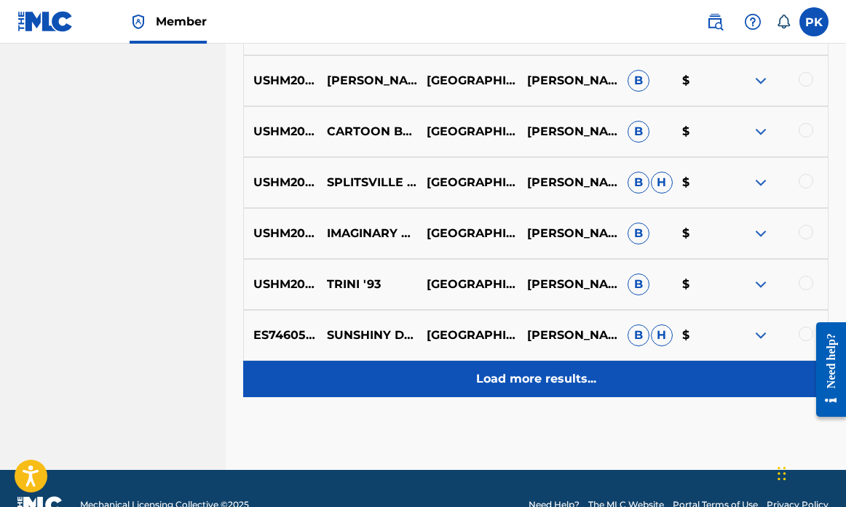
click at [512, 382] on p "Load more results..." at bounding box center [536, 379] width 120 height 17
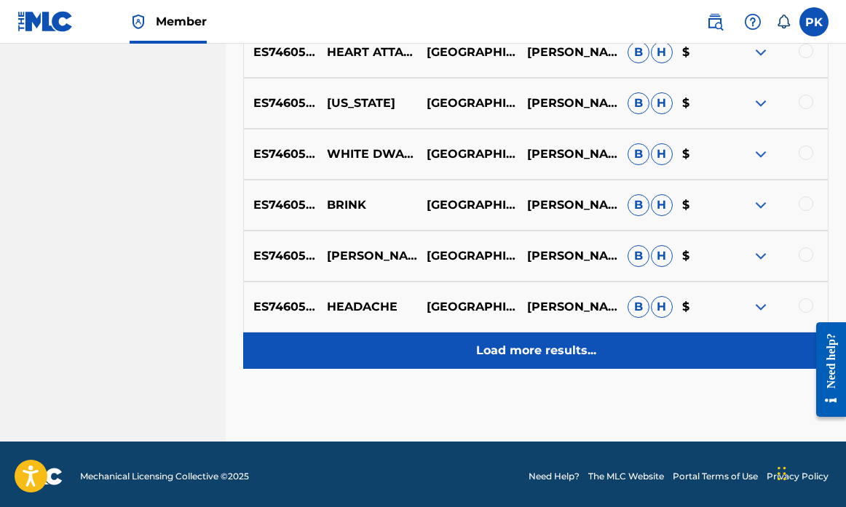
click at [502, 353] on p "Load more results..." at bounding box center [536, 350] width 120 height 17
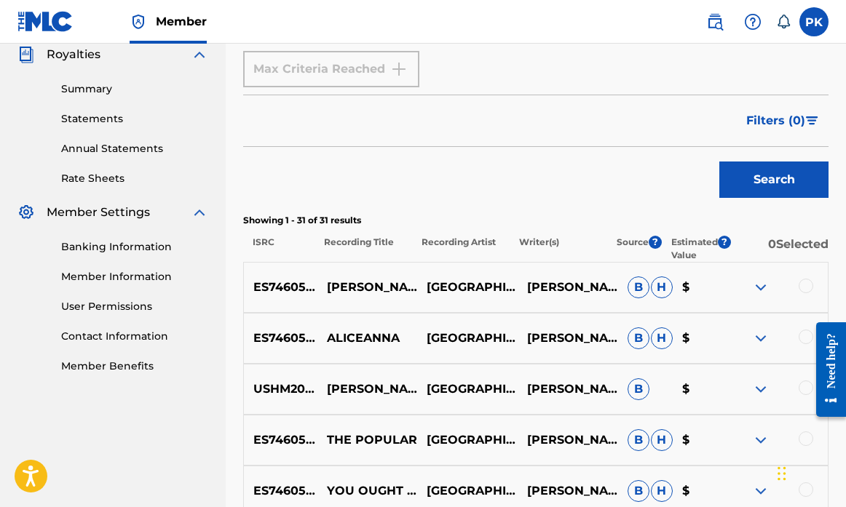
scroll to position [443, 0]
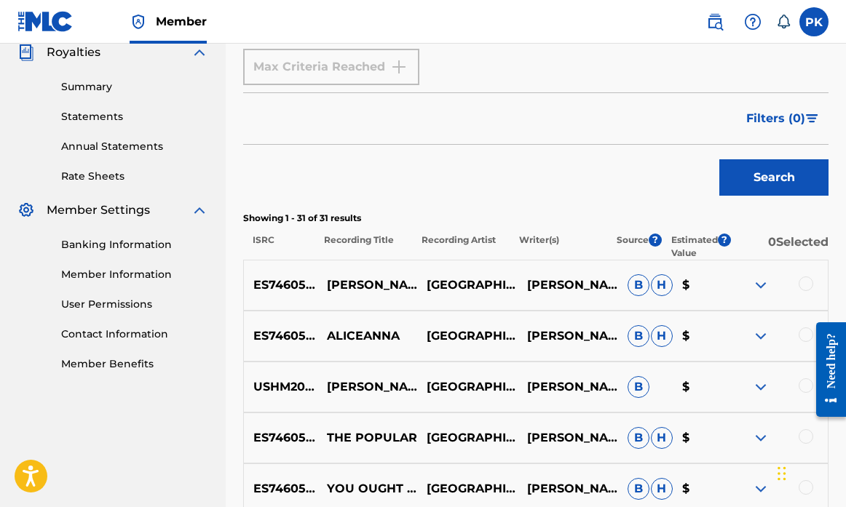
click at [760, 285] on img at bounding box center [760, 285] width 17 height 17
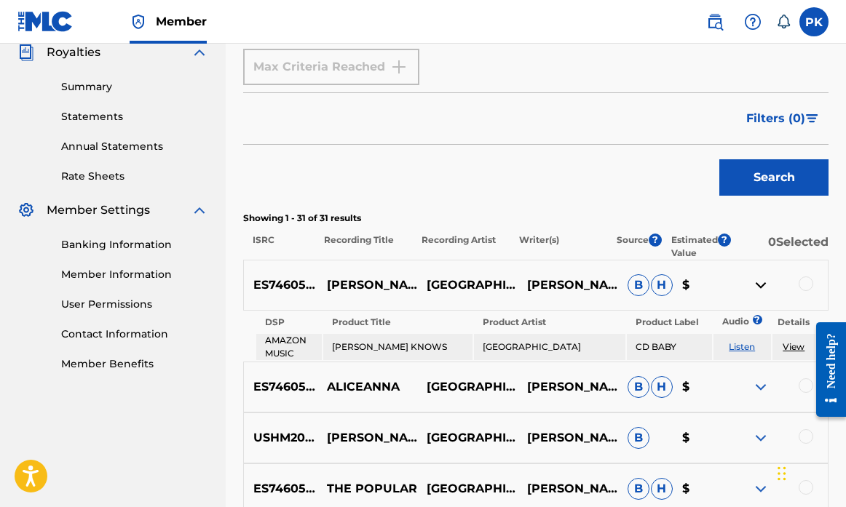
click at [799, 349] on link "View" at bounding box center [794, 346] width 22 height 11
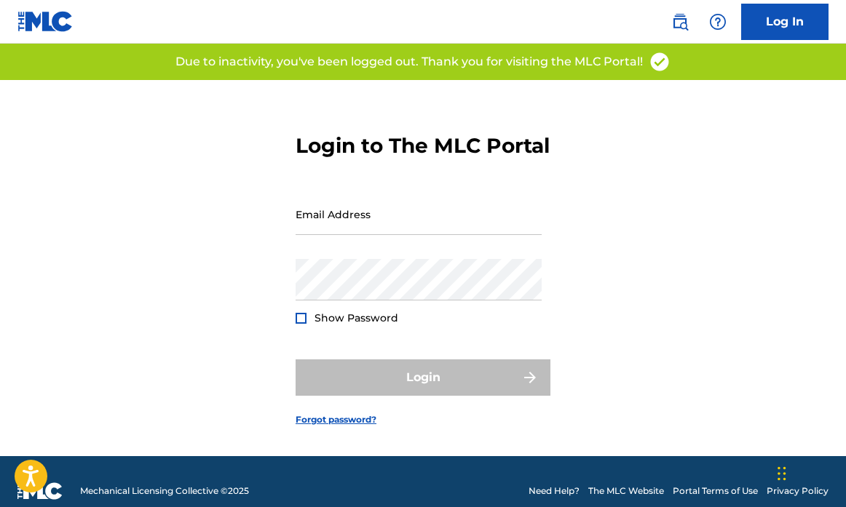
type input "[EMAIL_ADDRESS][DOMAIN_NAME]"
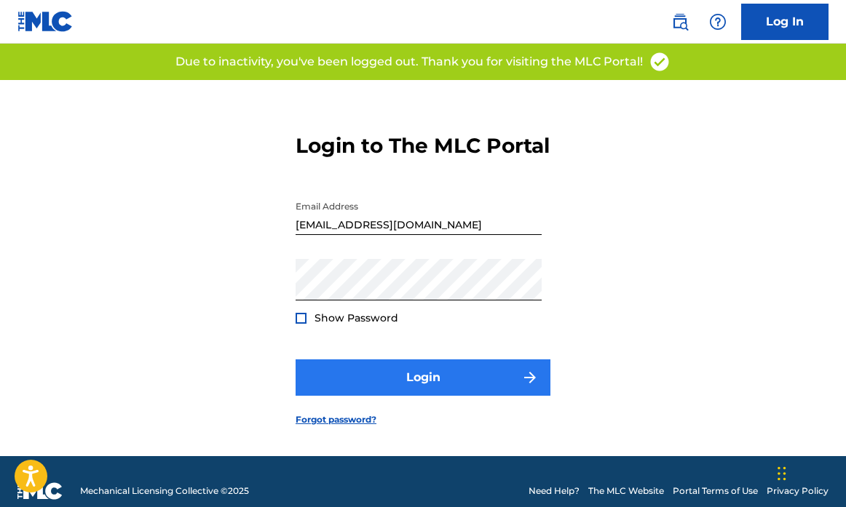
click at [403, 396] on button "Login" at bounding box center [423, 378] width 255 height 36
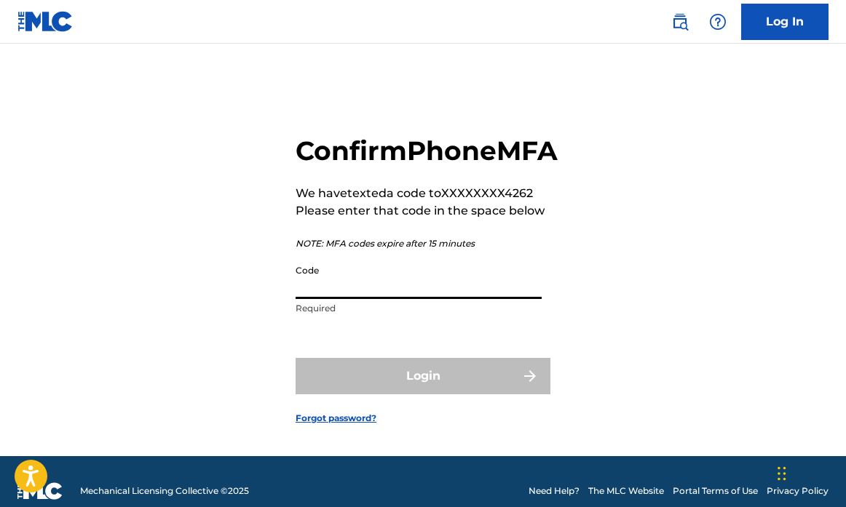
click at [357, 299] on input "Code" at bounding box center [419, 278] width 246 height 41
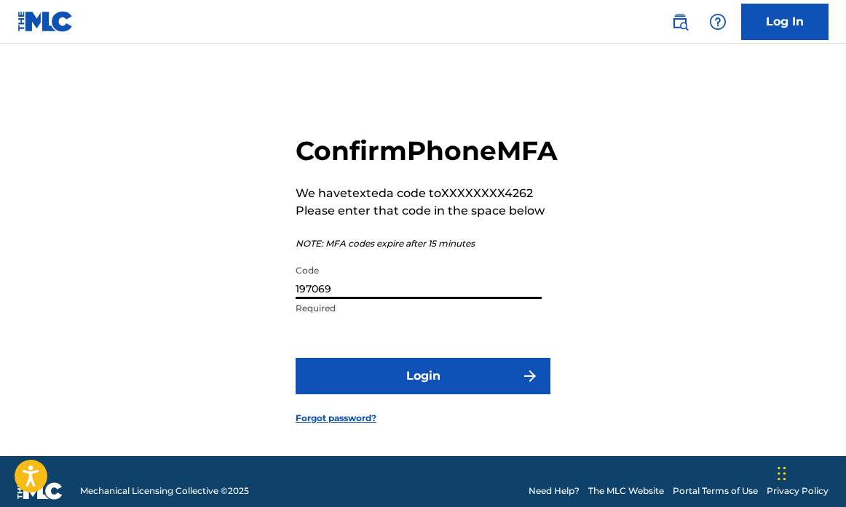
type input "197069"
click at [423, 395] on button "Login" at bounding box center [423, 376] width 255 height 36
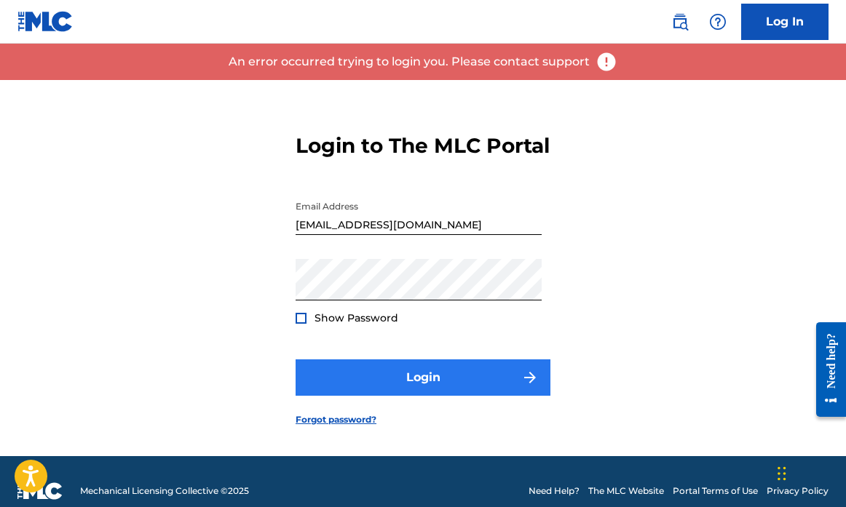
click at [418, 392] on button "Login" at bounding box center [423, 378] width 255 height 36
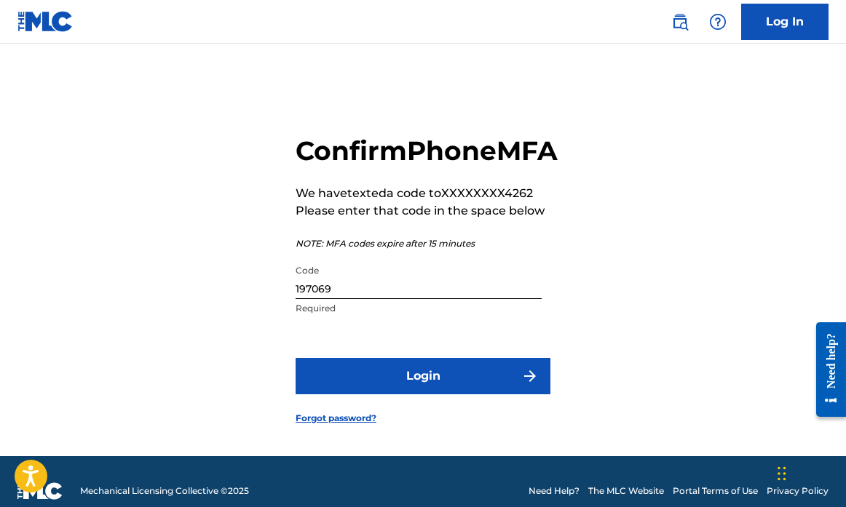
click at [391, 299] on input "197069" at bounding box center [419, 278] width 246 height 41
drag, startPoint x: 345, startPoint y: 311, endPoint x: 236, endPoint y: 312, distance: 109.2
click at [236, 312] on div "Confirm Phone MFA We have texted a code to XXXXXXXX4262 Please enter that code …" at bounding box center [423, 268] width 846 height 376
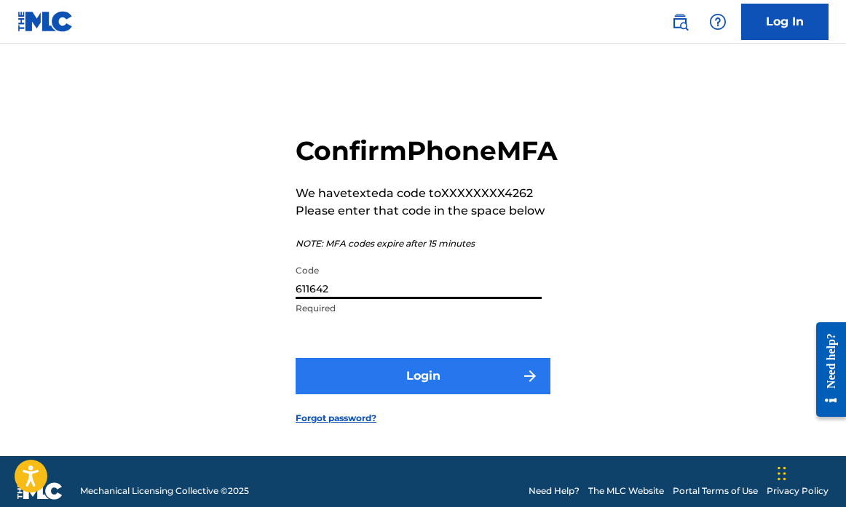
type input "611642"
click at [367, 392] on button "Login" at bounding box center [423, 376] width 255 height 36
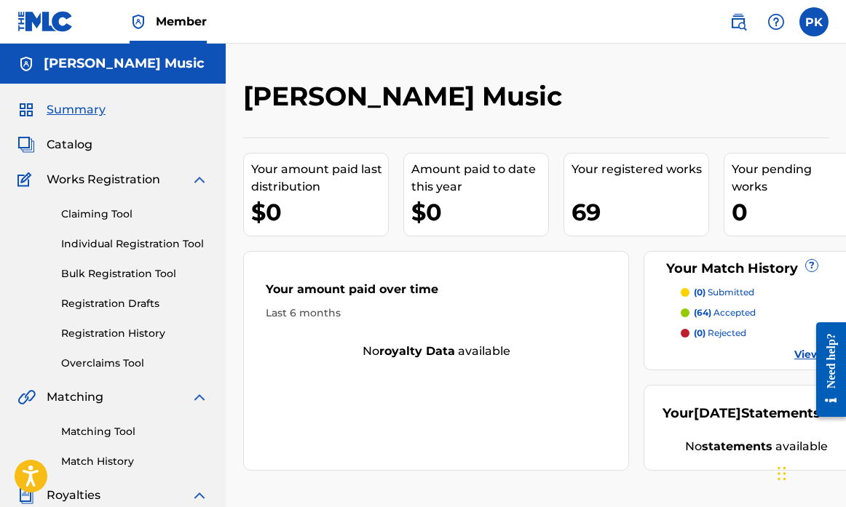
click at [720, 311] on p "(64) accepted" at bounding box center [725, 312] width 62 height 13
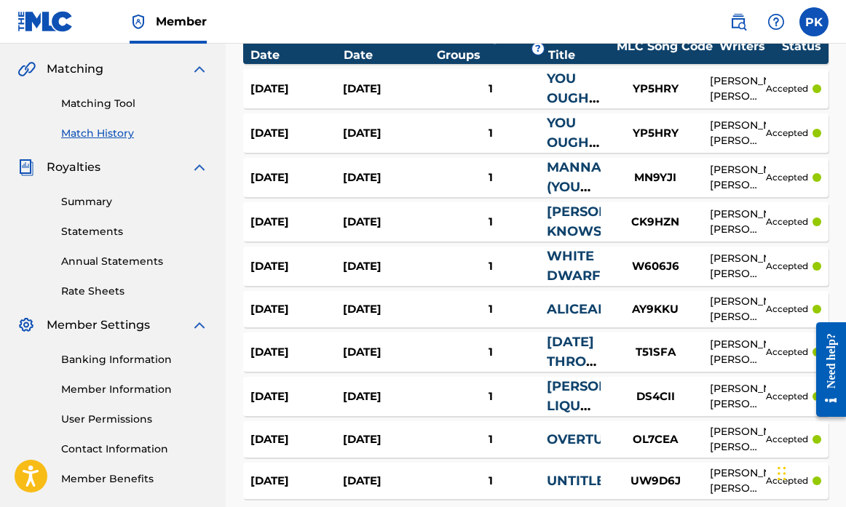
scroll to position [330, 0]
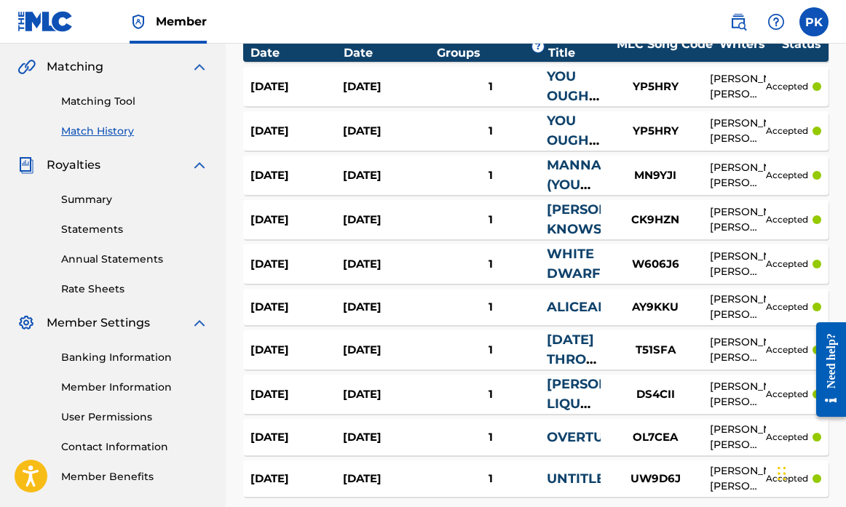
click at [577, 213] on link "CAROLINE KNOWS" at bounding box center [605, 220] width 117 height 36
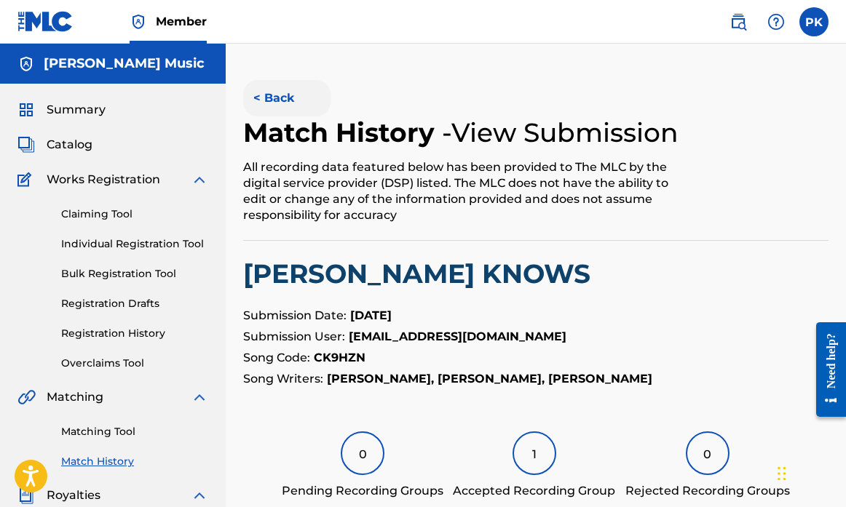
click at [277, 95] on button "< Back" at bounding box center [286, 98] width 87 height 36
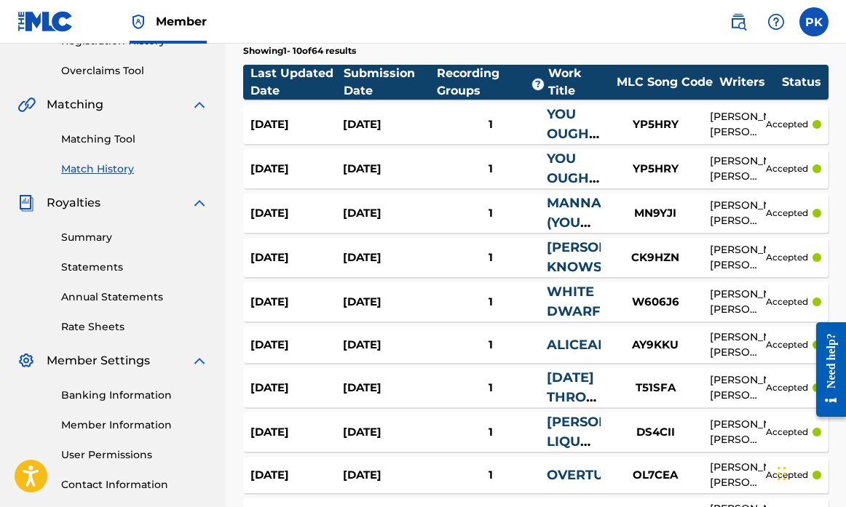
scroll to position [259, 0]
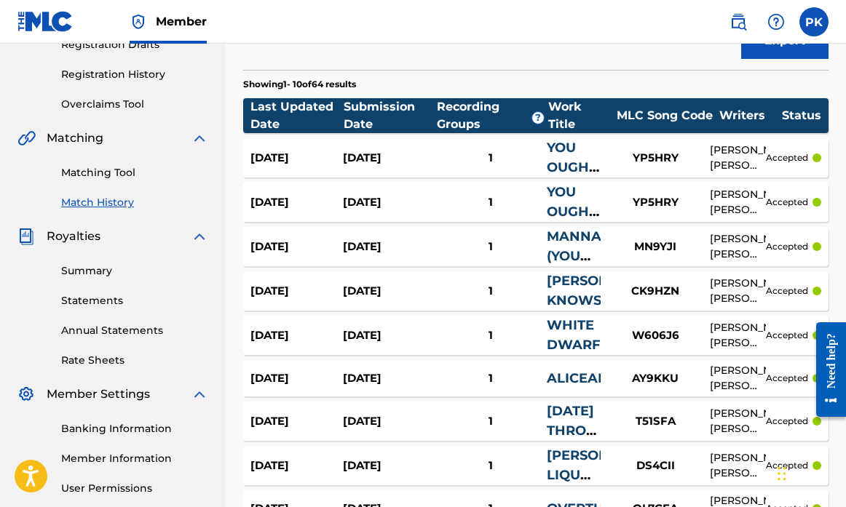
click at [493, 157] on div "1" at bounding box center [490, 158] width 111 height 17
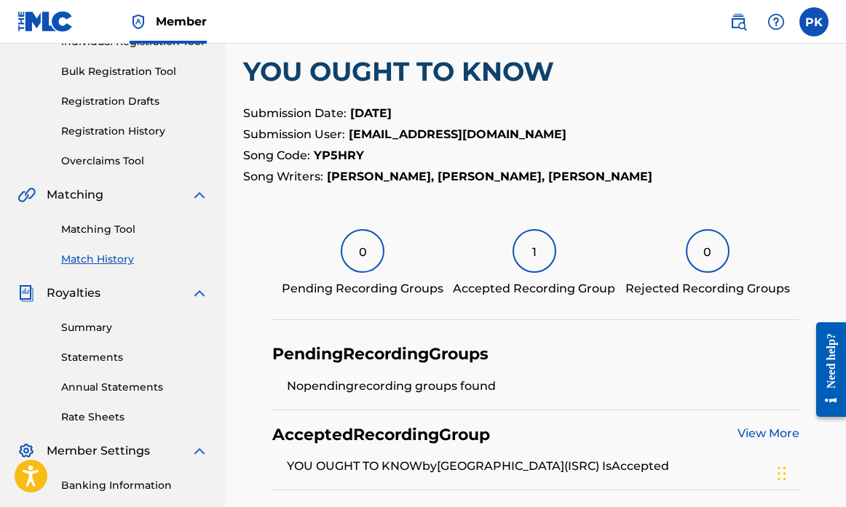
scroll to position [248, 0]
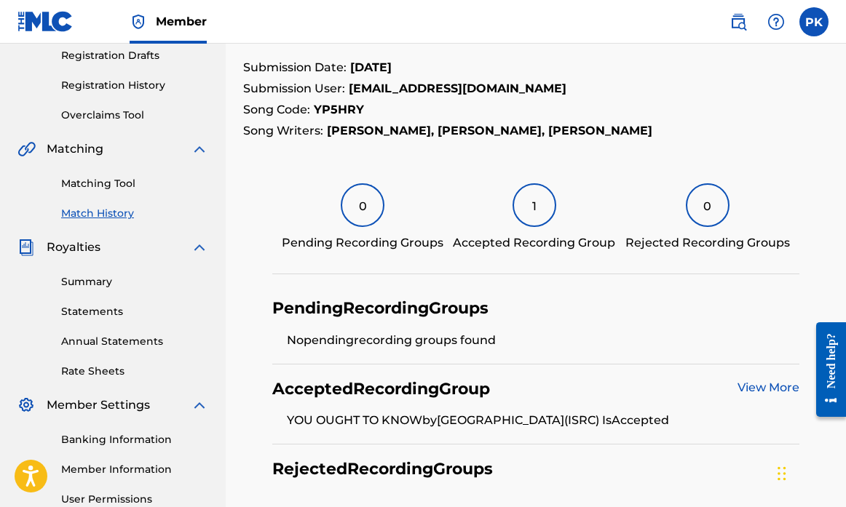
click at [535, 208] on div "1" at bounding box center [534, 205] width 44 height 44
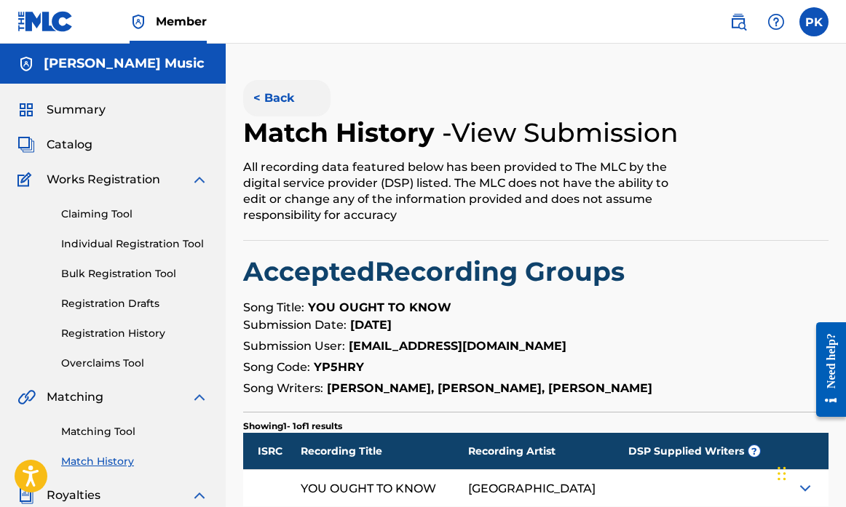
click at [274, 95] on button "< Back" at bounding box center [286, 98] width 87 height 36
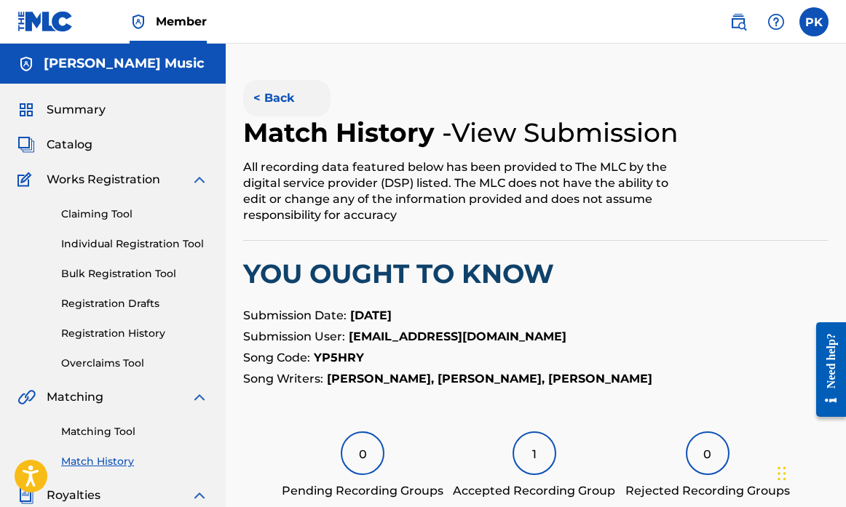
click at [272, 99] on button "< Back" at bounding box center [286, 98] width 87 height 36
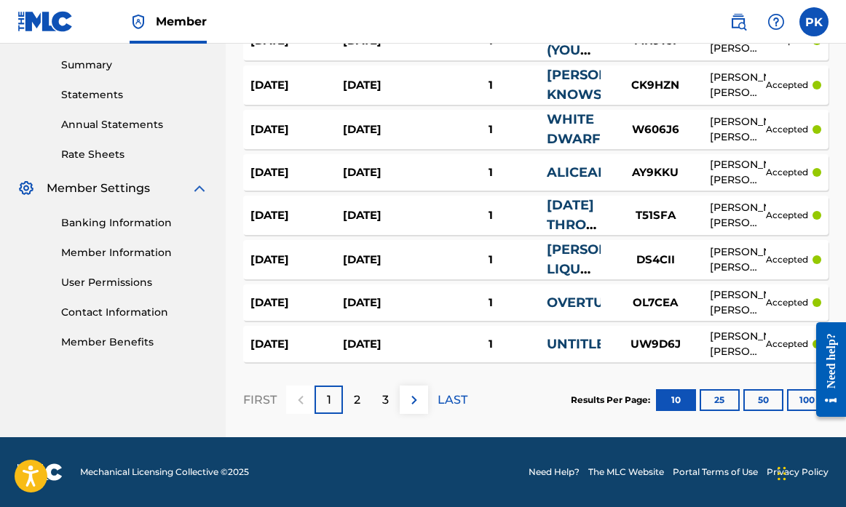
scroll to position [465, 0]
click at [389, 397] on div "3" at bounding box center [385, 400] width 28 height 28
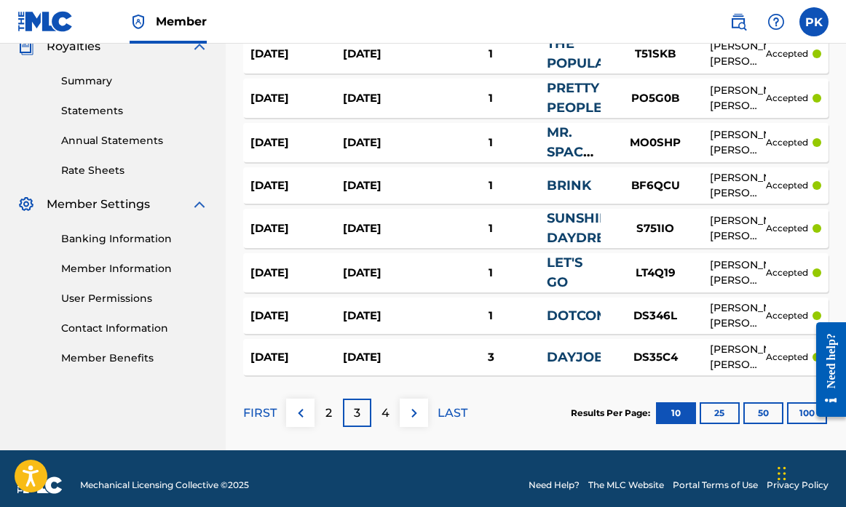
scroll to position [451, 0]
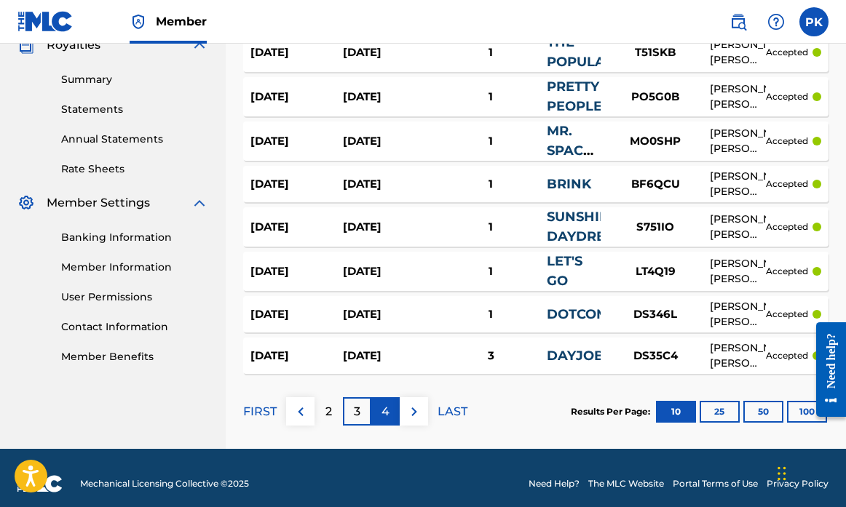
click at [386, 416] on p "4" at bounding box center [385, 411] width 8 height 17
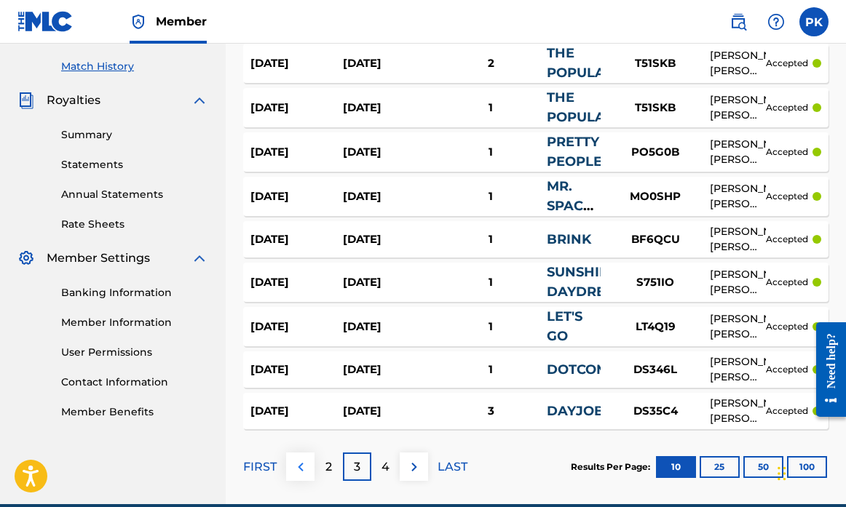
click at [304, 466] on img at bounding box center [300, 467] width 17 height 17
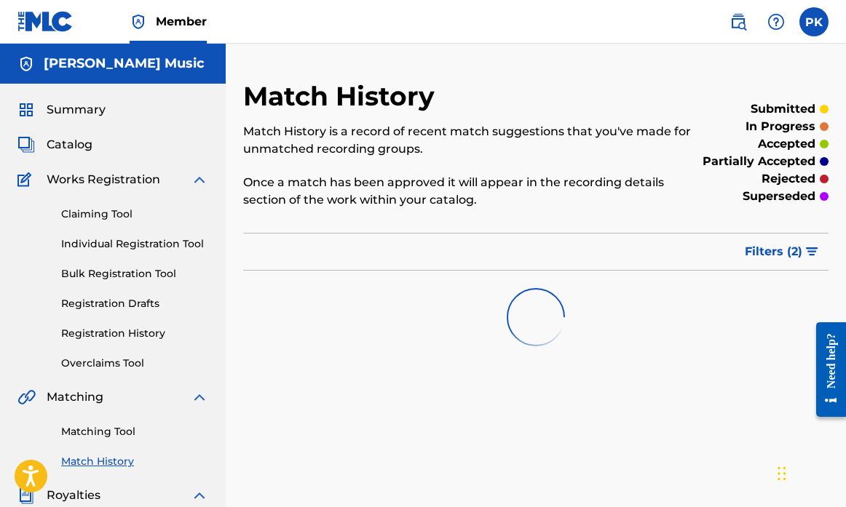
scroll to position [0, 0]
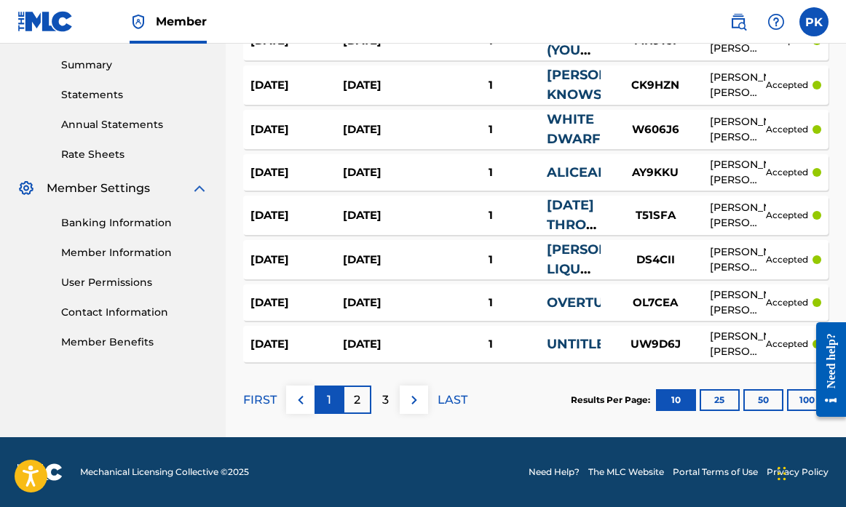
click at [325, 400] on div "1" at bounding box center [328, 400] width 28 height 28
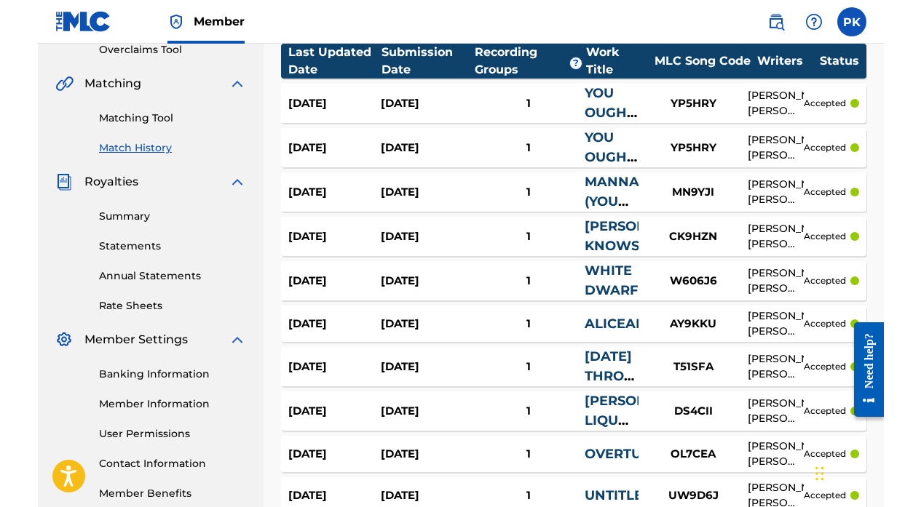
scroll to position [314, 0]
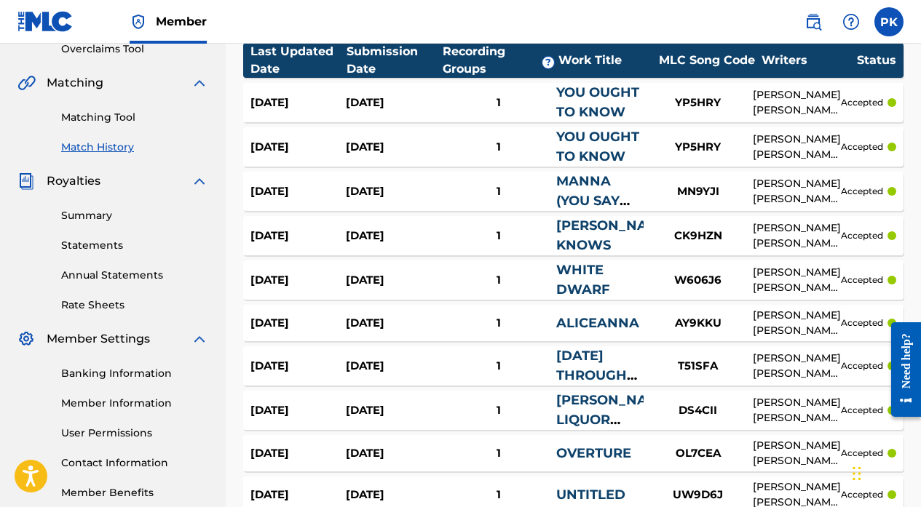
click at [818, 103] on div "BRANDT S. HUSEMAN, MATTHEW HUSEMAN, PAUL KRYSIAK" at bounding box center [797, 102] width 88 height 31
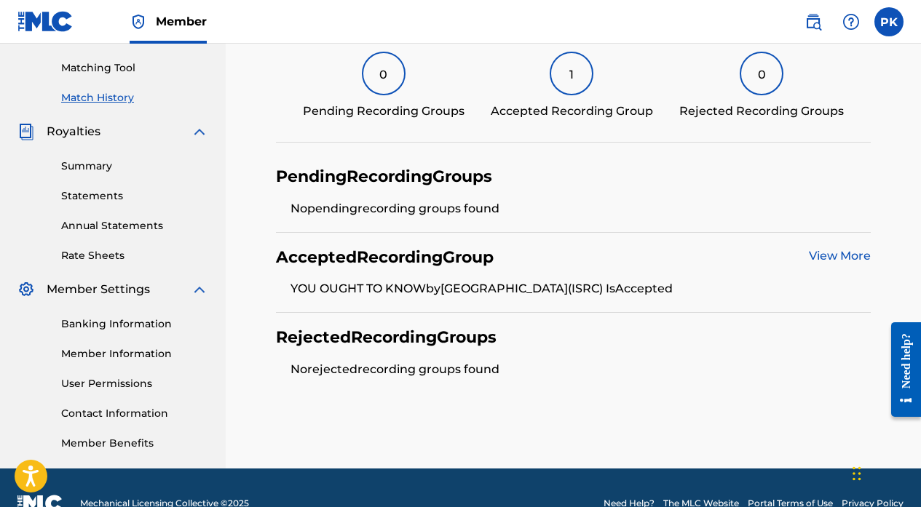
scroll to position [365, 0]
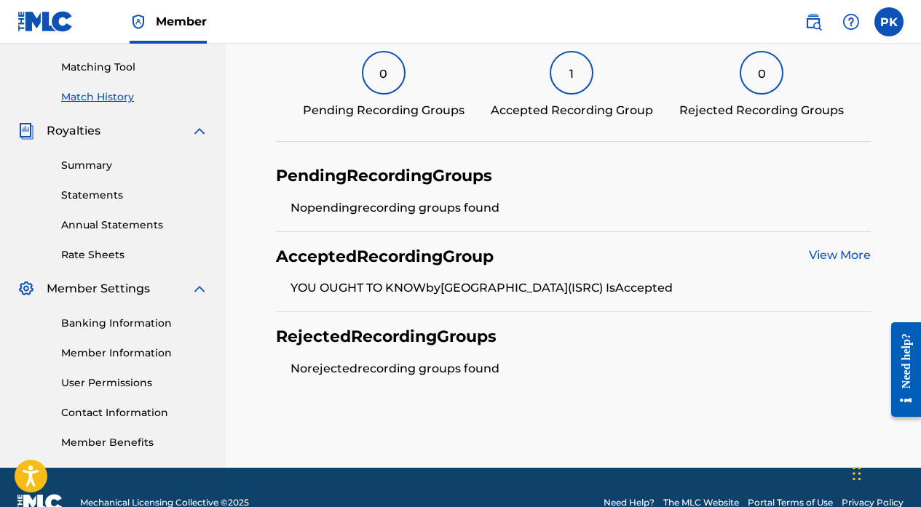
click at [832, 251] on link "View More" at bounding box center [840, 255] width 62 height 14
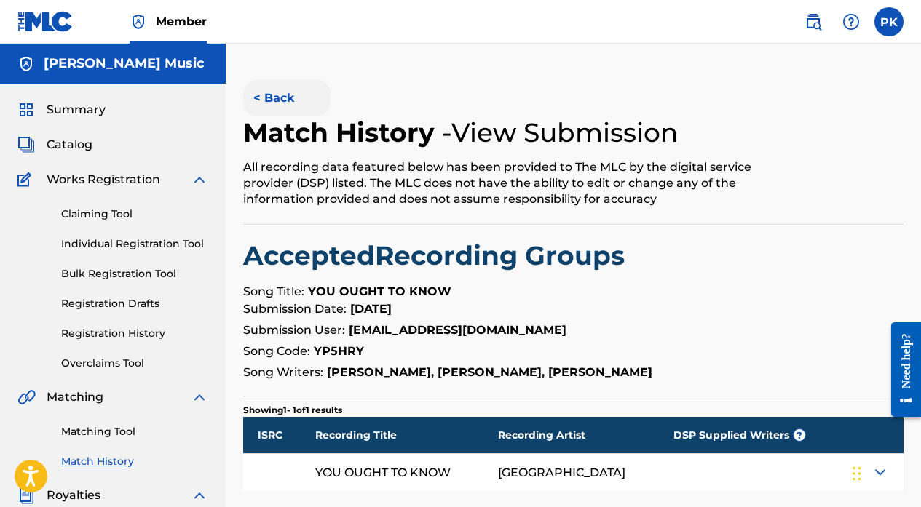
click at [285, 96] on button "< Back" at bounding box center [286, 98] width 87 height 36
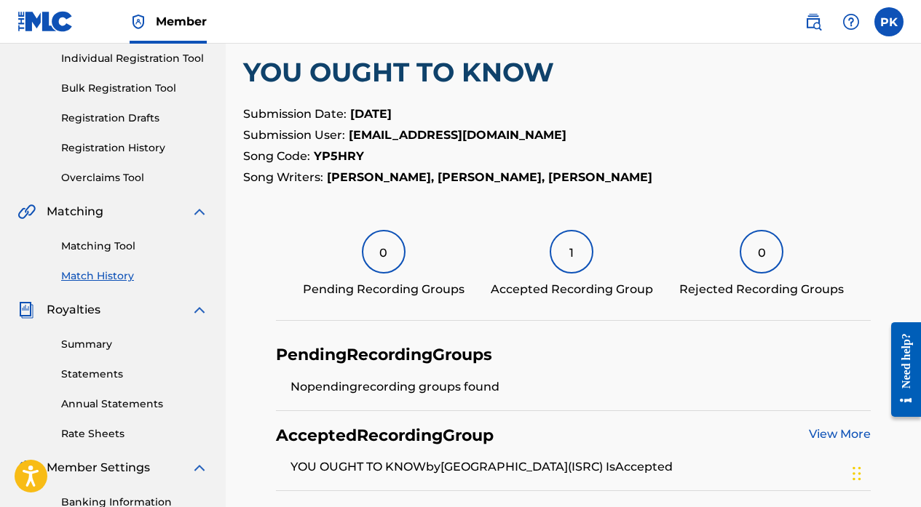
scroll to position [177, 0]
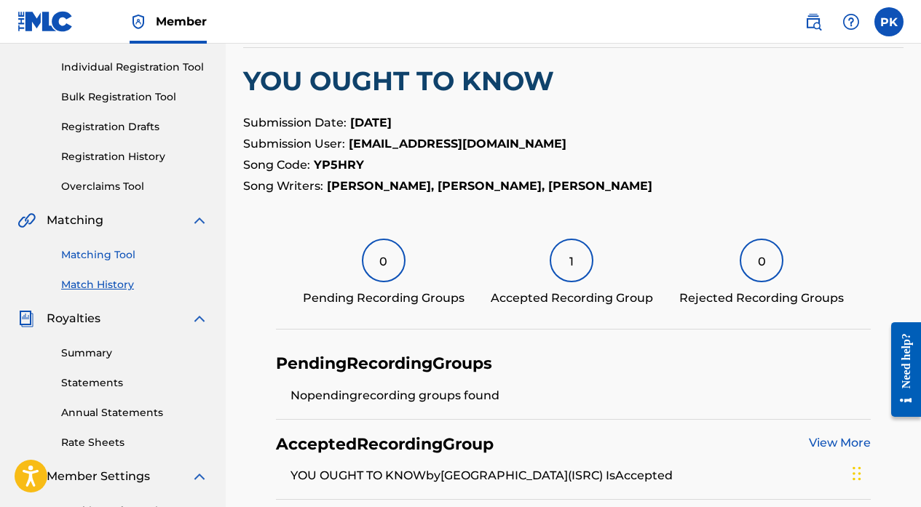
click at [86, 255] on link "Matching Tool" at bounding box center [134, 255] width 147 height 15
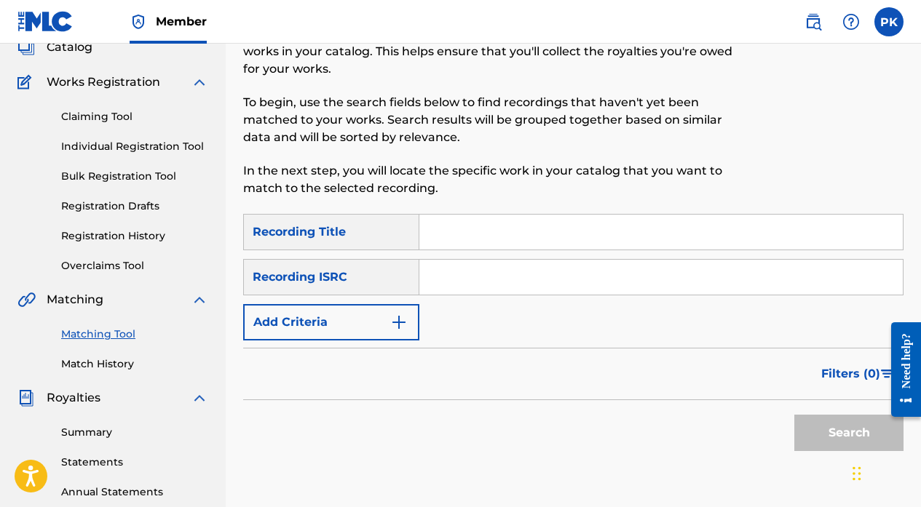
scroll to position [100, 0]
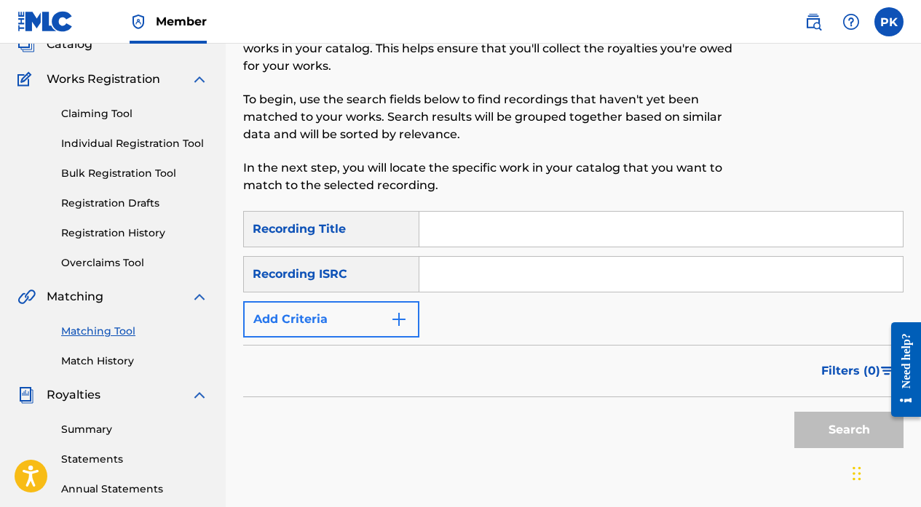
click at [400, 316] on img "Search Form" at bounding box center [398, 319] width 17 height 17
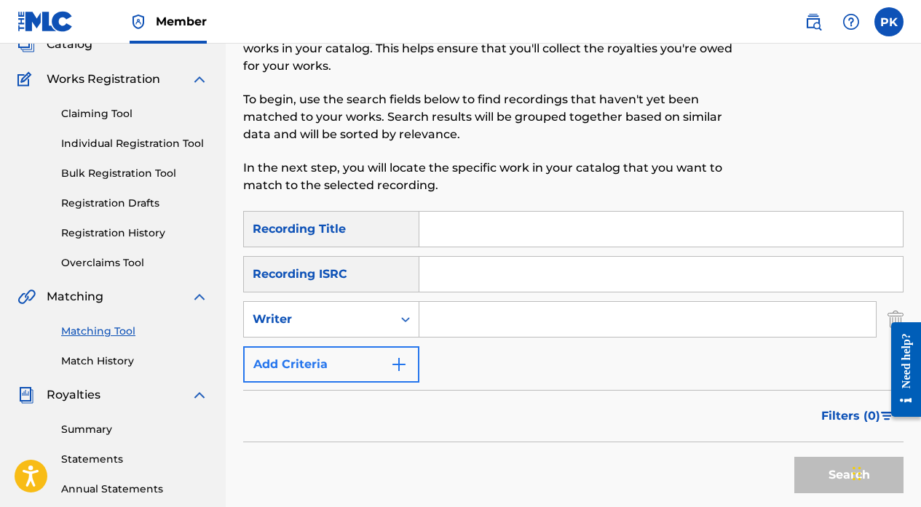
click at [400, 316] on icon "Search Form" at bounding box center [405, 319] width 15 height 15
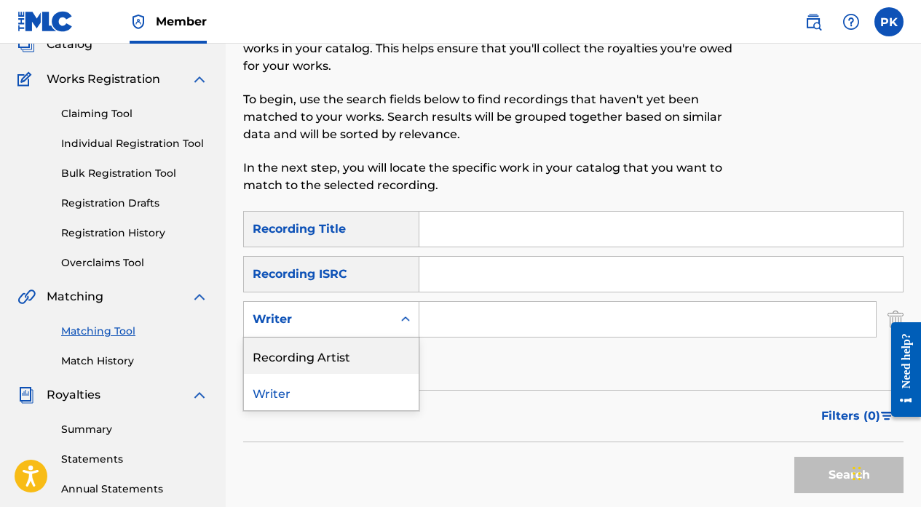
click at [352, 352] on div "Recording Artist" at bounding box center [331, 356] width 175 height 36
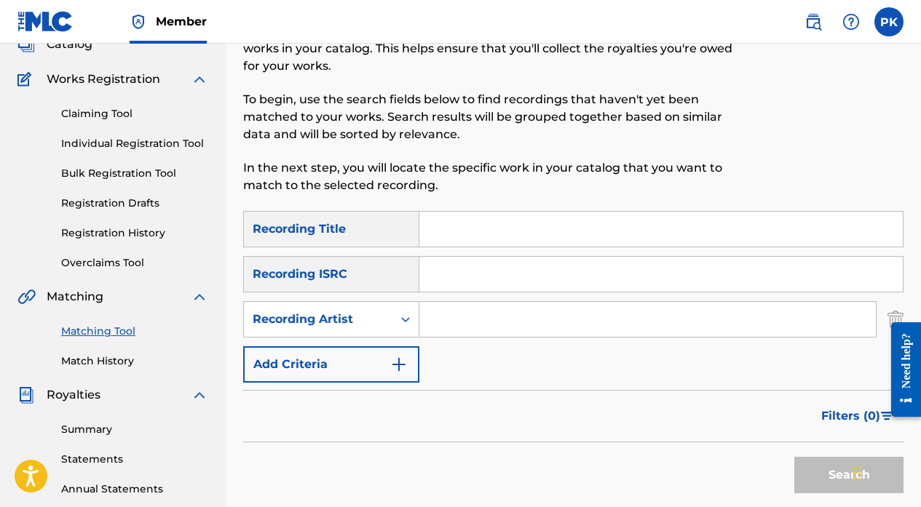
click at [449, 324] on input "Search Form" at bounding box center [647, 319] width 456 height 35
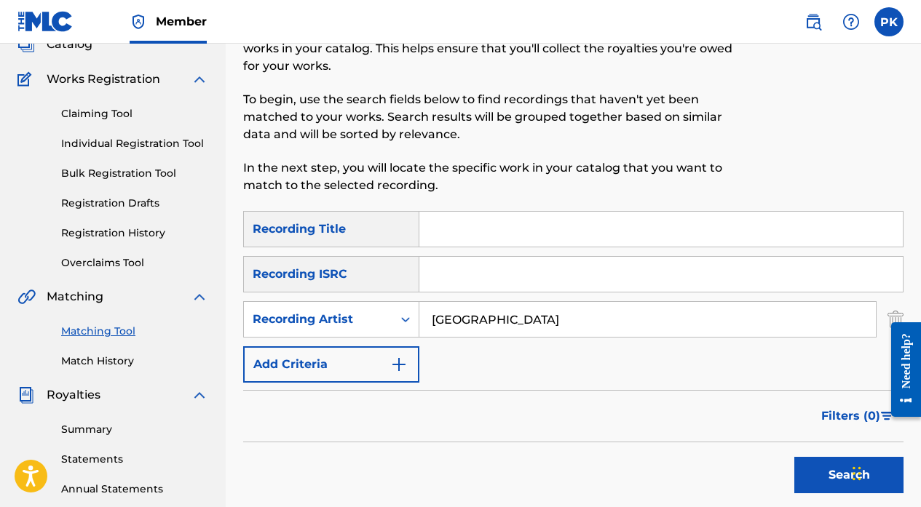
type input "splitsville"
click at [845, 475] on button "Search" at bounding box center [848, 475] width 109 height 36
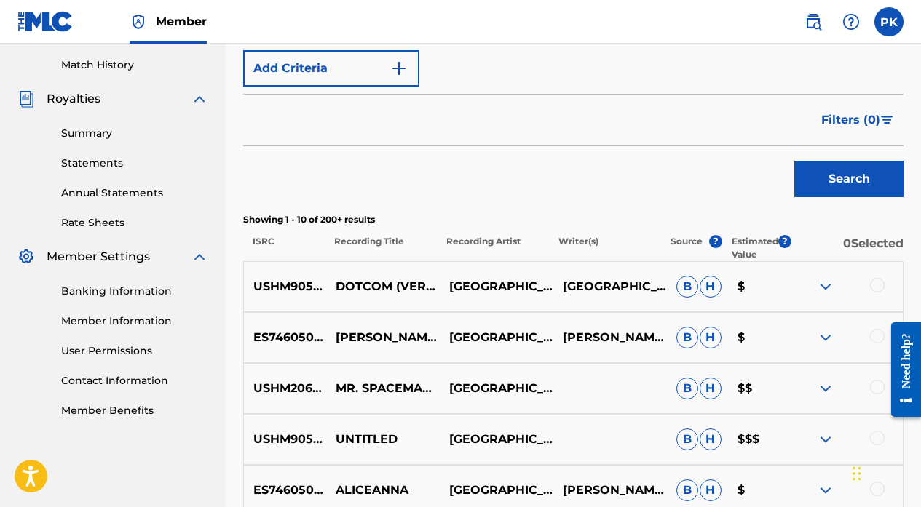
scroll to position [398, 0]
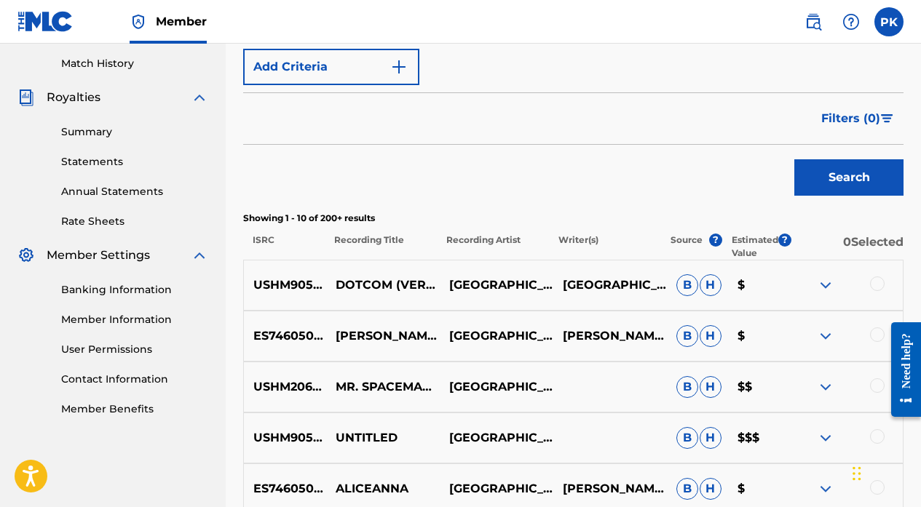
click at [379, 245] on p "Recording Title" at bounding box center [381, 247] width 112 height 26
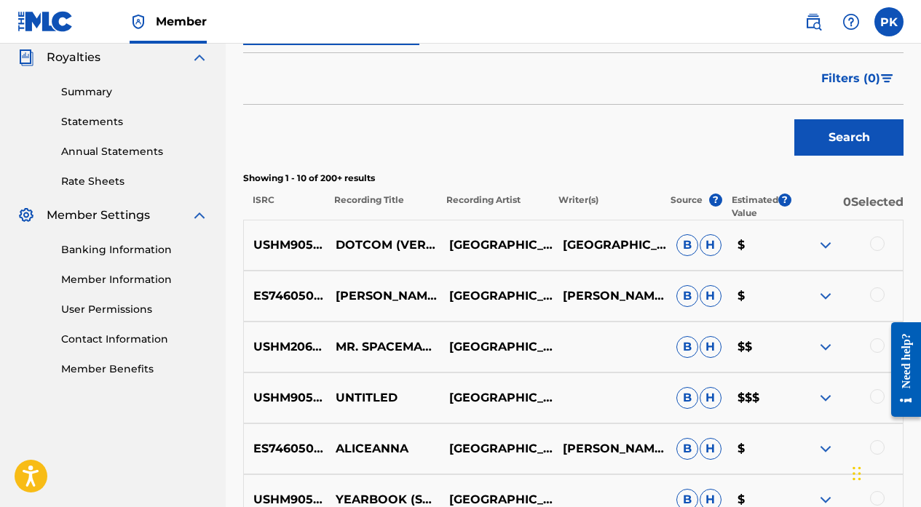
scroll to position [459, 0]
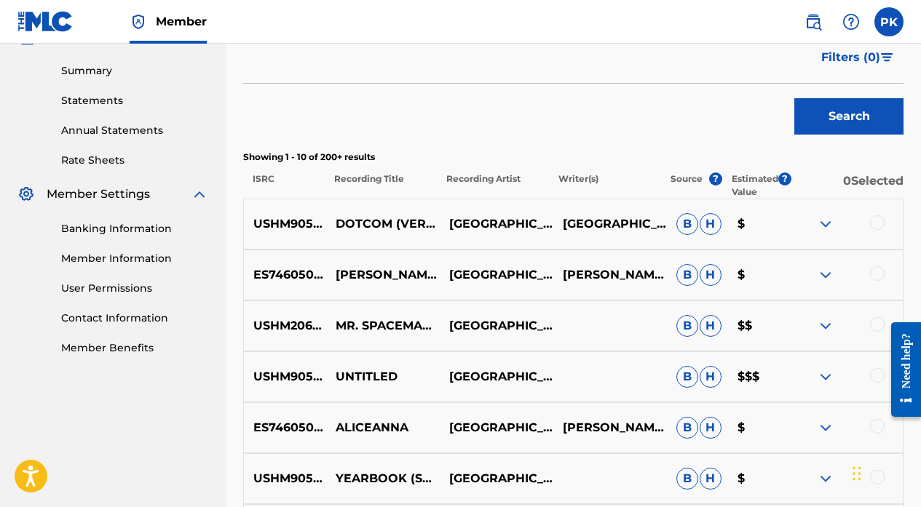
click at [829, 225] on img at bounding box center [825, 223] width 17 height 17
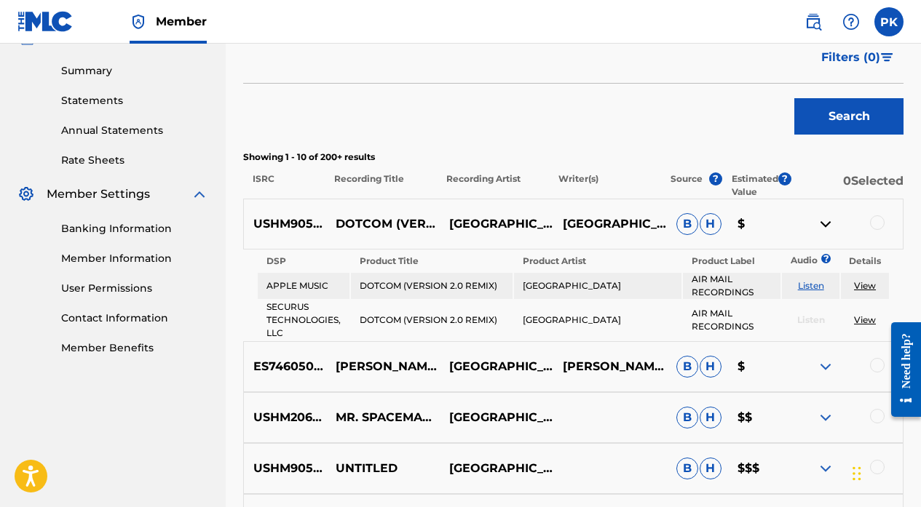
click at [845, 286] on link "View" at bounding box center [865, 285] width 22 height 11
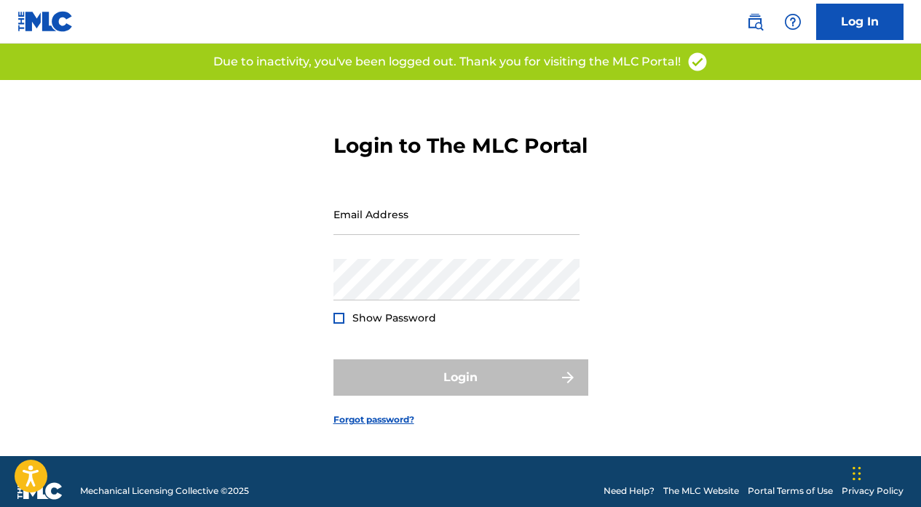
type input "[EMAIL_ADDRESS][DOMAIN_NAME]"
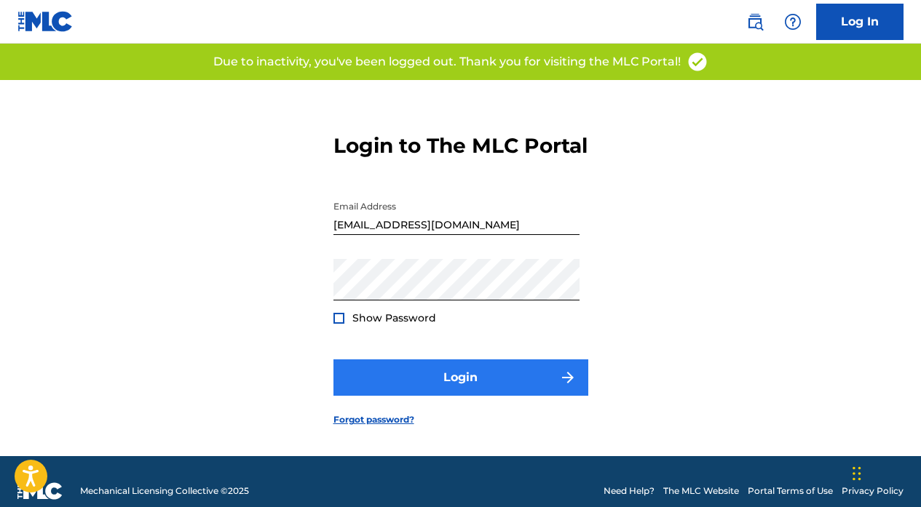
click at [466, 396] on button "Login" at bounding box center [460, 378] width 255 height 36
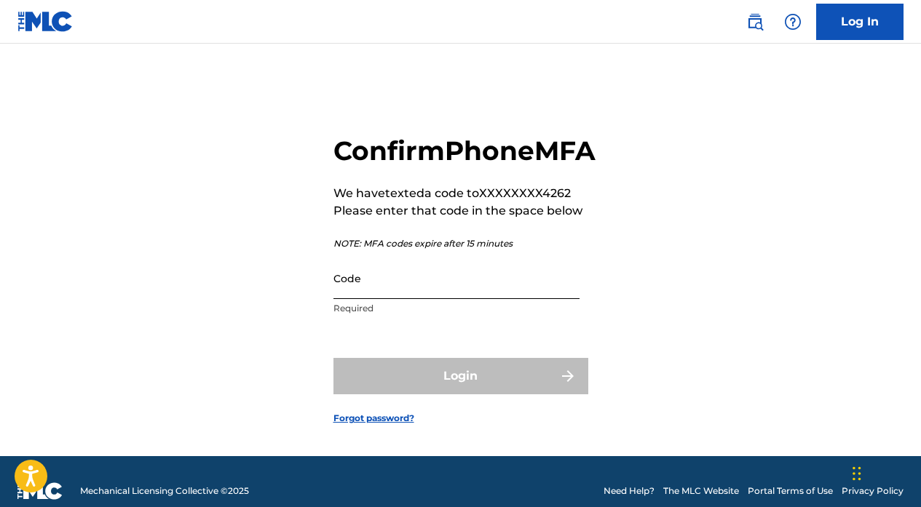
click at [390, 299] on input "Code" at bounding box center [456, 278] width 246 height 41
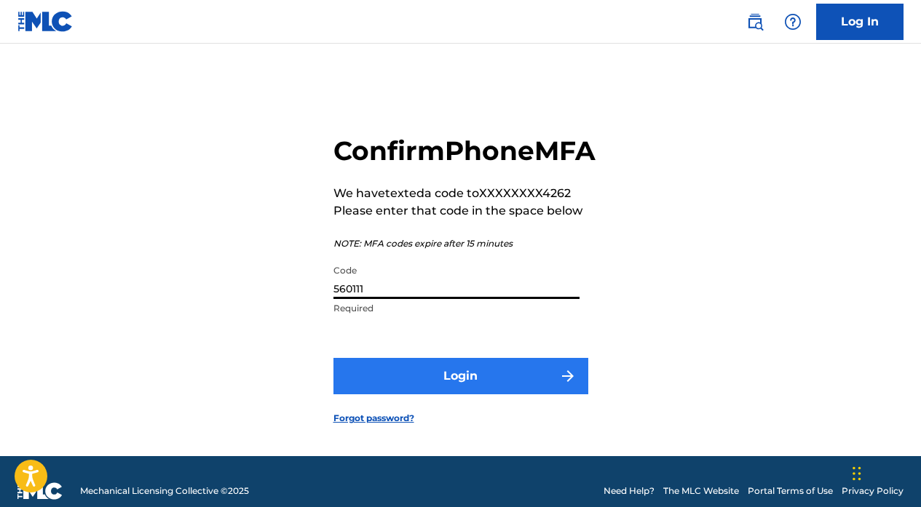
type input "560111"
click at [456, 395] on button "Login" at bounding box center [460, 376] width 255 height 36
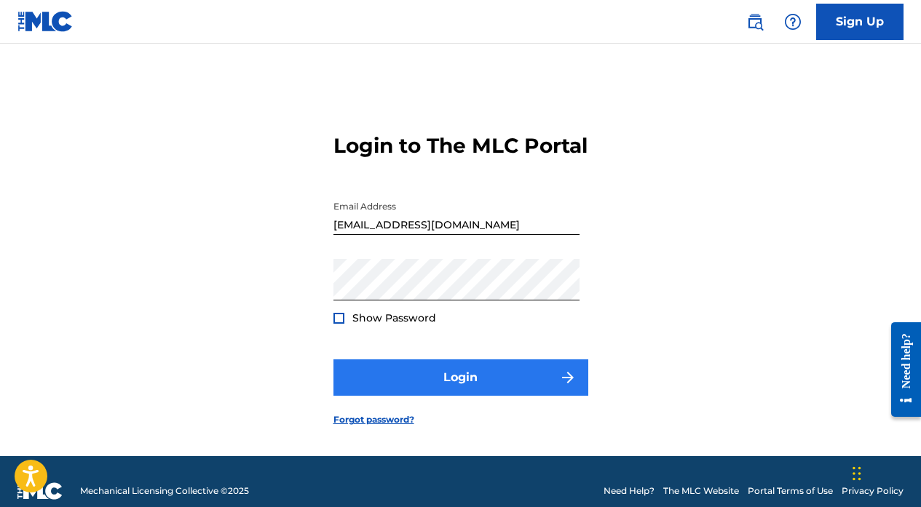
click at [459, 396] on button "Login" at bounding box center [460, 378] width 255 height 36
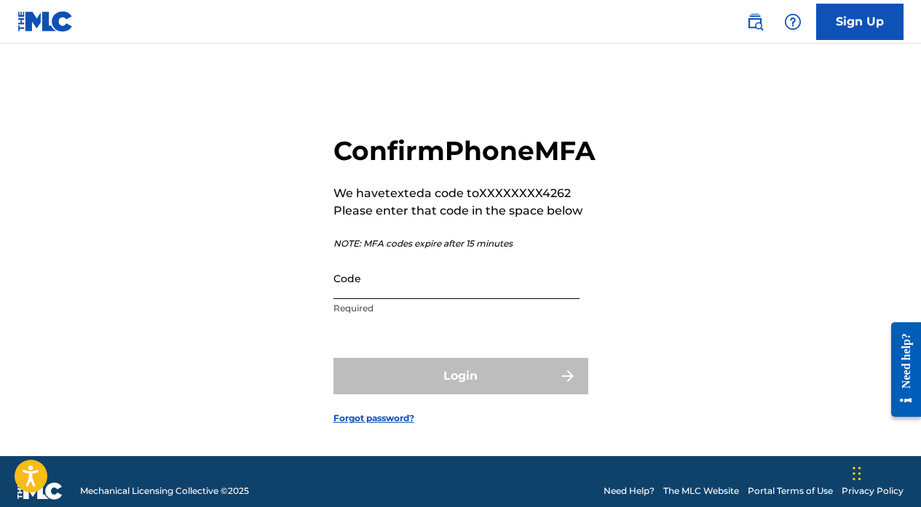
click at [427, 299] on input "Code" at bounding box center [456, 278] width 246 height 41
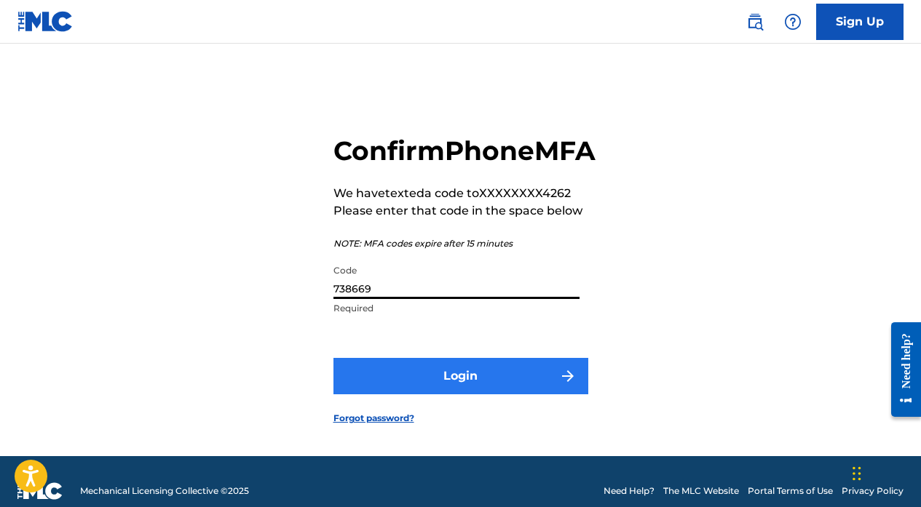
type input "738669"
click at [452, 395] on button "Login" at bounding box center [460, 376] width 255 height 36
